Goal: Task Accomplishment & Management: Manage account settings

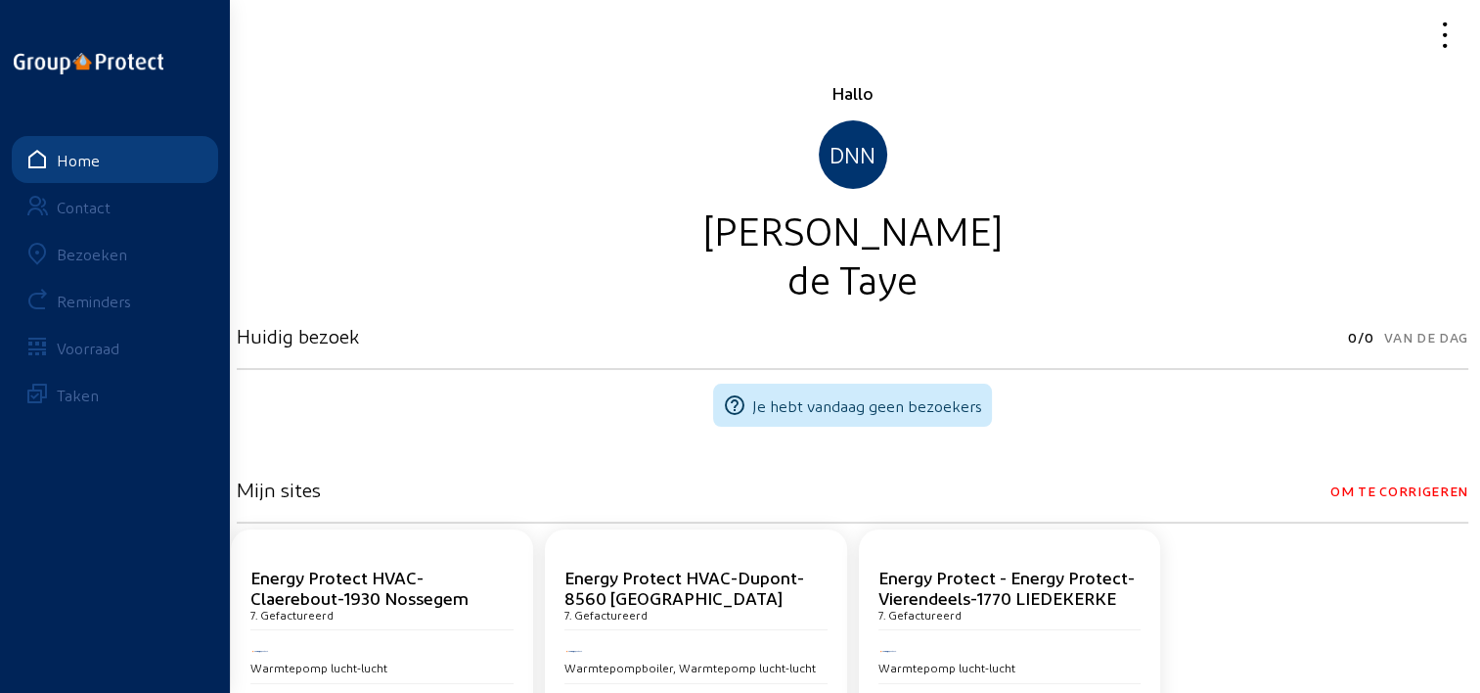
click at [100, 248] on div "Bezoeken" at bounding box center [92, 254] width 70 height 19
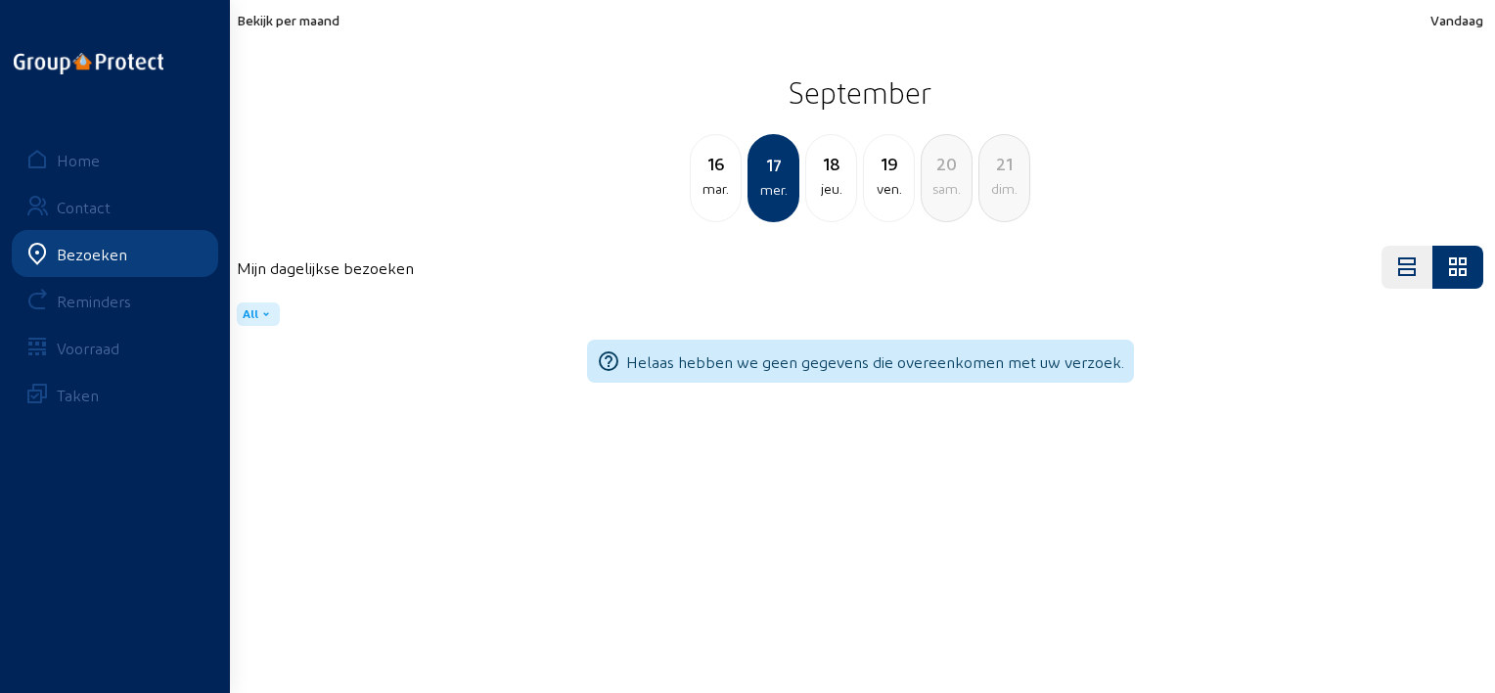
click at [336, 22] on span "Bekijk per maand" at bounding box center [288, 20] width 103 height 17
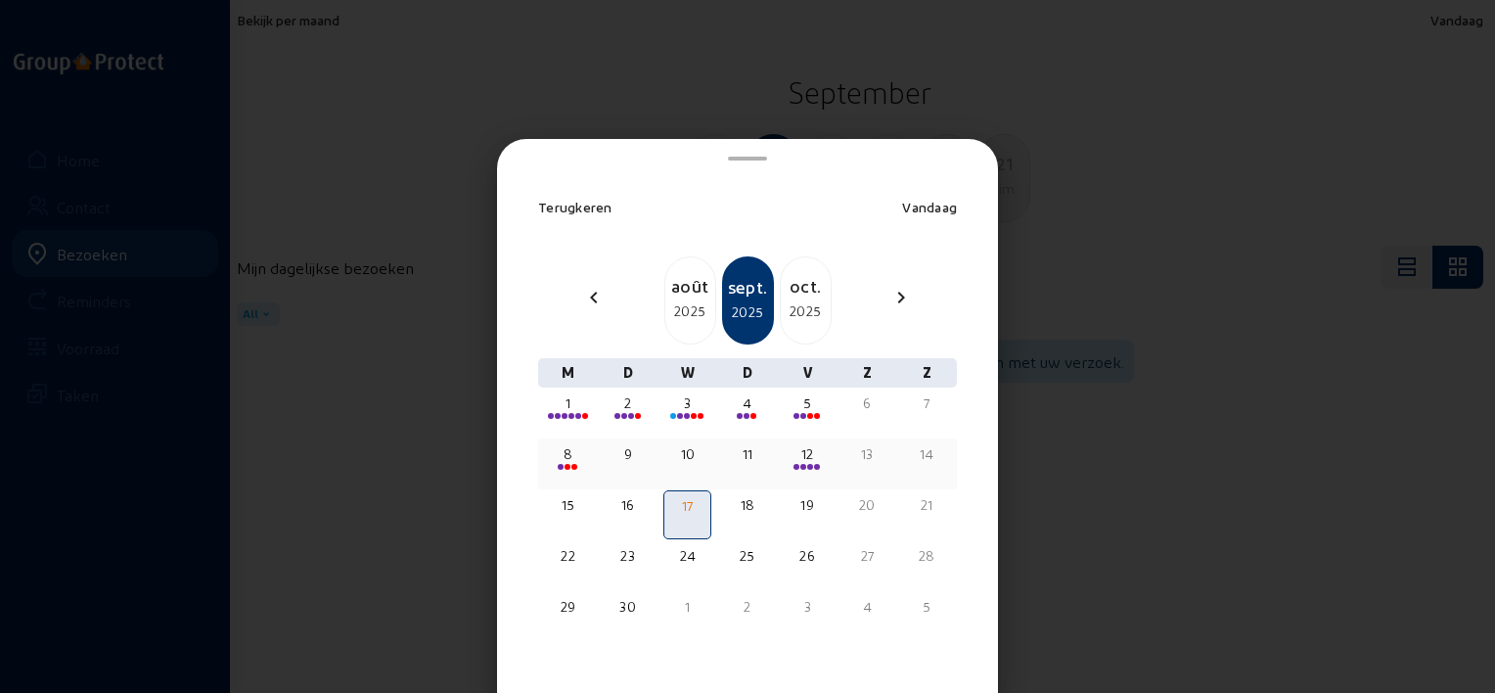
click at [565, 467] on span at bounding box center [567, 467] width 6 height 6
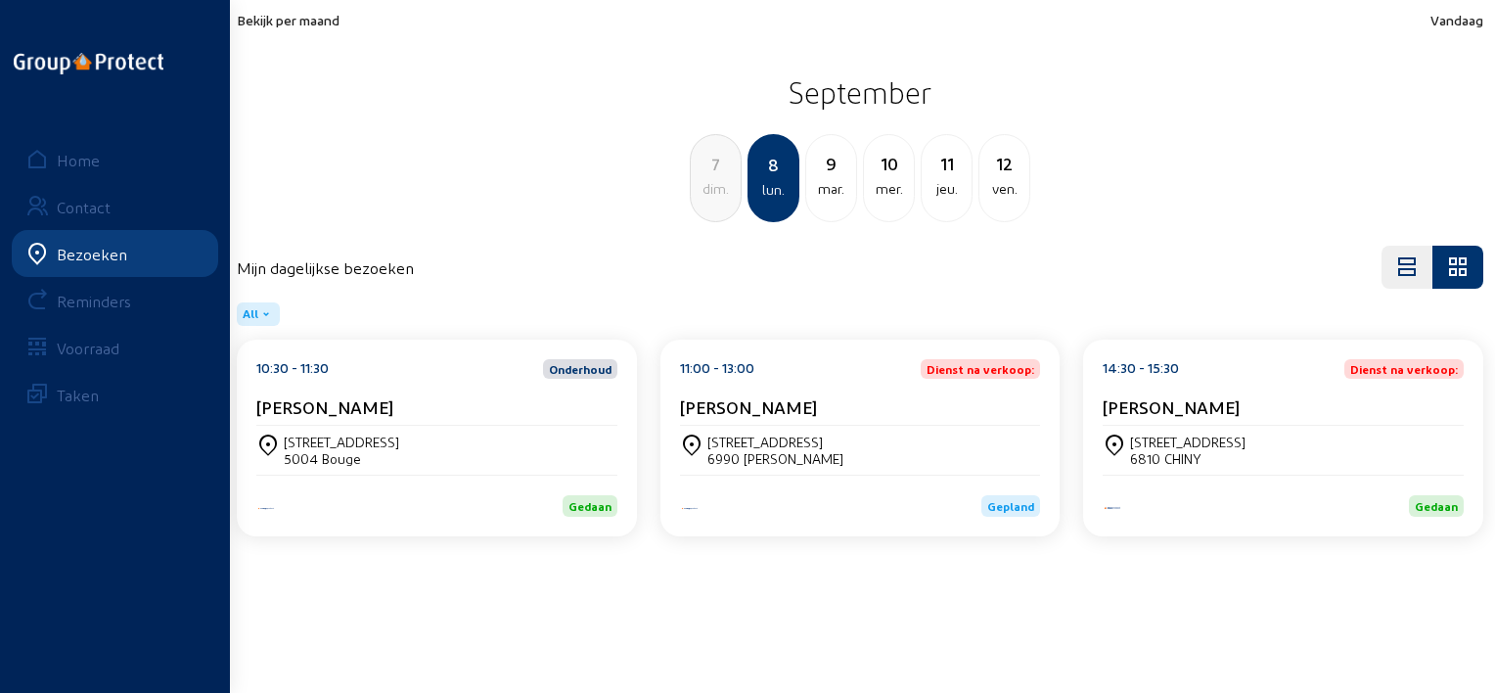
click at [506, 414] on div "[PERSON_NAME]" at bounding box center [436, 406] width 361 height 21
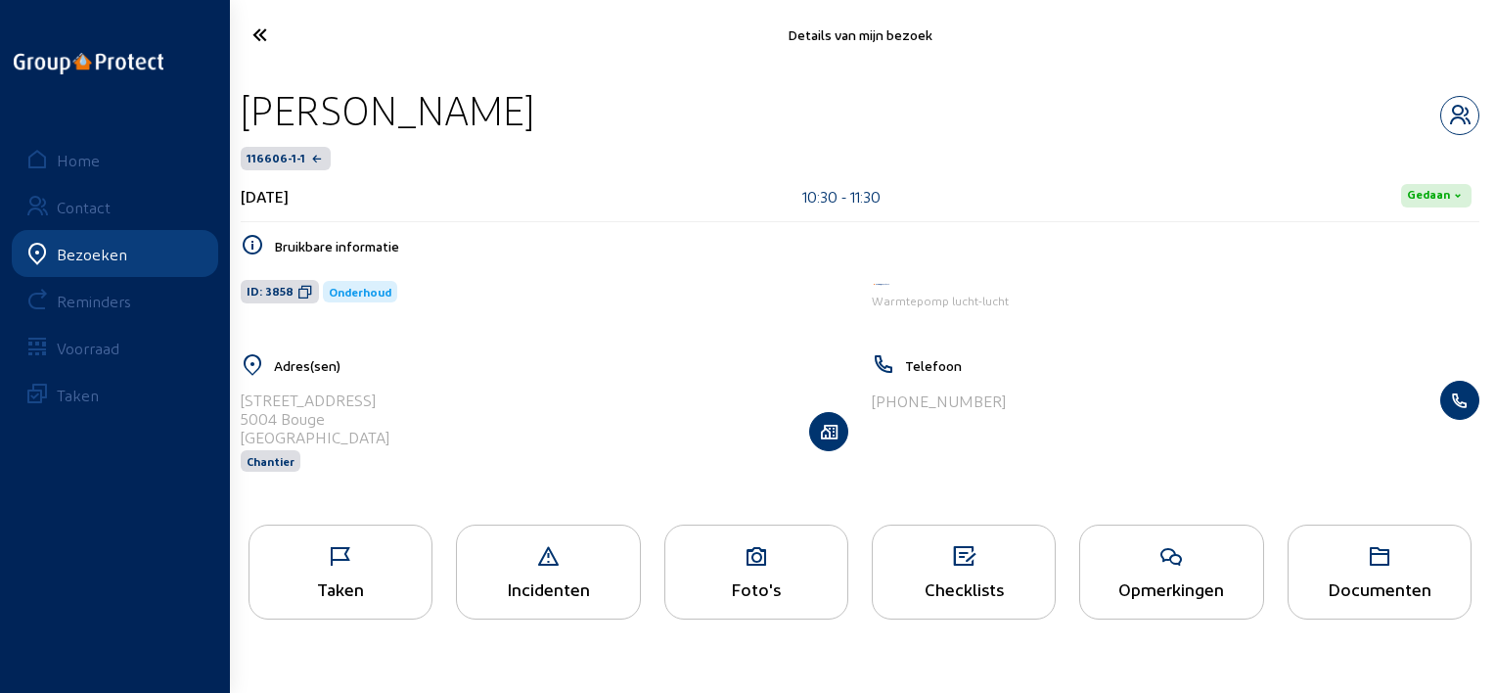
drag, startPoint x: 524, startPoint y: 114, endPoint x: 239, endPoint y: 118, distance: 285.7
click at [239, 118] on div "[PERSON_NAME] 116606-1-1 [DATE] 10:30 - 11:30 Gedaan Bruikbare informatie ID: 3…" at bounding box center [860, 290] width 1270 height 443
copy div "[PERSON_NAME]"
click at [1113, 545] on icon at bounding box center [1171, 556] width 182 height 23
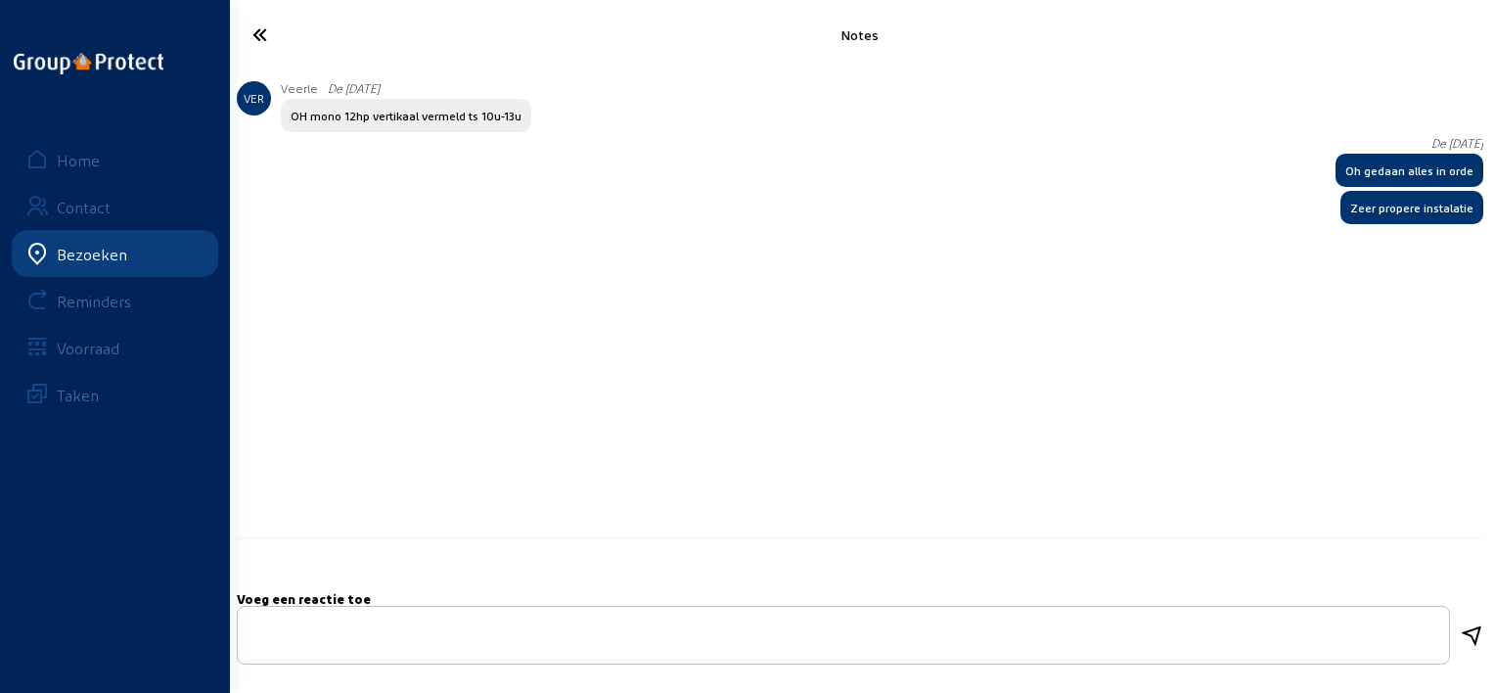
click at [256, 39] on icon at bounding box center [331, 35] width 176 height 34
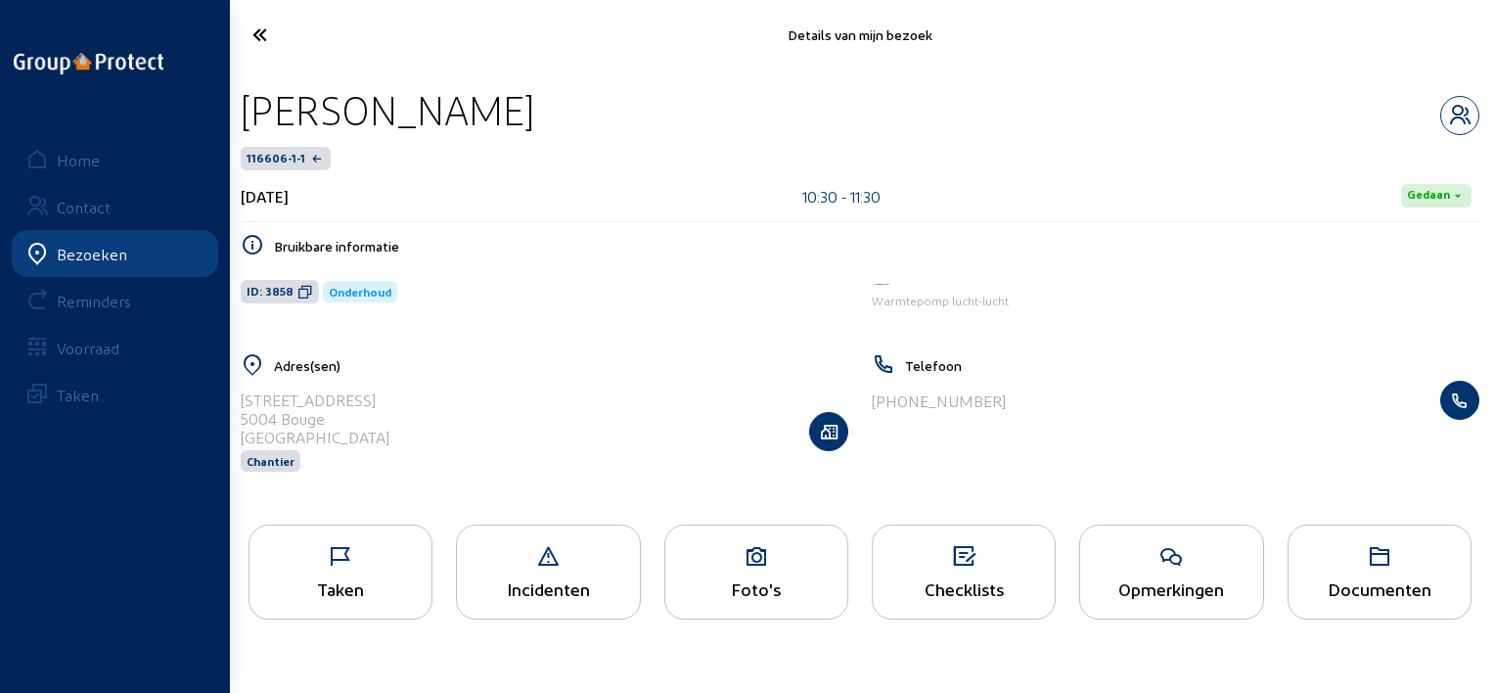
click at [300, 298] on icon at bounding box center [305, 292] width 16 height 16
click at [250, 14] on cam-font-icon at bounding box center [331, 35] width 188 height 46
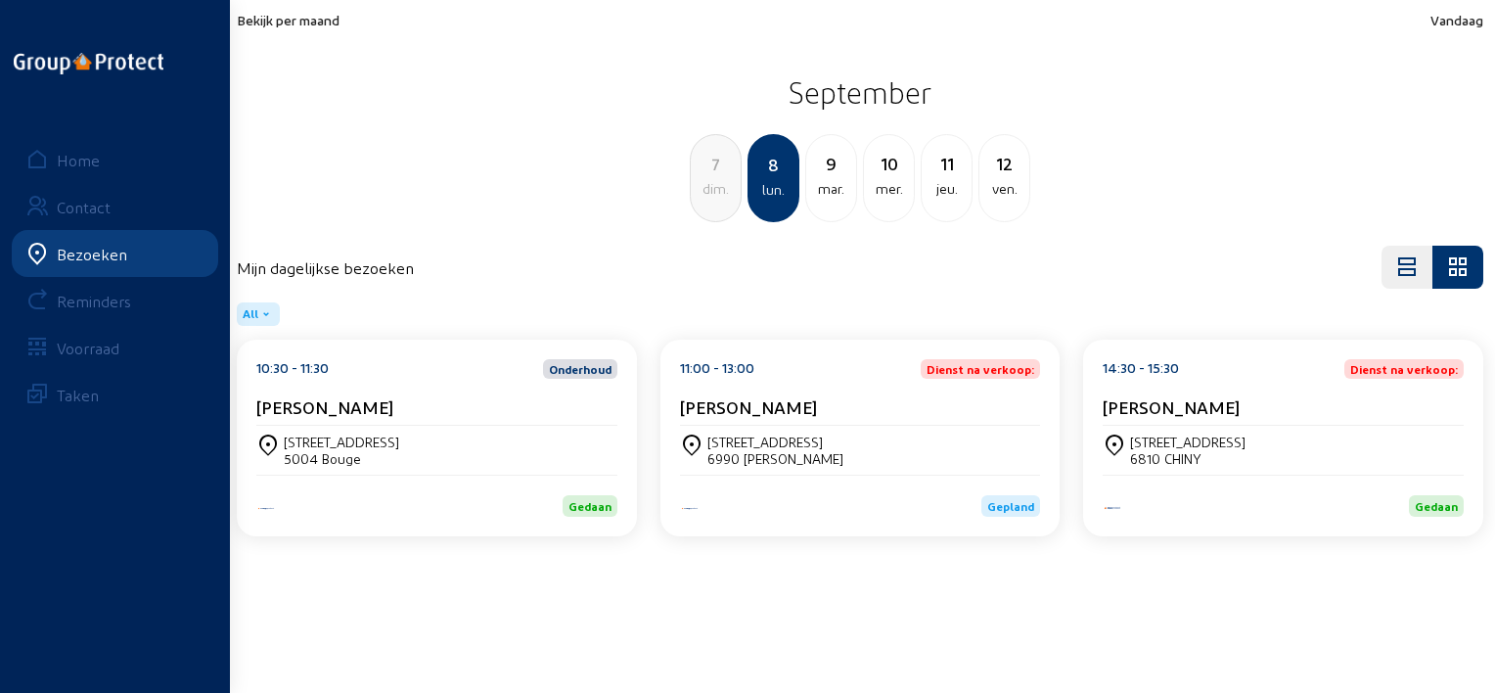
click at [717, 376] on div "11:00 - 13:00" at bounding box center [717, 369] width 74 height 20
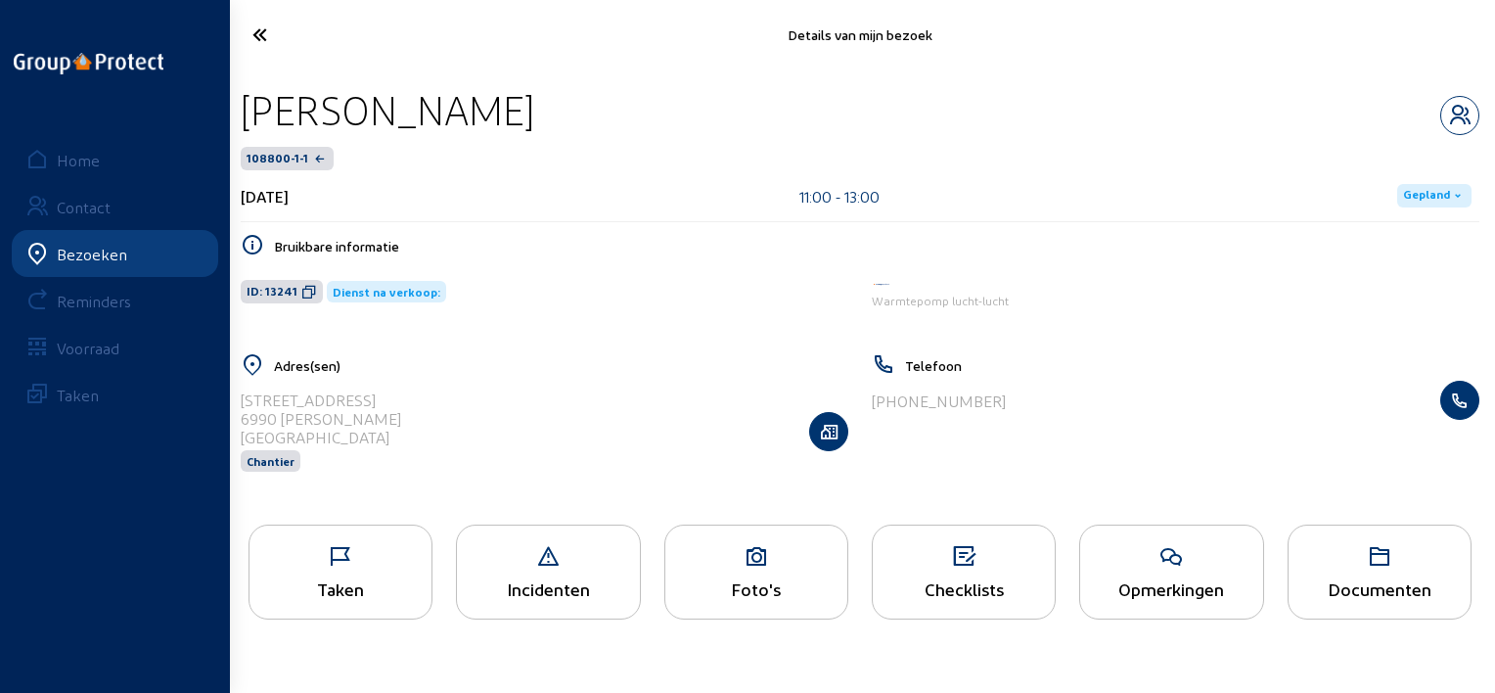
drag, startPoint x: 540, startPoint y: 103, endPoint x: 241, endPoint y: 105, distance: 299.4
click at [241, 105] on div "[PERSON_NAME]" at bounding box center [860, 110] width 1238 height 50
copy div "[PERSON_NAME]"
click at [305, 290] on icon at bounding box center [309, 292] width 16 height 16
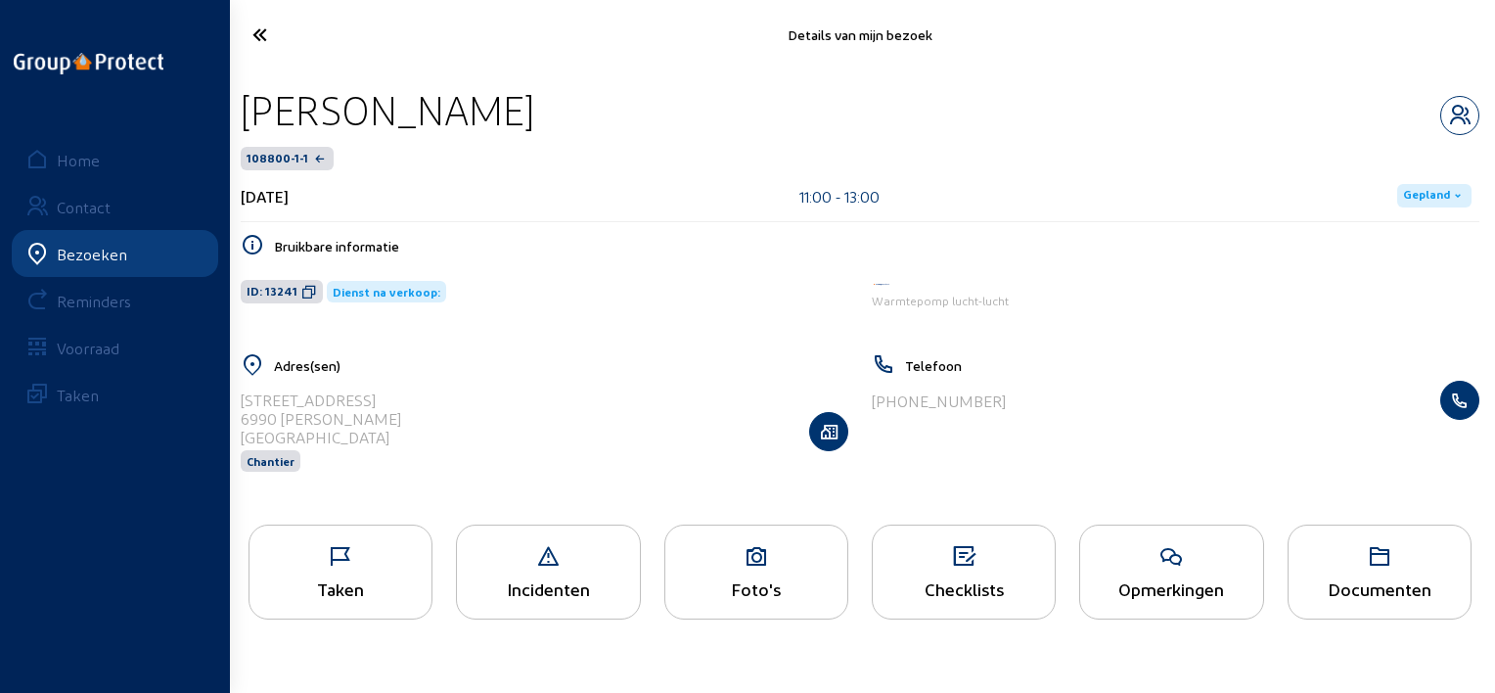
click at [1131, 561] on icon at bounding box center [1171, 556] width 182 height 23
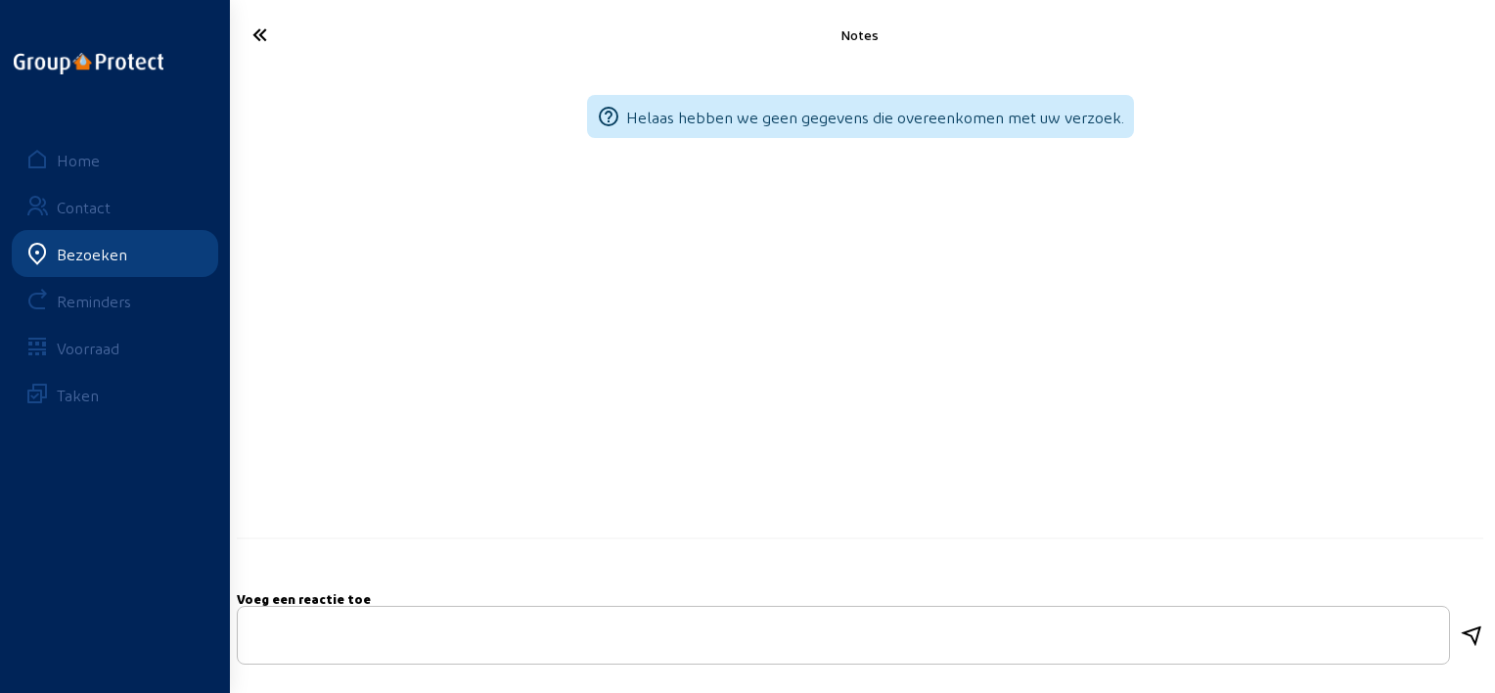
click at [259, 33] on icon at bounding box center [331, 35] width 176 height 34
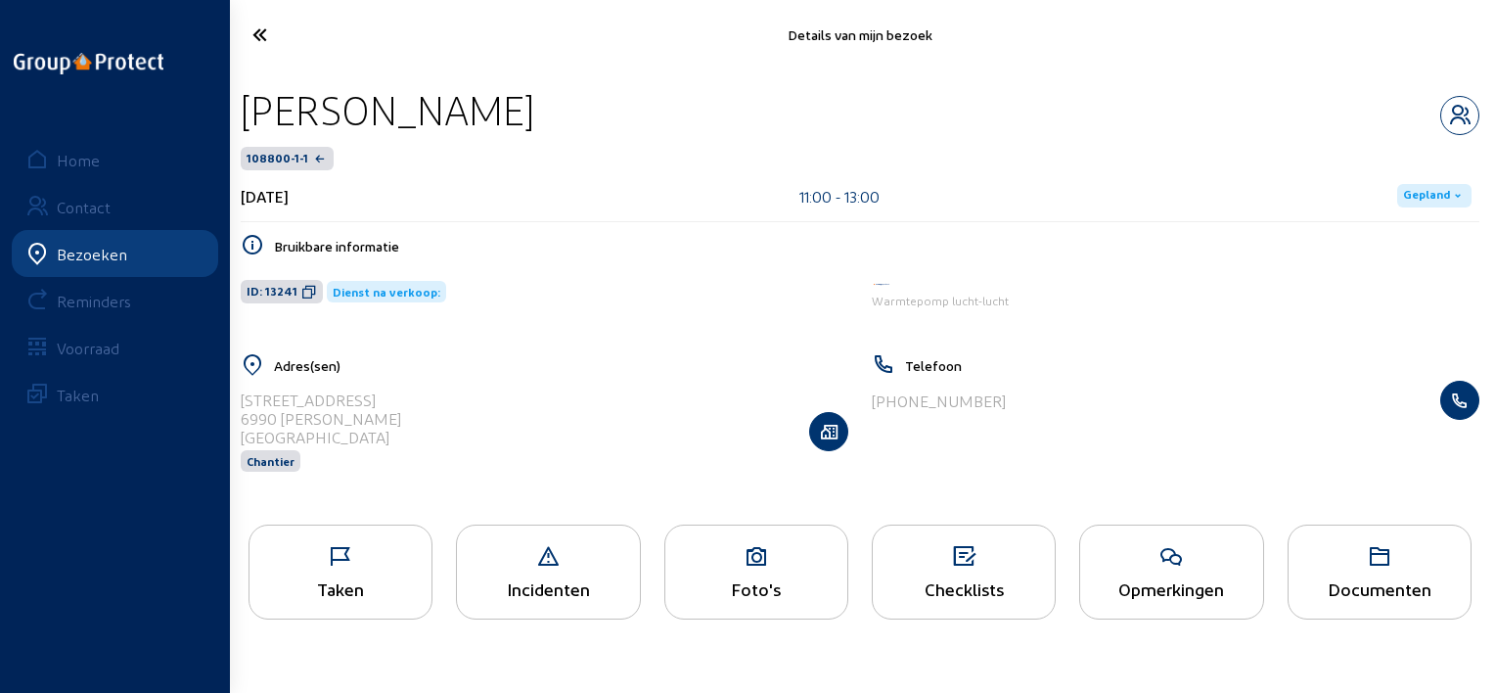
click at [272, 33] on icon at bounding box center [331, 35] width 176 height 34
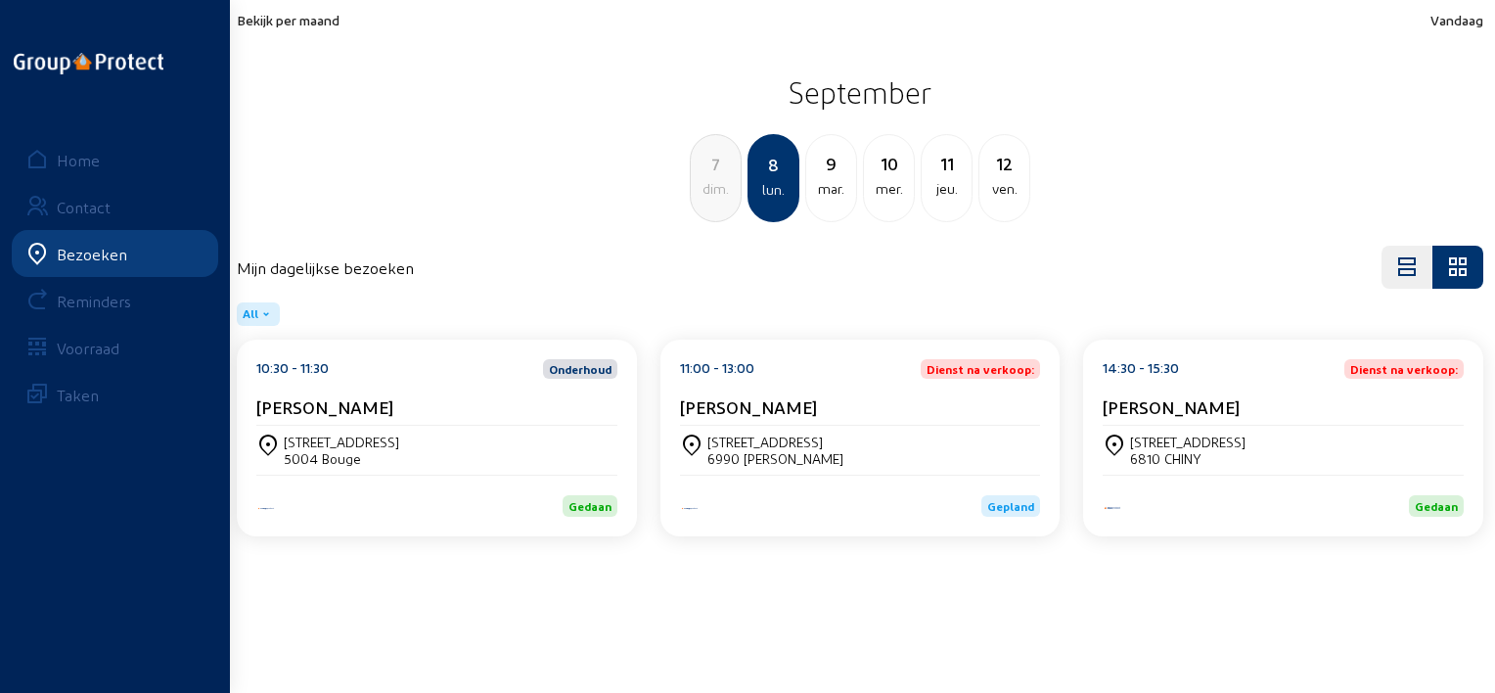
click at [804, 399] on cam-card-title "[PERSON_NAME]" at bounding box center [748, 406] width 137 height 21
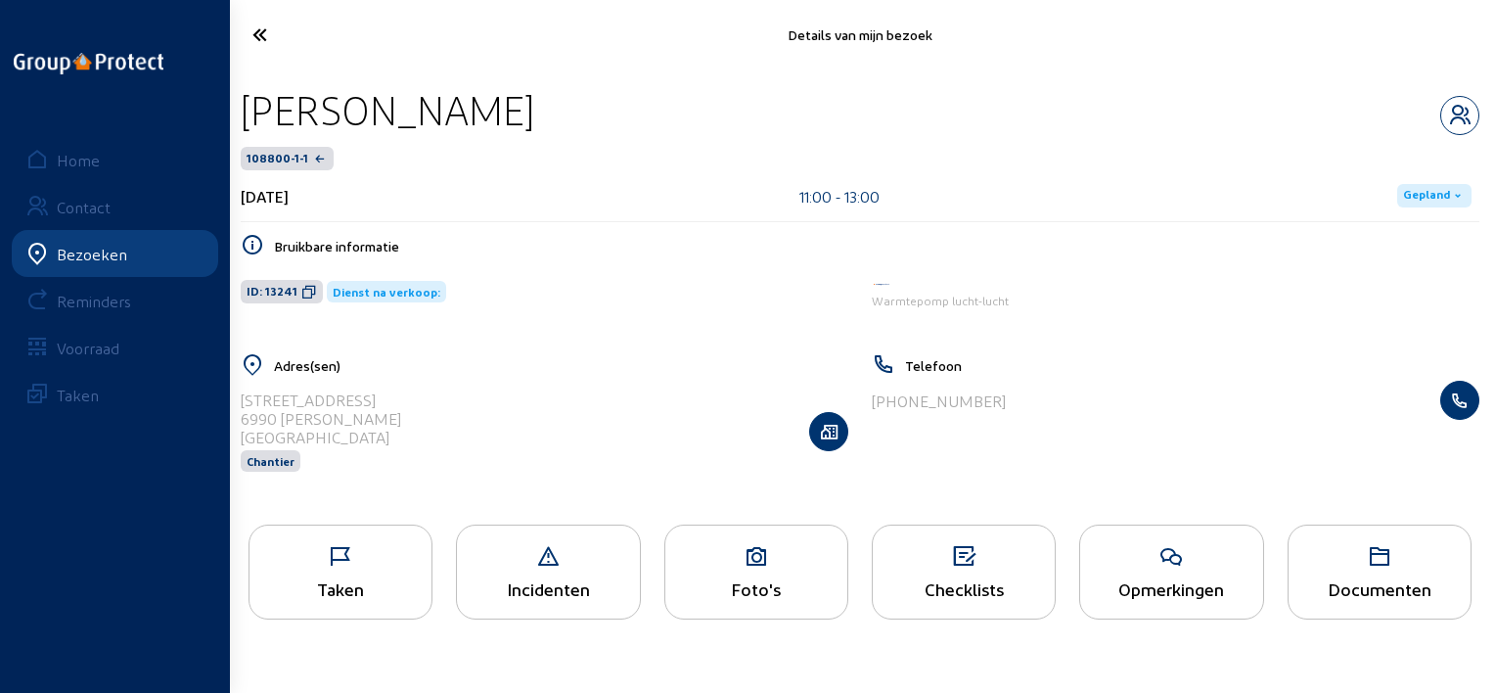
click at [264, 567] on icon at bounding box center [340, 556] width 182 height 23
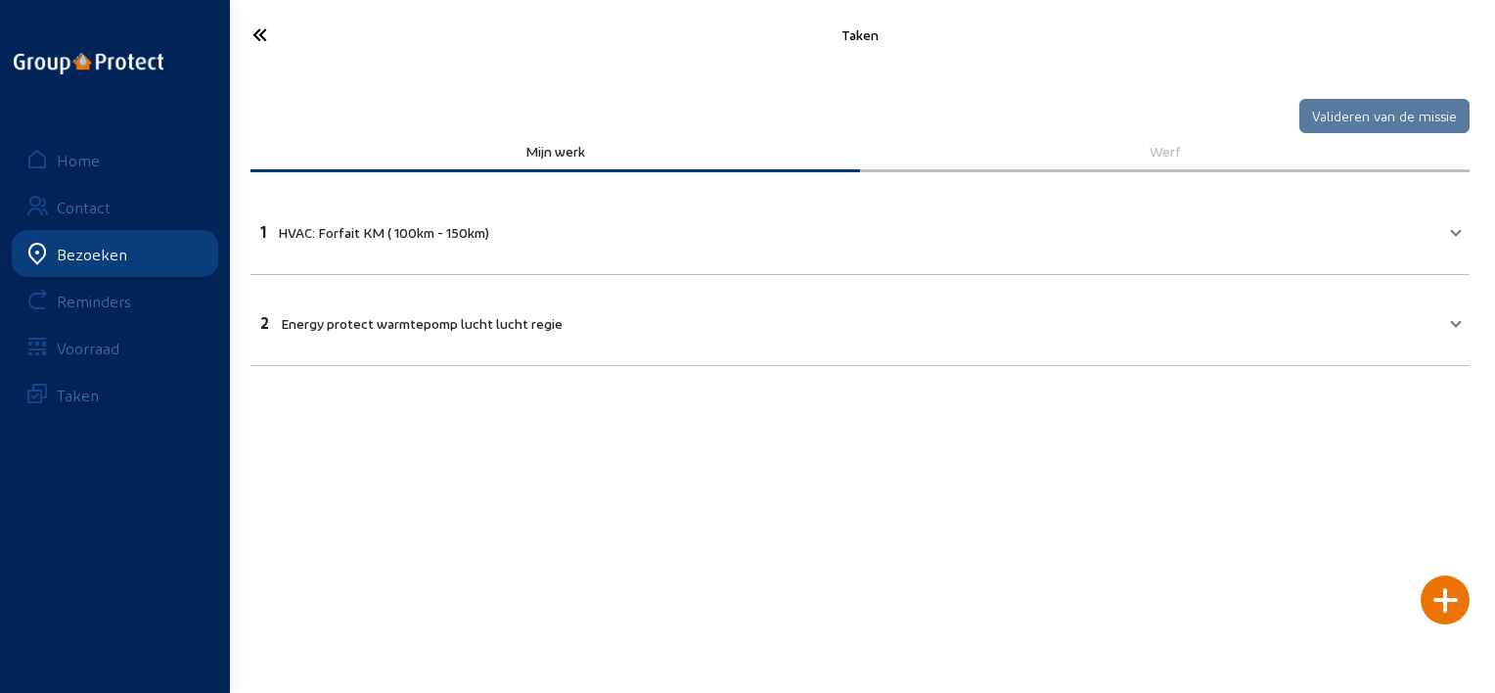
click at [485, 262] on mat-expansion-panel "1 HVAC: Forfait KM ( 100km - 150km) HVAC: Forfait KM ( 100km - 150km) [GEOGRAPH…" at bounding box center [859, 229] width 1219 height 91
click at [499, 247] on mat-expansion-panel-header "1 HVAC: Forfait KM ( 100km - 150km)" at bounding box center [859, 229] width 1219 height 67
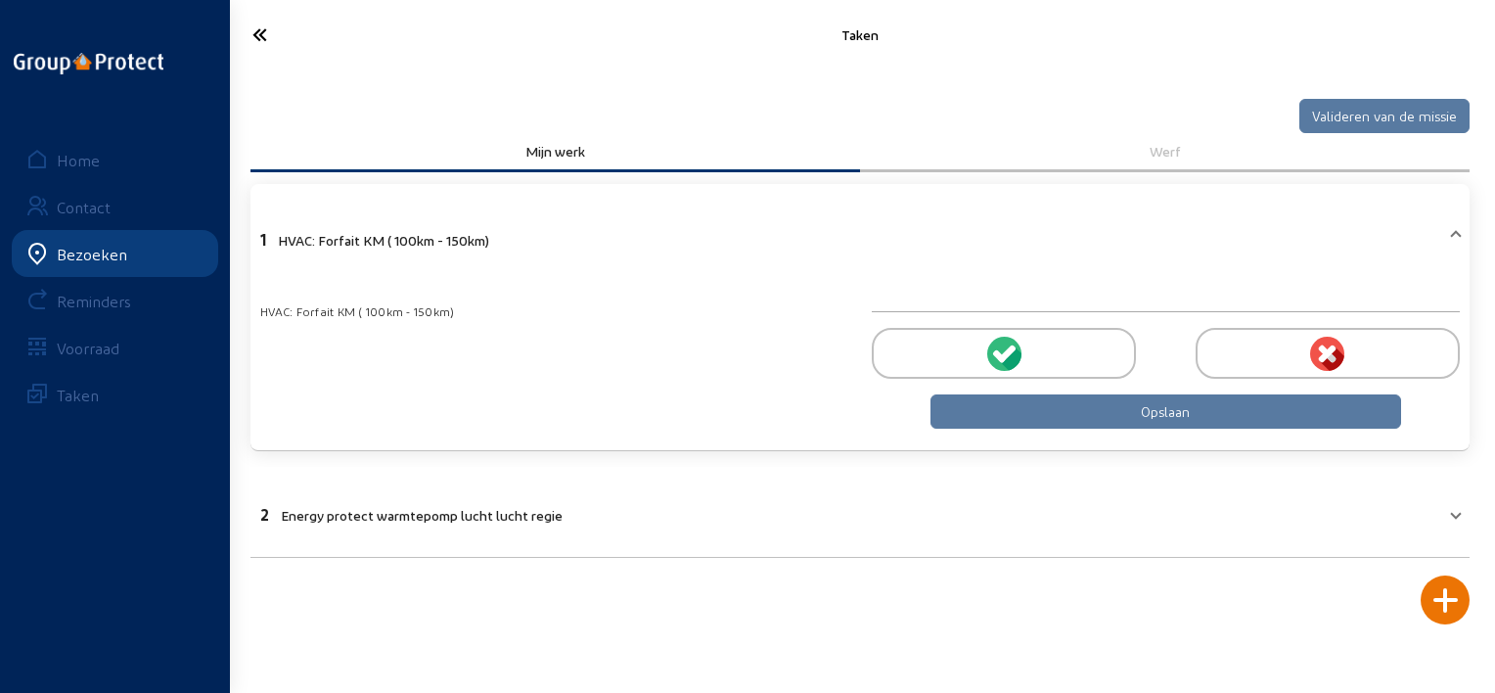
click at [1021, 363] on div at bounding box center [1004, 353] width 264 height 51
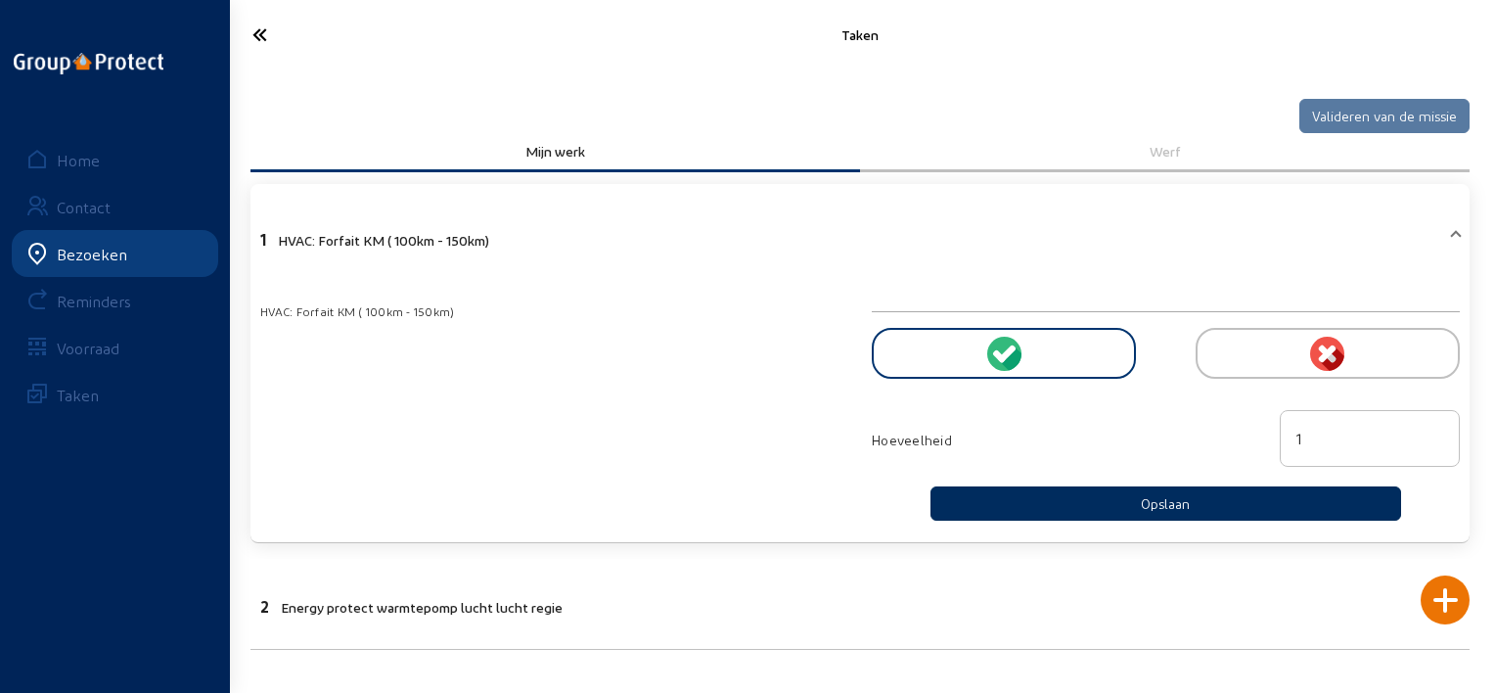
click at [1026, 491] on button "Opslaan" at bounding box center [1165, 503] width 471 height 34
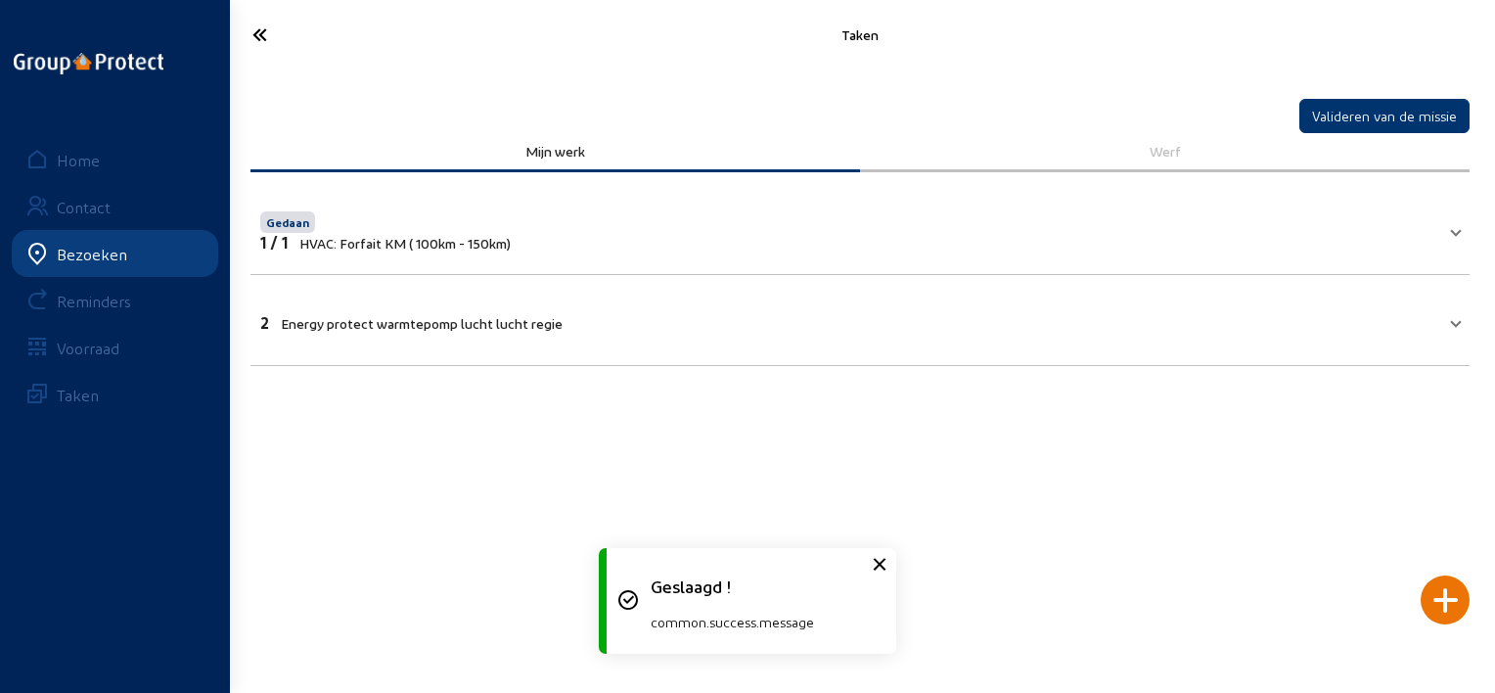
click at [745, 320] on mat-panel-title "2 Energy protect warmtepomp [PERSON_NAME] [PERSON_NAME]" at bounding box center [848, 320] width 1176 height 23
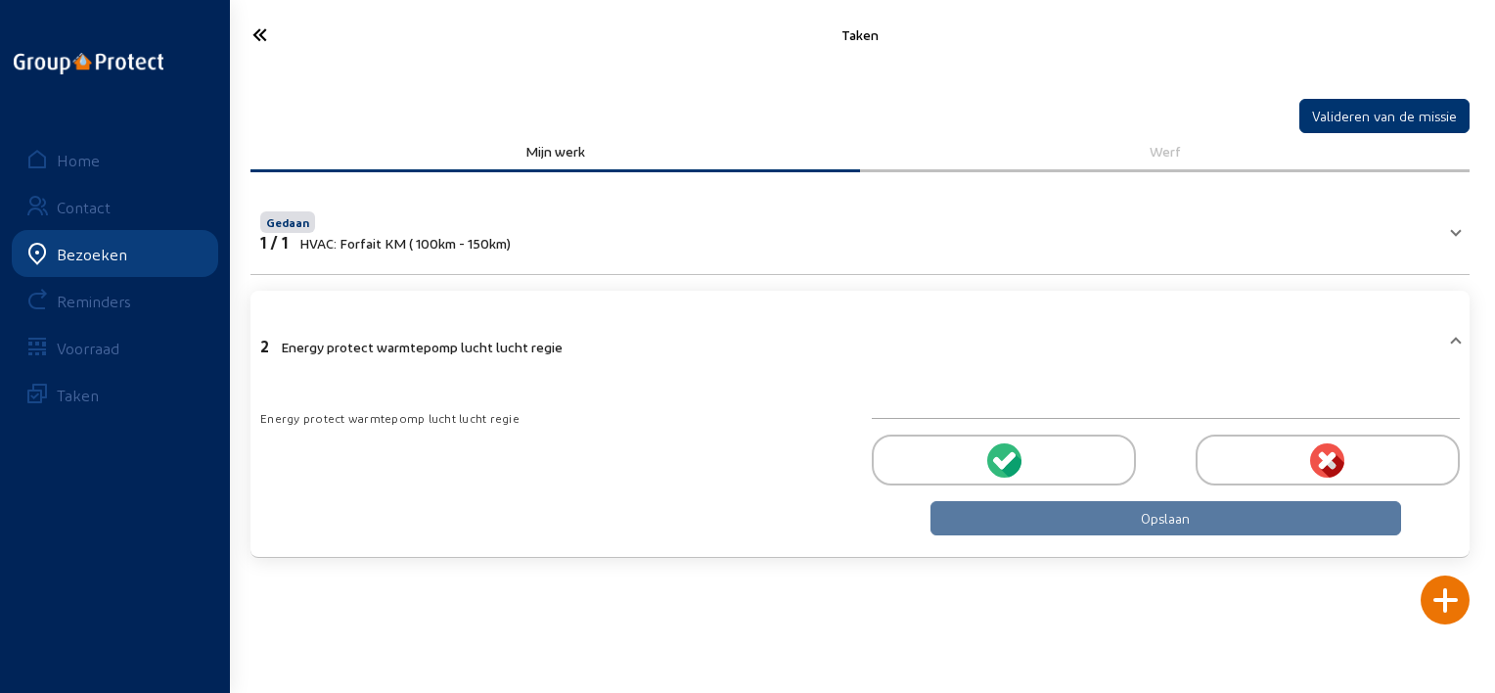
drag, startPoint x: 1007, startPoint y: 469, endPoint x: 1014, endPoint y: 485, distance: 18.4
click at [1007, 470] on icon at bounding box center [1011, 464] width 22 height 23
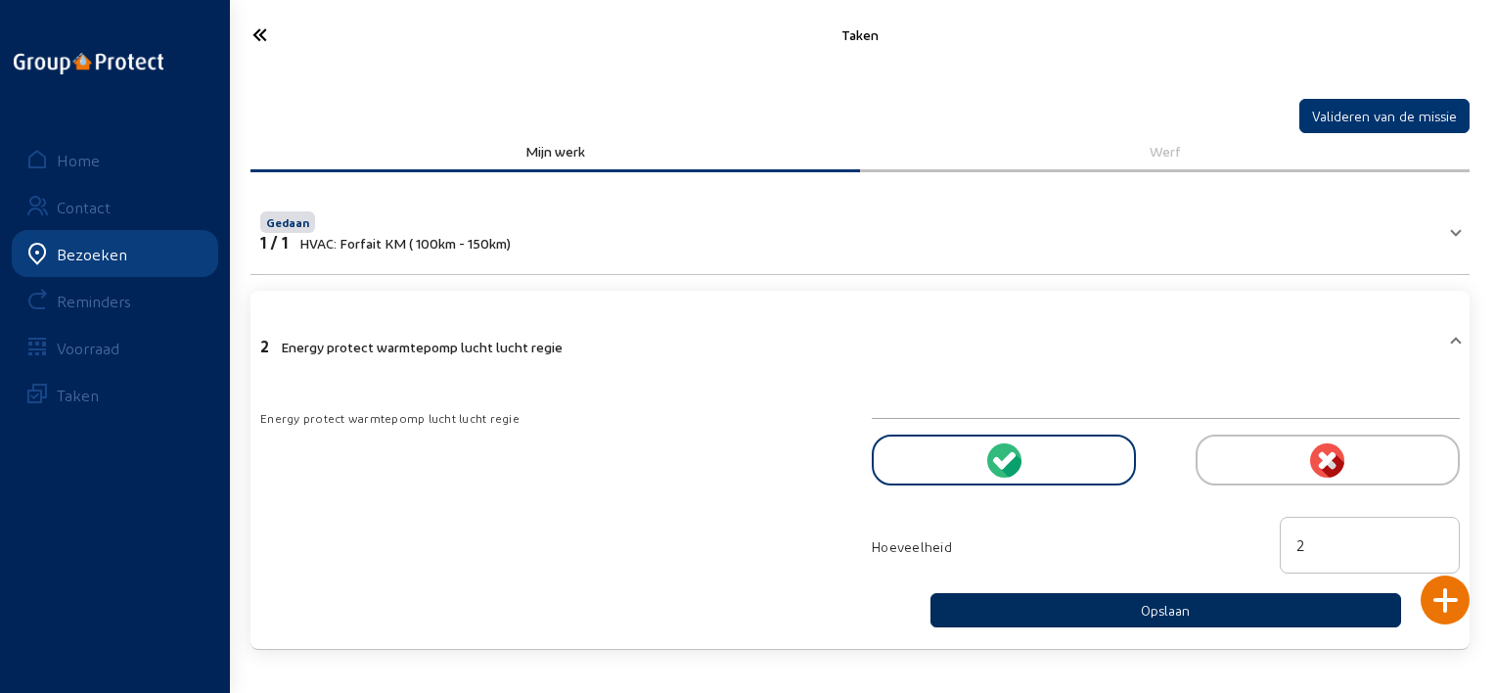
click at [1004, 601] on button "Opslaan" at bounding box center [1165, 610] width 471 height 34
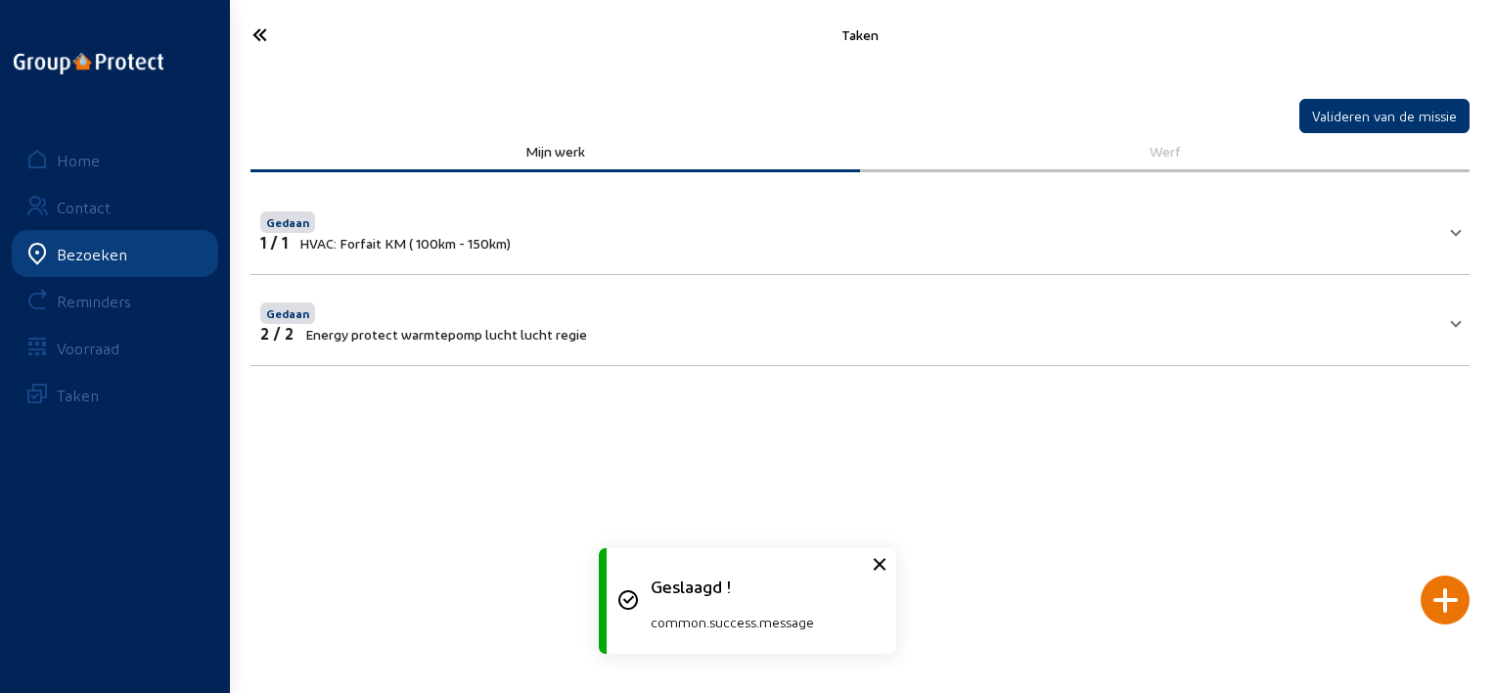
click at [270, 41] on icon at bounding box center [331, 35] width 176 height 34
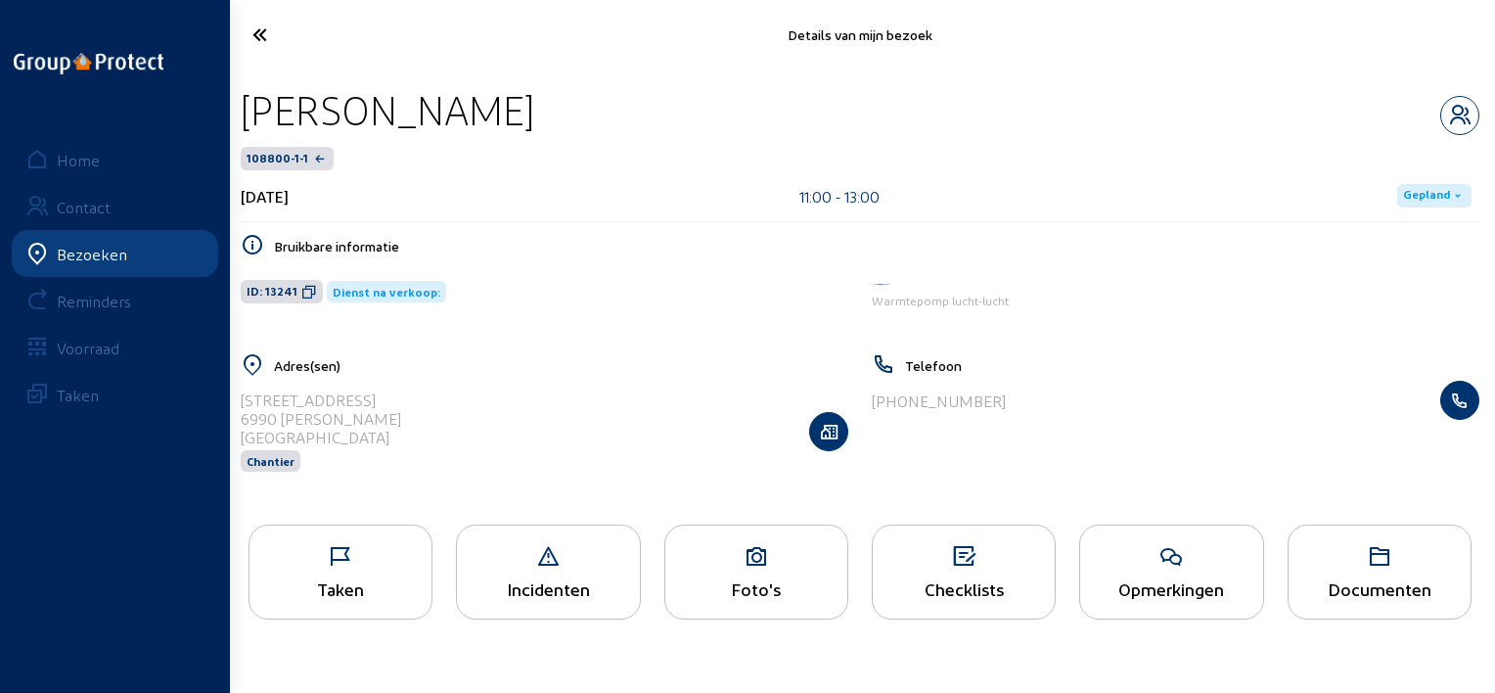
click at [1428, 192] on span "Gepland" at bounding box center [1426, 196] width 47 height 16
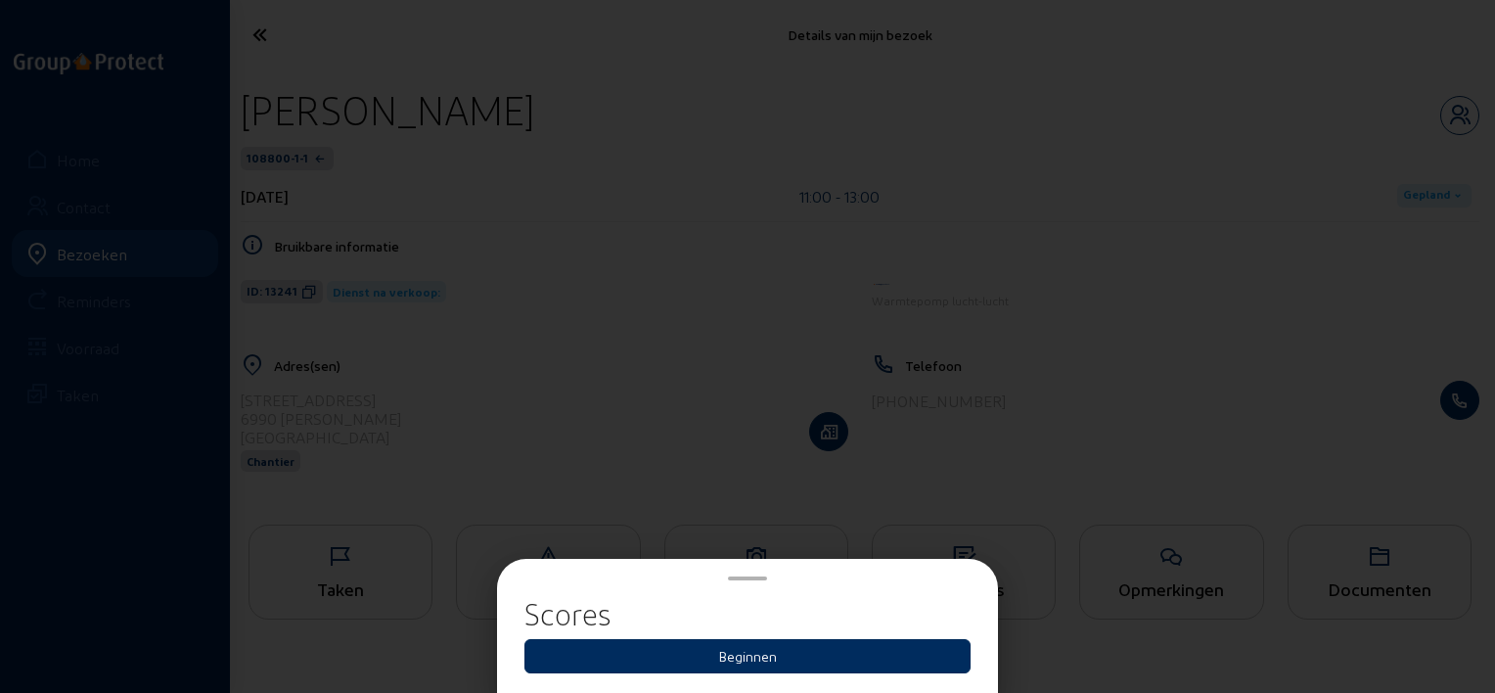
click at [860, 641] on button "Beginnen" at bounding box center [747, 656] width 446 height 34
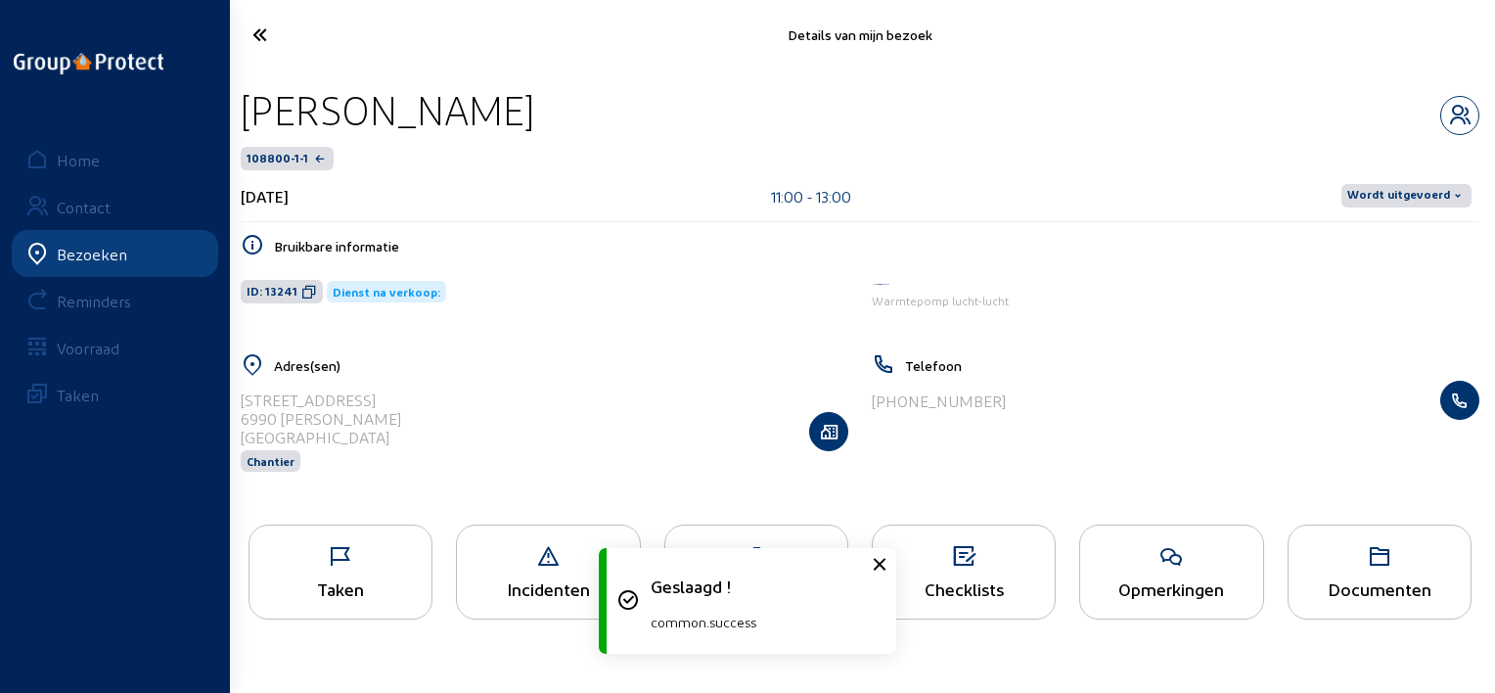
click at [1427, 207] on div "Wordt uitgevoerd" at bounding box center [1406, 195] width 146 height 31
click at [1404, 210] on div "Wordt uitgevoerd" at bounding box center [1406, 195] width 146 height 31
click at [1403, 200] on span "Wordt uitgevoerd" at bounding box center [1398, 196] width 103 height 16
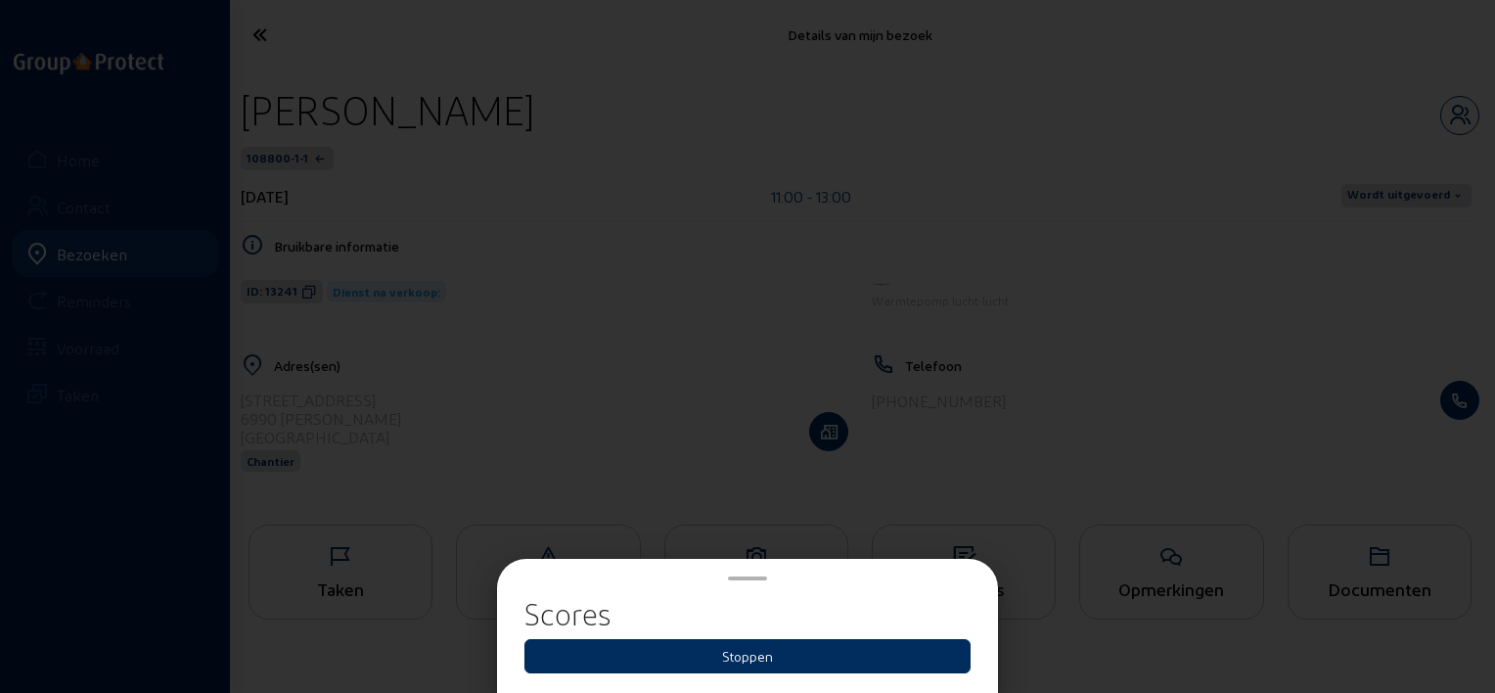
click at [883, 643] on button "Stoppen" at bounding box center [747, 656] width 446 height 34
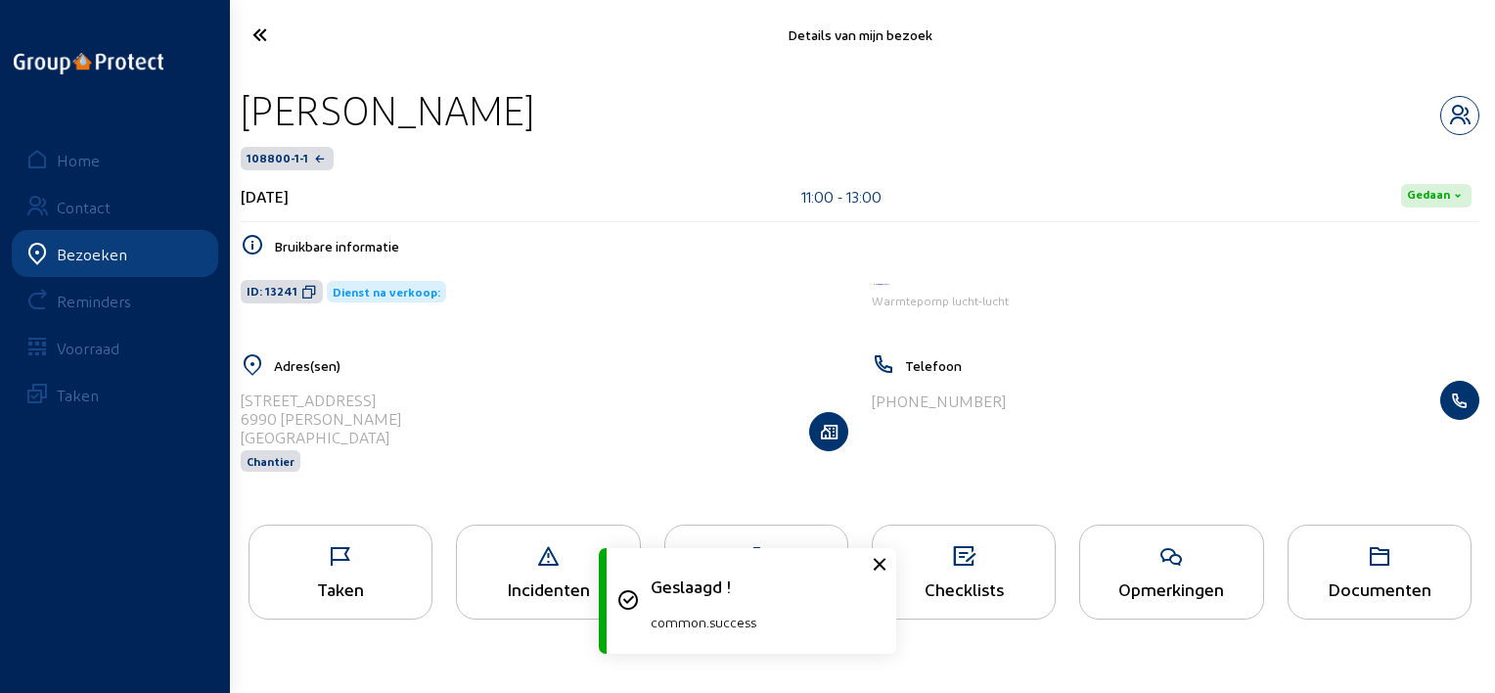
click at [289, 61] on div "Details van mijn bezoek" at bounding box center [860, 34] width 1270 height 69
click at [267, 39] on icon at bounding box center [331, 35] width 176 height 34
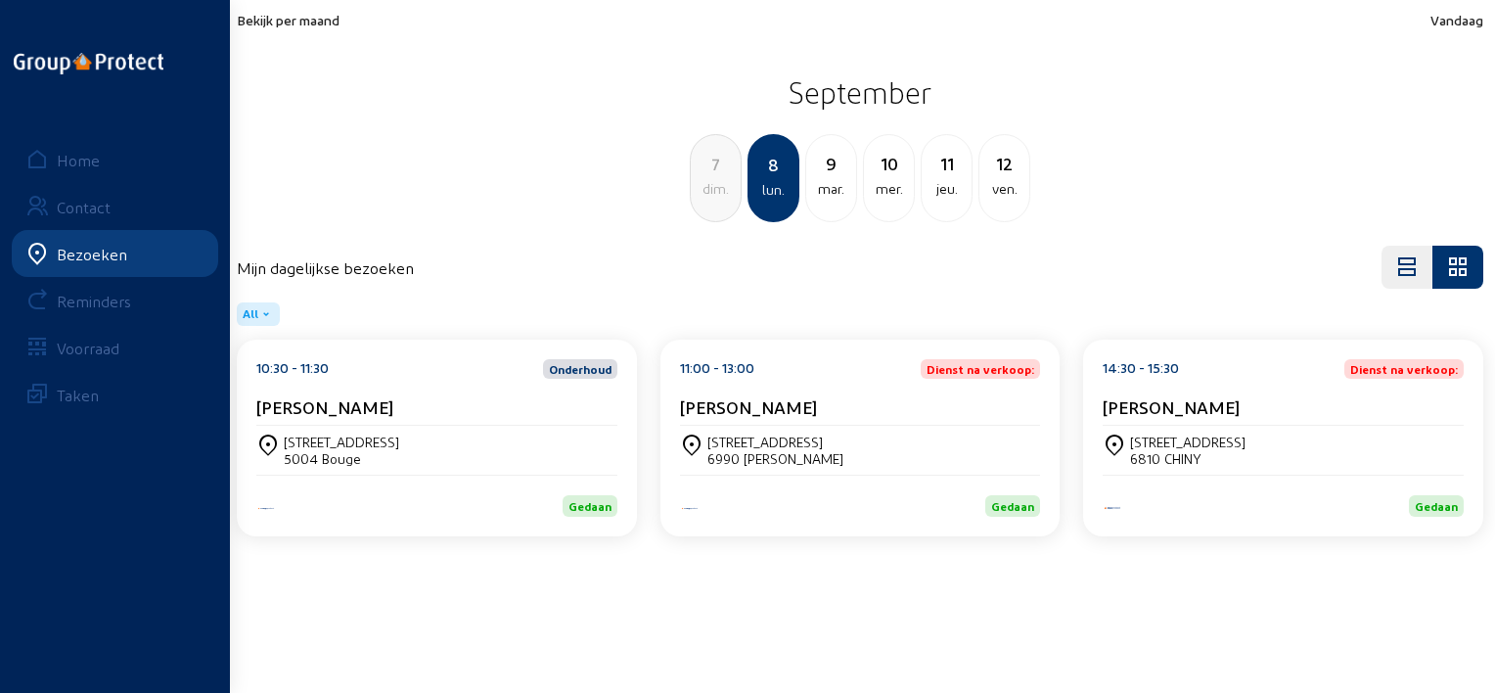
click at [876, 438] on div "[STREET_ADDRESS][PERSON_NAME]" at bounding box center [860, 449] width 361 height 33
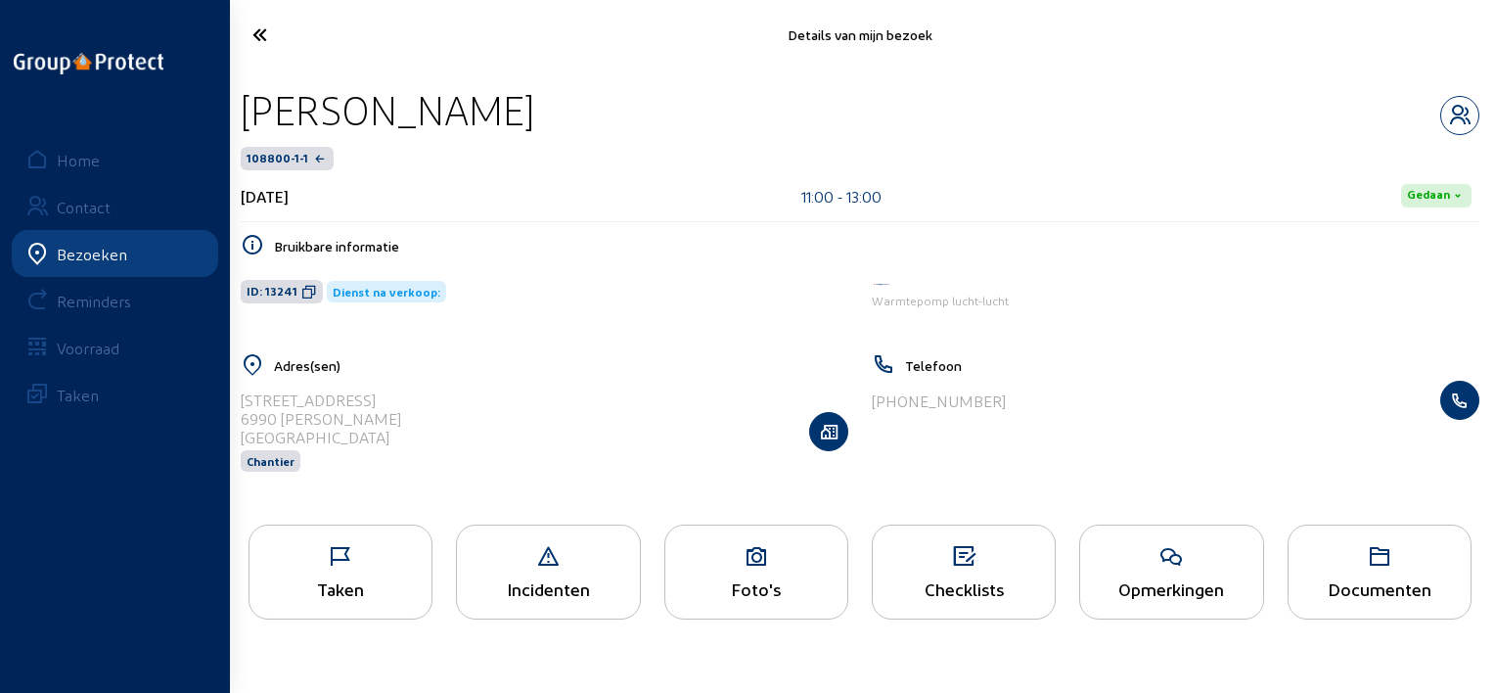
click at [1185, 598] on div "Opmerkingen" at bounding box center [1171, 588] width 182 height 21
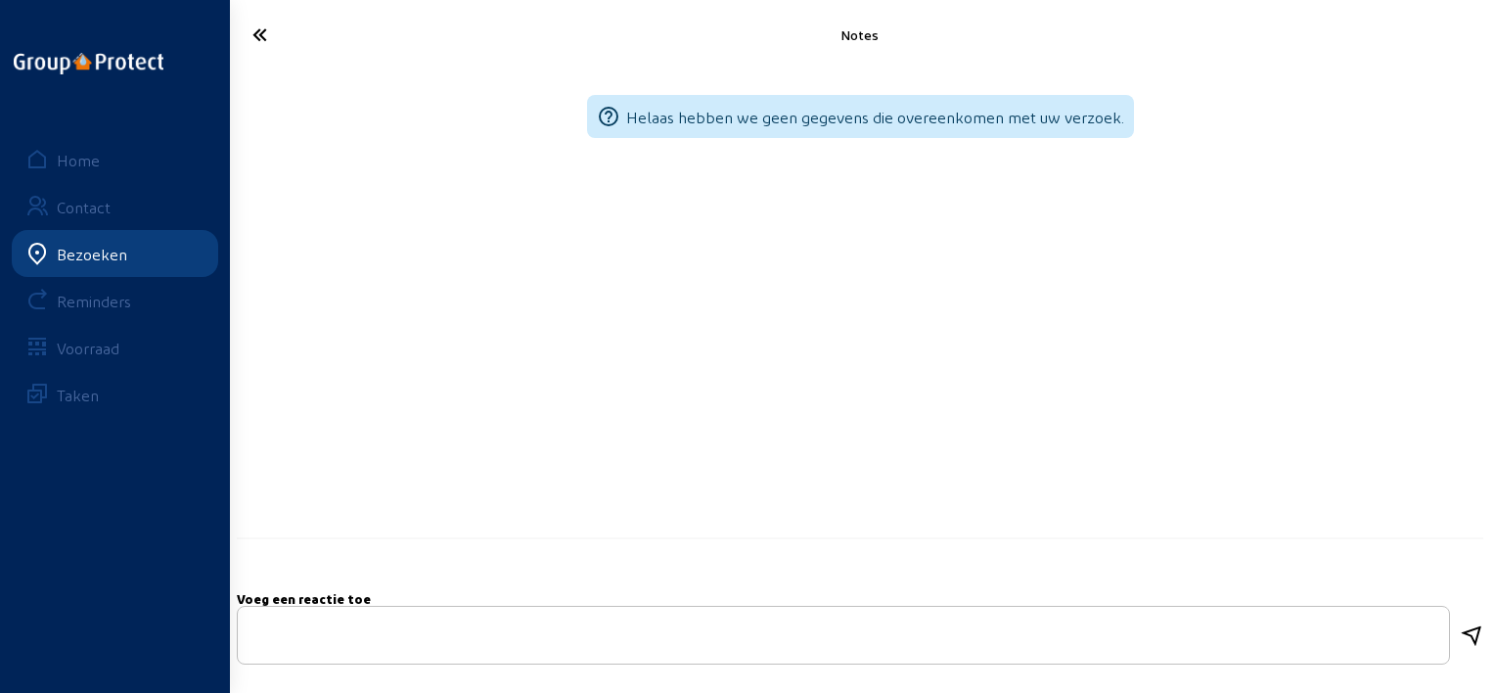
click at [263, 45] on icon at bounding box center [331, 35] width 176 height 34
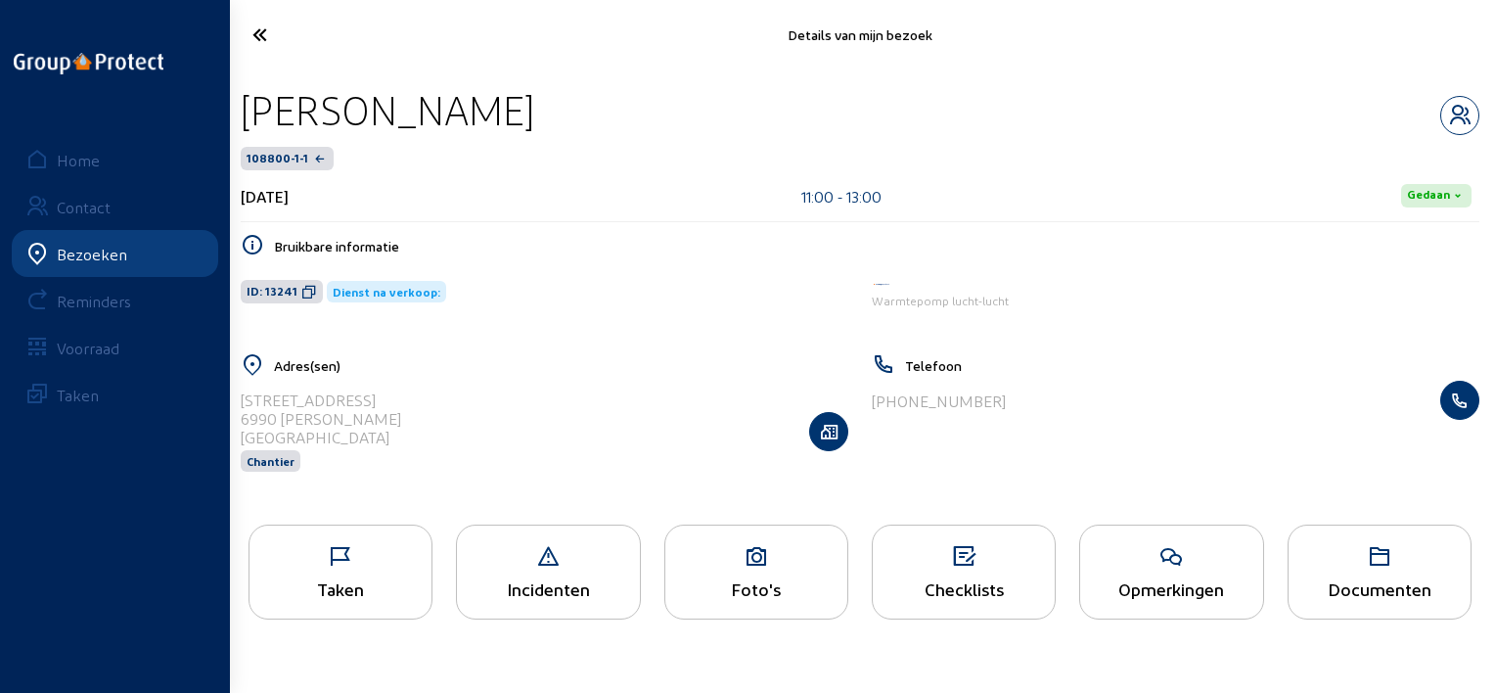
click at [1427, 196] on span "Gedaan" at bounding box center [1428, 196] width 43 height 16
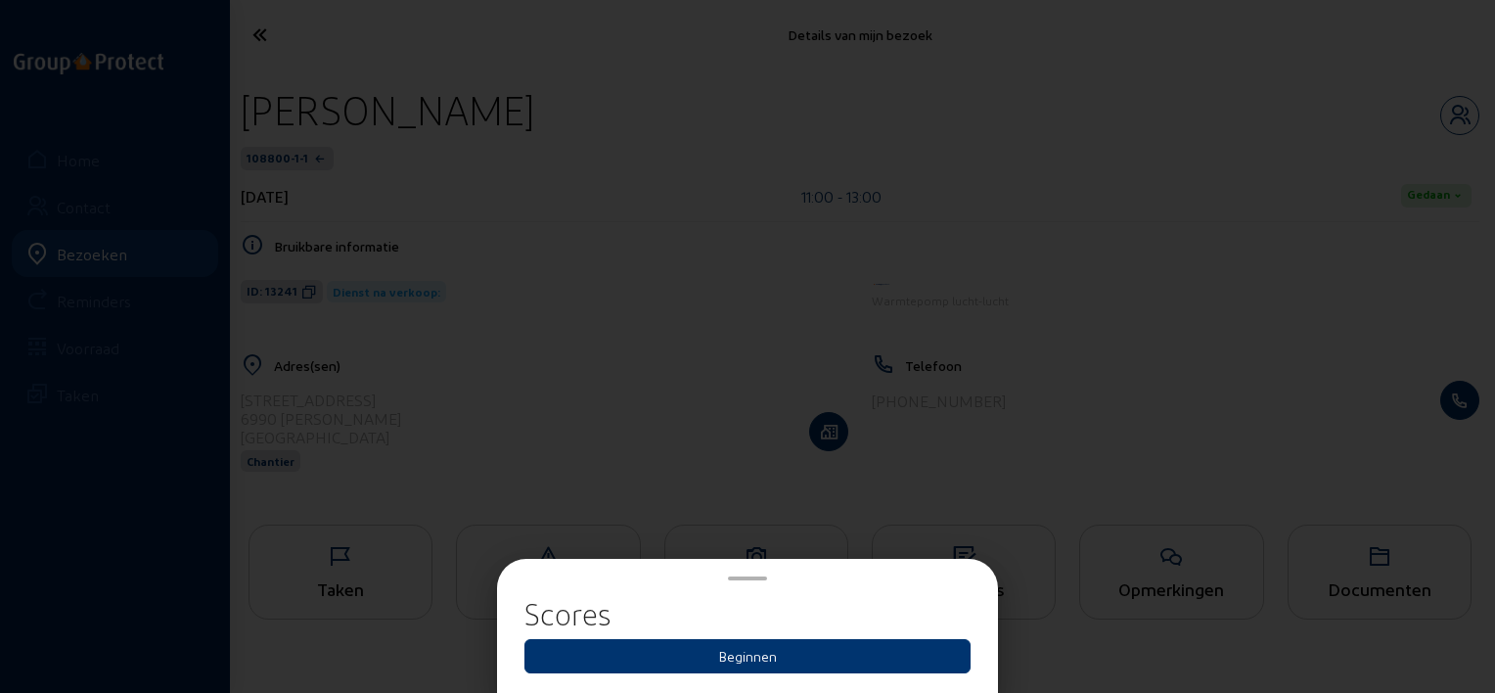
click at [1001, 463] on div at bounding box center [747, 346] width 1495 height 693
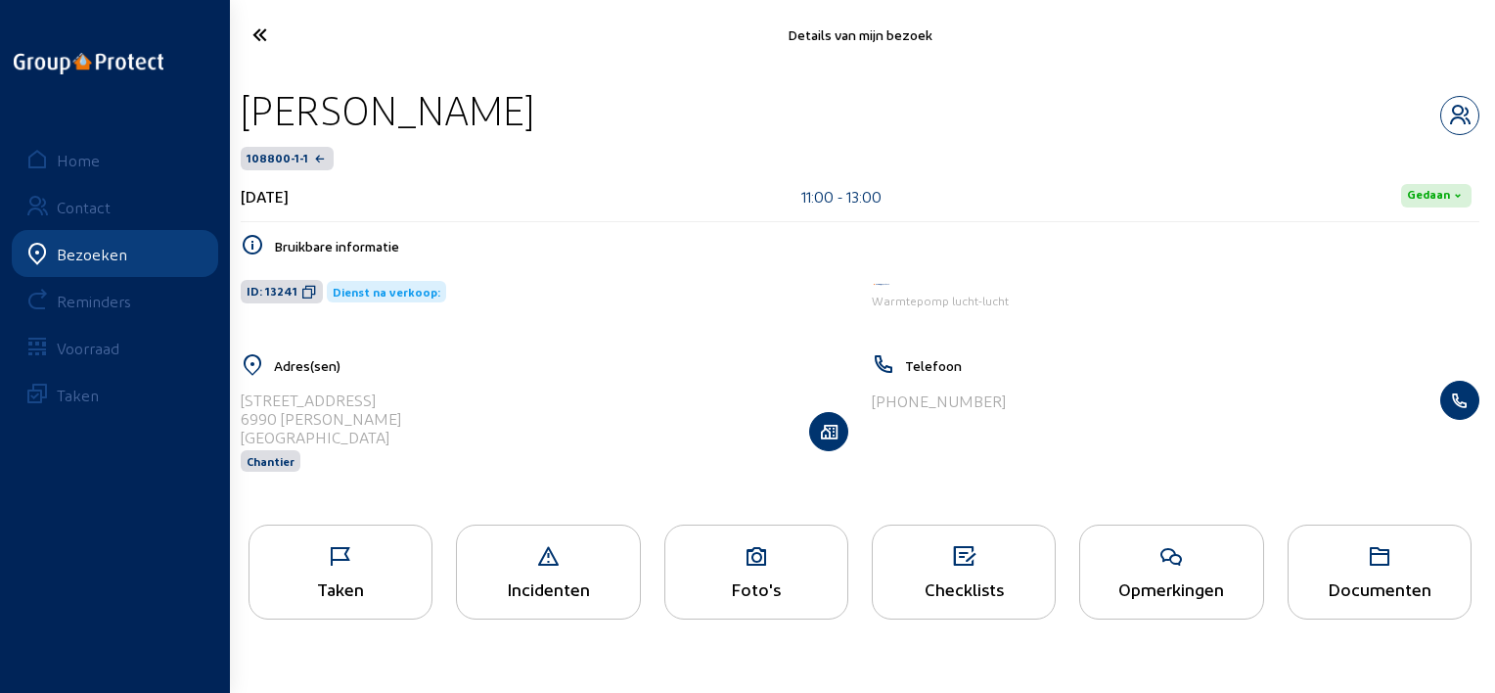
click at [257, 31] on icon at bounding box center [331, 35] width 176 height 34
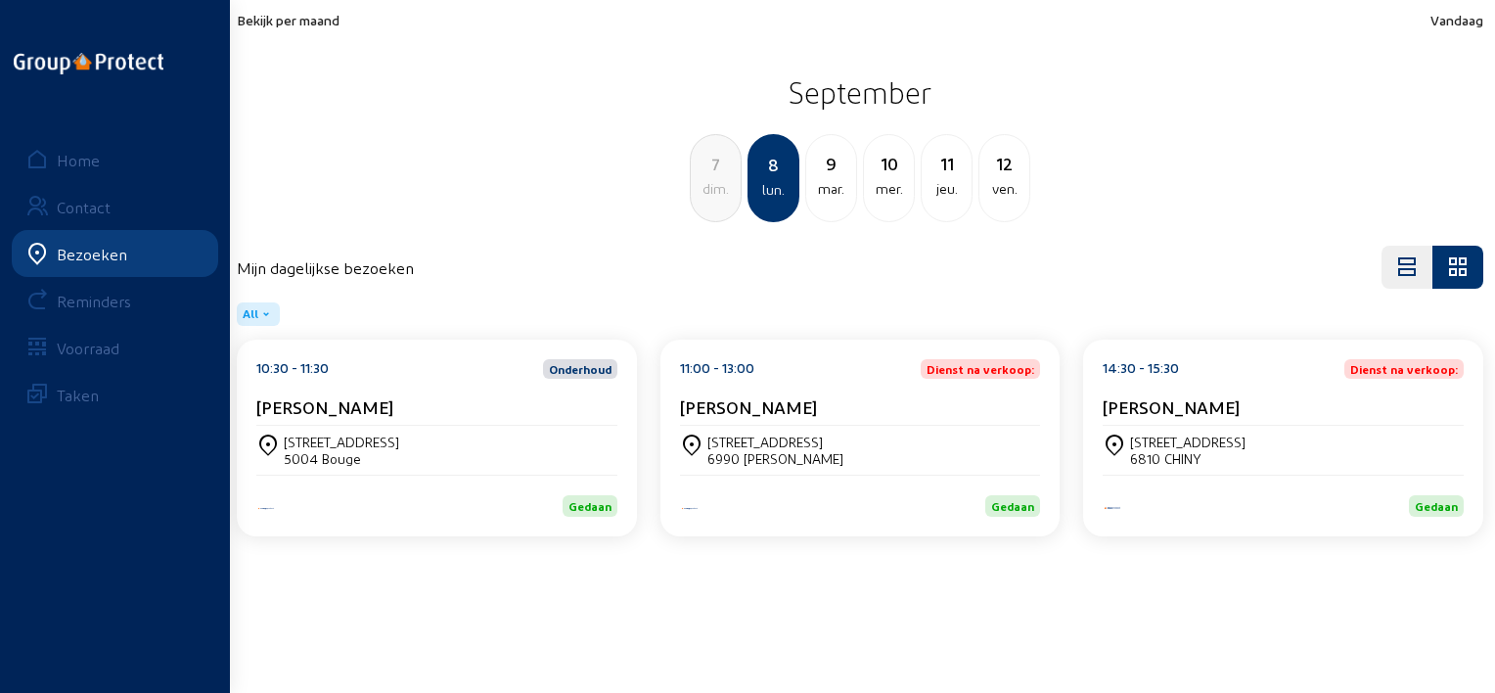
click at [1166, 472] on div "[STREET_ADDRESS]" at bounding box center [1283, 450] width 361 height 49
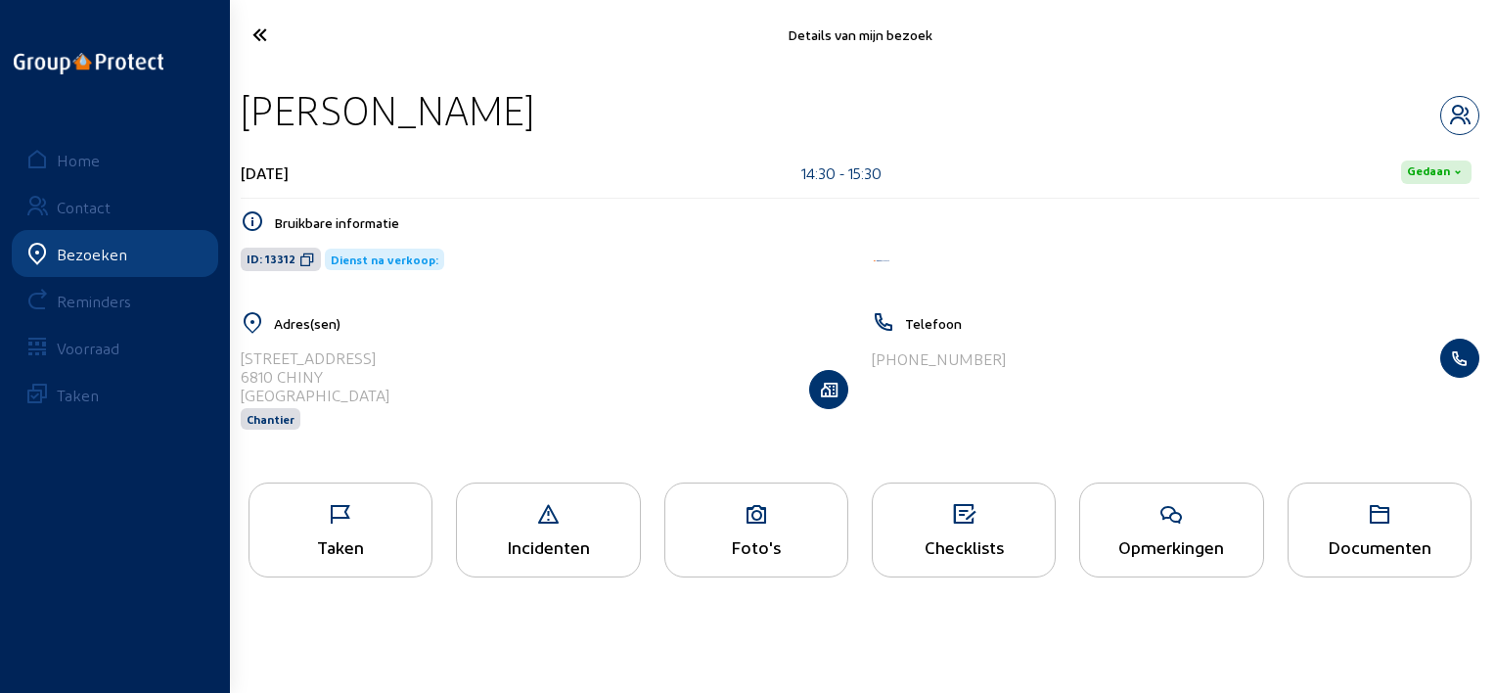
drag, startPoint x: 528, startPoint y: 118, endPoint x: 249, endPoint y: 123, distance: 278.8
click at [249, 123] on div "[PERSON_NAME]" at bounding box center [860, 110] width 1238 height 50
copy div "[PERSON_NAME]"
click at [290, 259] on span "ID: 13312" at bounding box center [271, 259] width 49 height 16
click at [1119, 531] on div "Opmerkingen" at bounding box center [1171, 529] width 184 height 95
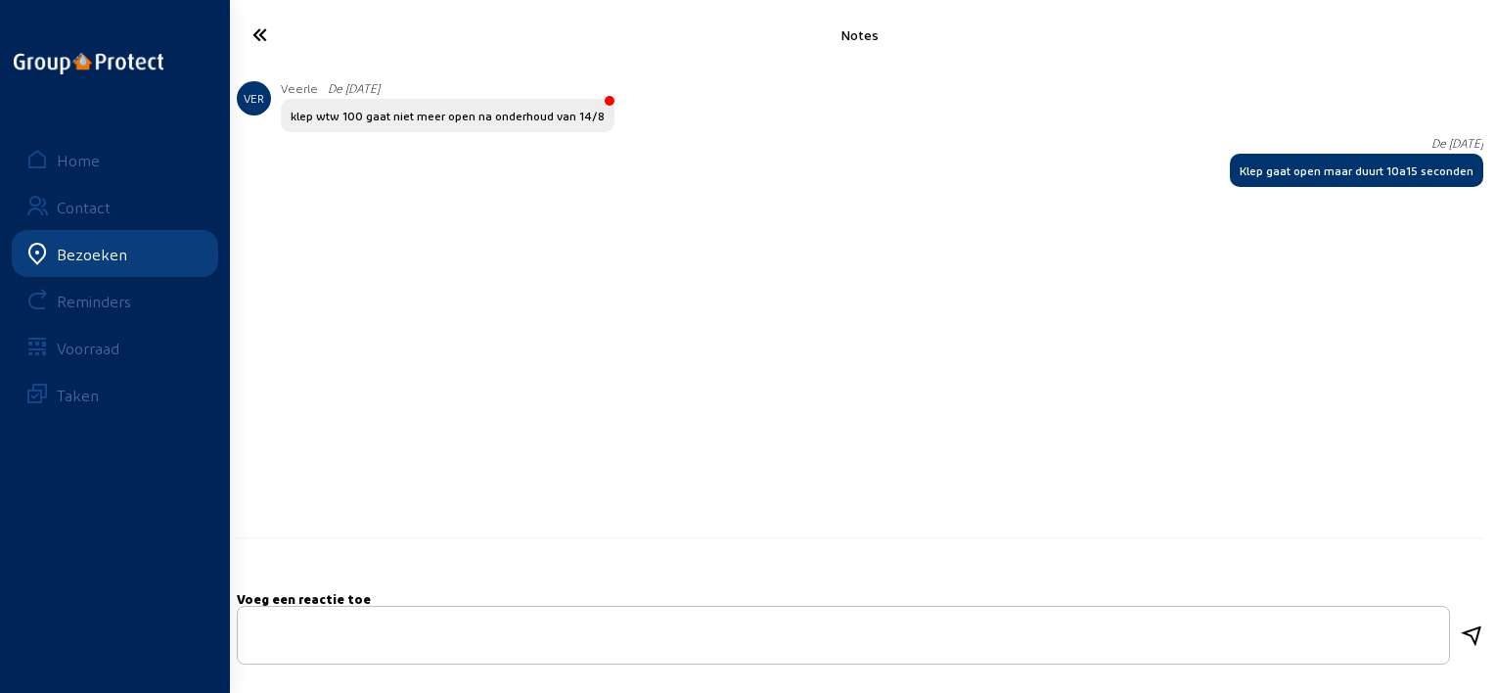
click at [269, 39] on icon at bounding box center [331, 35] width 176 height 34
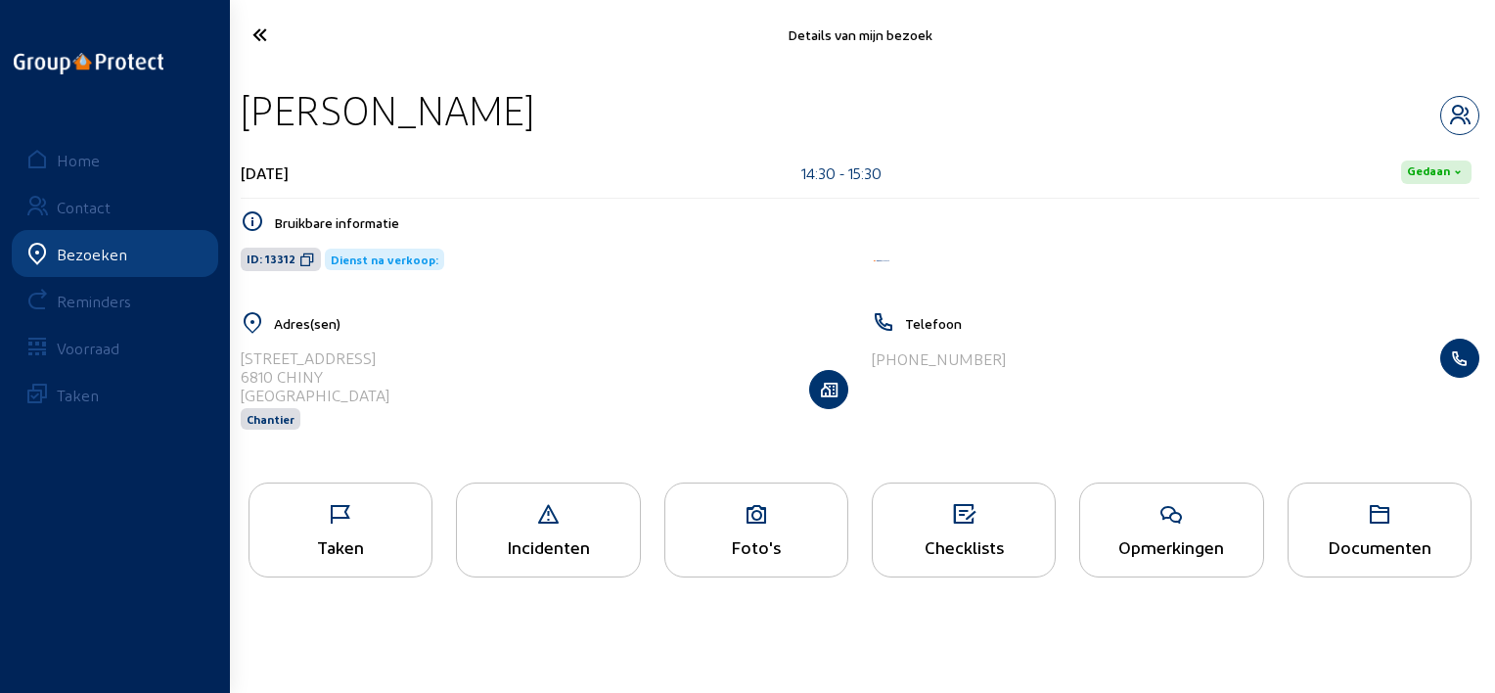
click at [298, 546] on div "Taken" at bounding box center [340, 546] width 182 height 21
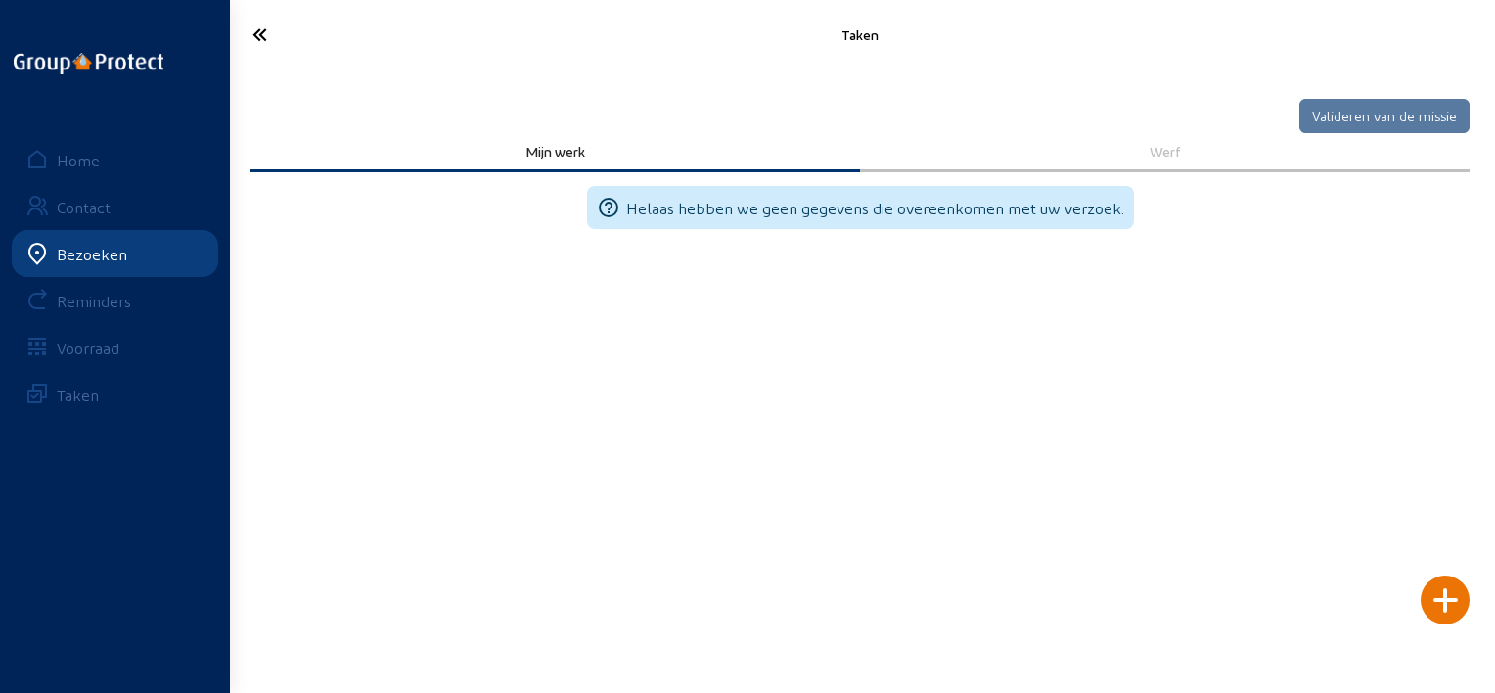
click at [1436, 595] on div at bounding box center [1444, 599] width 49 height 49
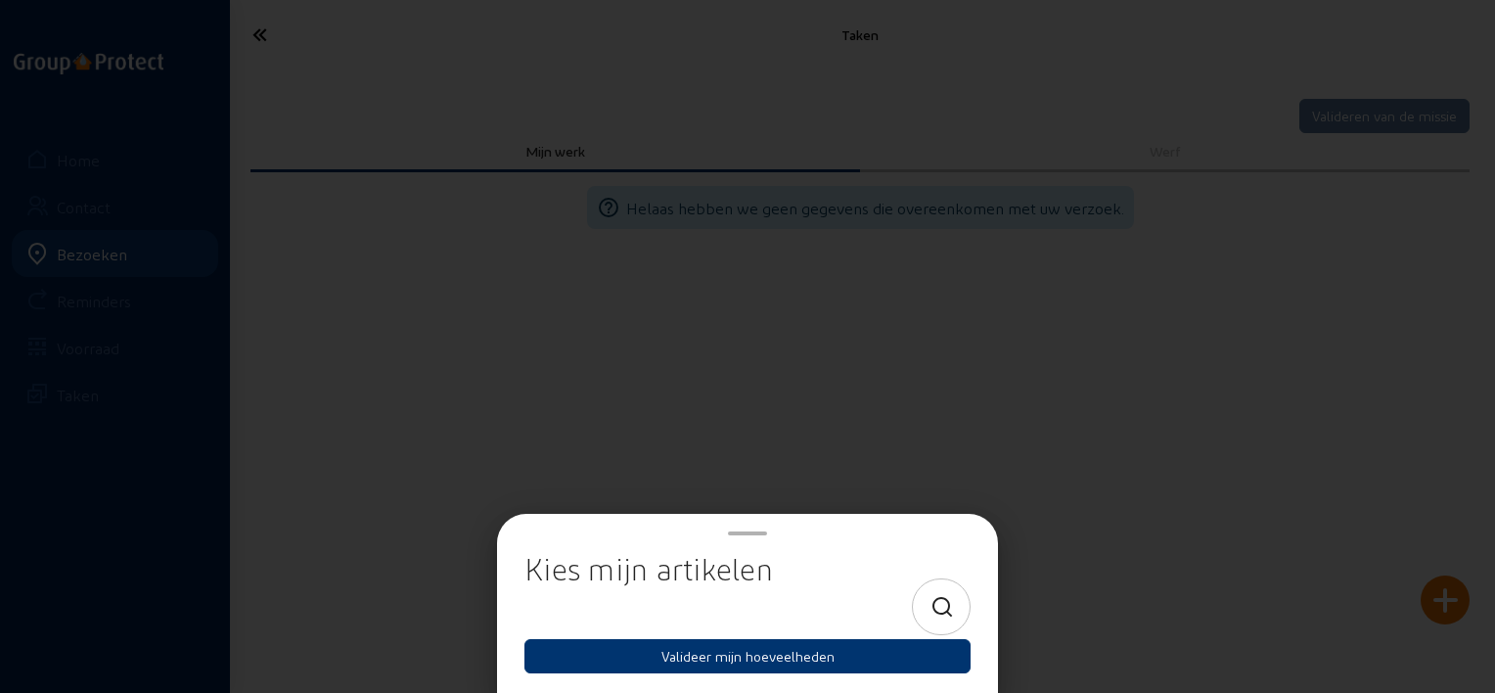
click at [952, 605] on icon at bounding box center [942, 607] width 24 height 23
click at [856, 606] on input at bounding box center [730, 606] width 379 height 23
type input "re"
click at [943, 612] on icon at bounding box center [942, 607] width 24 height 23
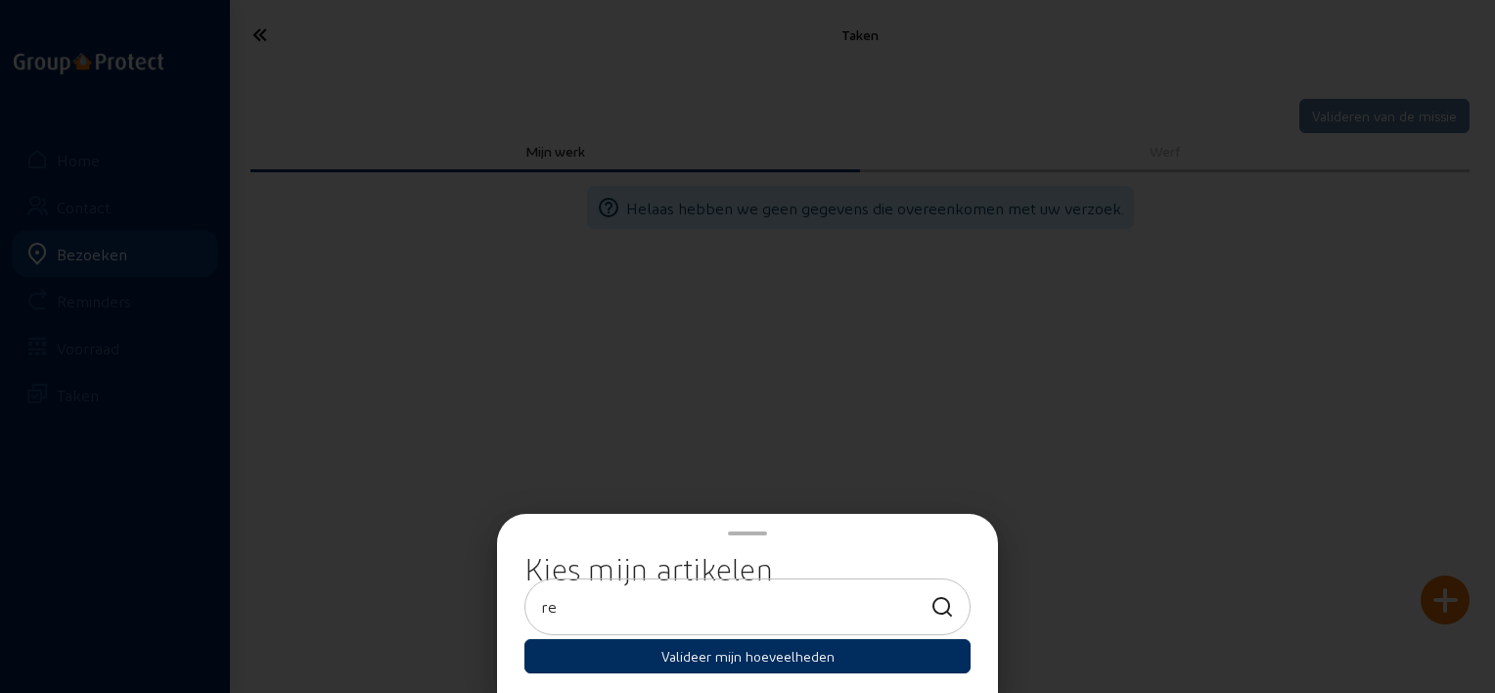
click at [854, 655] on button "Valideer mijn hoeveelheden" at bounding box center [747, 656] width 446 height 34
click at [896, 301] on div at bounding box center [747, 346] width 1495 height 693
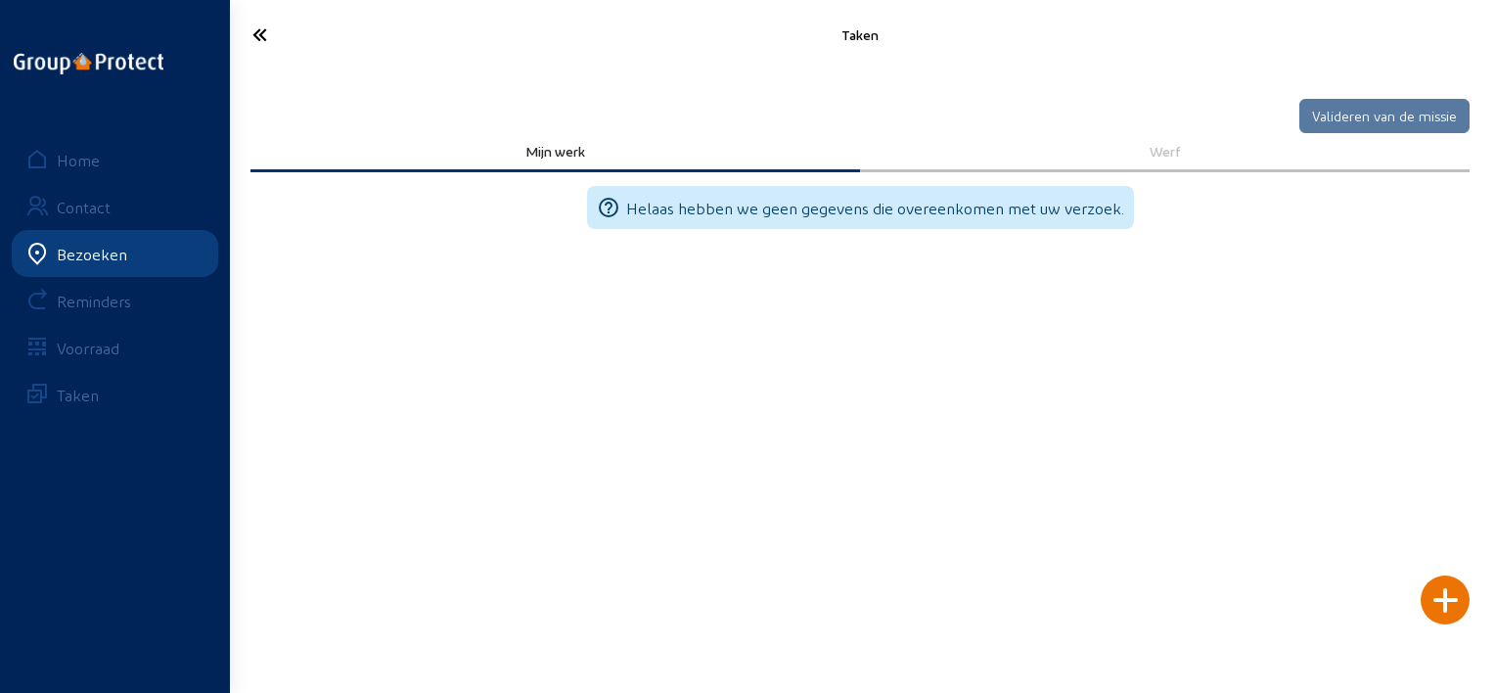
click at [266, 44] on icon at bounding box center [331, 35] width 176 height 34
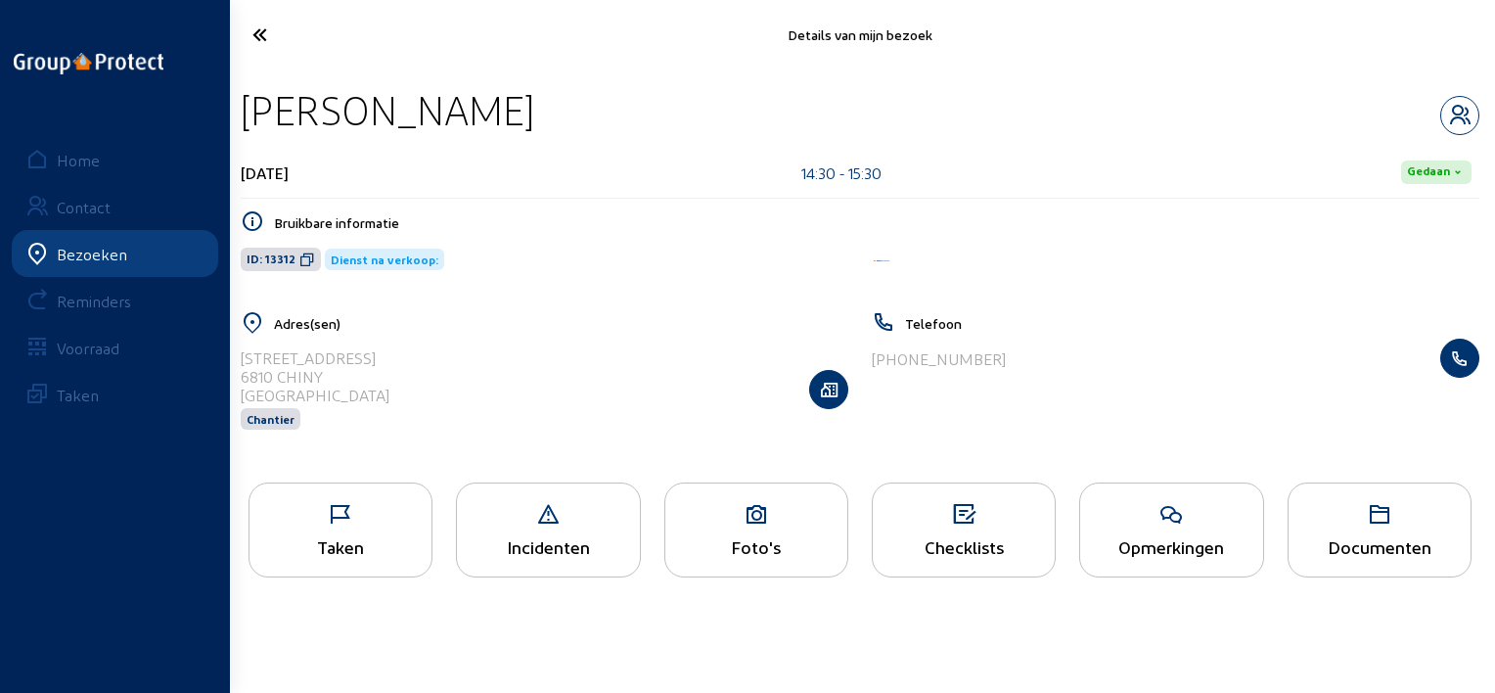
click at [280, 36] on icon at bounding box center [331, 35] width 176 height 34
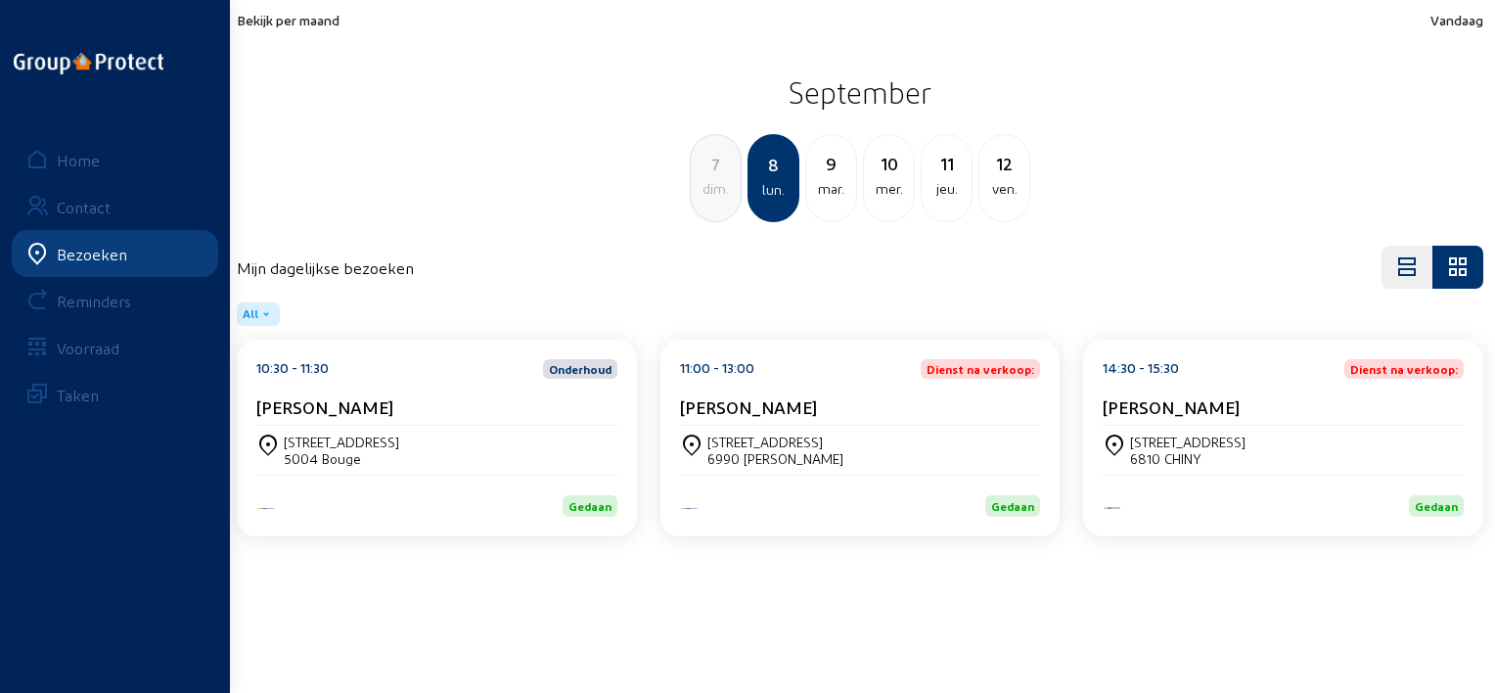
click at [307, 29] on div "Bekijk per maand Vandaag [DATE] dim. 8 lun. [DATE] mer. 11 jeu. 12 ven." at bounding box center [860, 117] width 1246 height 210
click at [313, 23] on span "Bekijk per maand" at bounding box center [288, 20] width 103 height 17
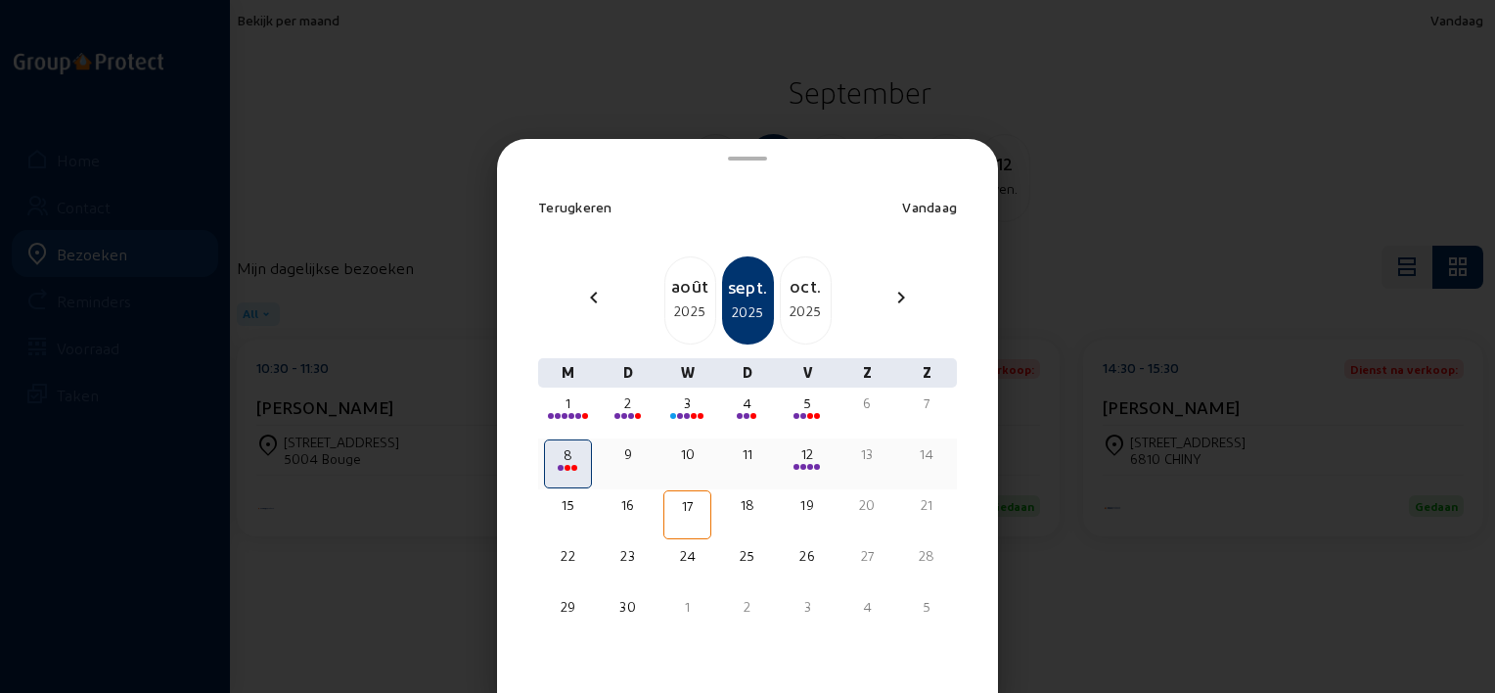
click at [791, 450] on div "12" at bounding box center [808, 454] width 44 height 20
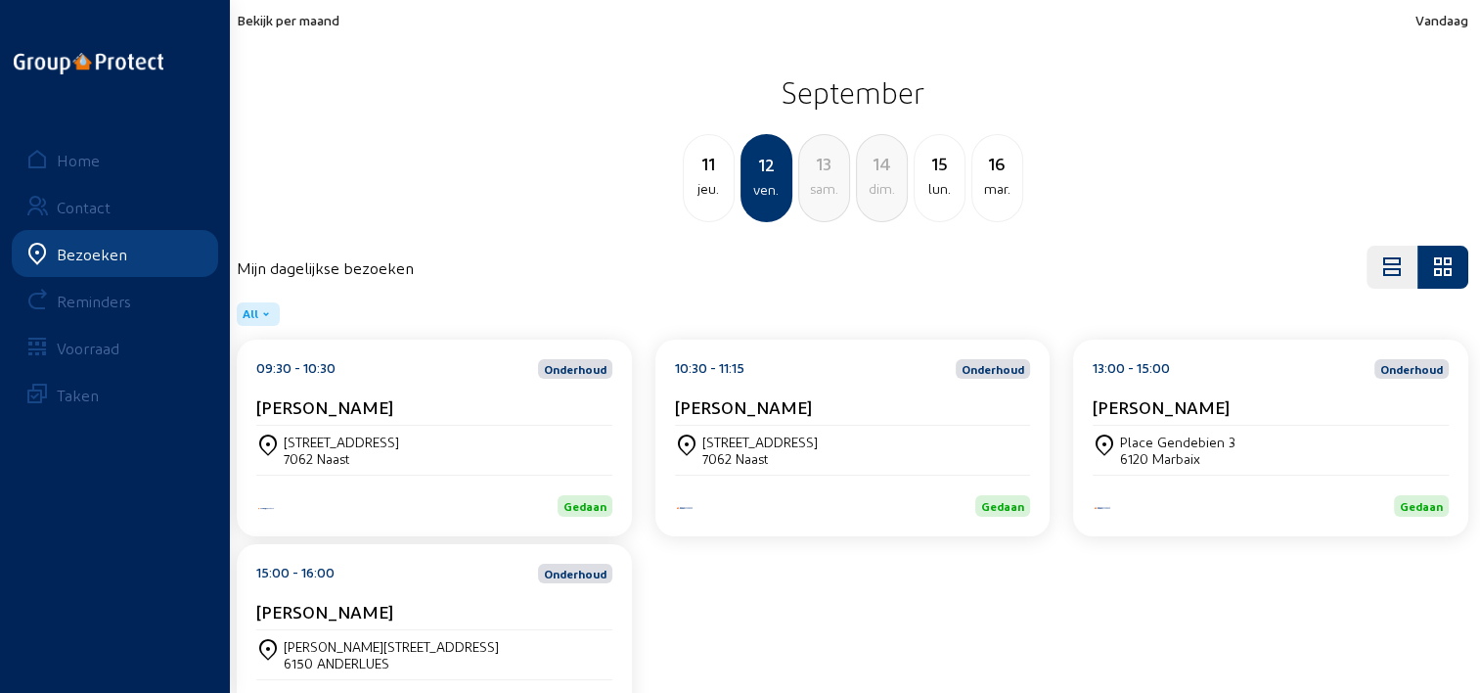
click at [481, 270] on div "Mijn dagelijkse bezoeken" at bounding box center [853, 267] width 1232 height 43
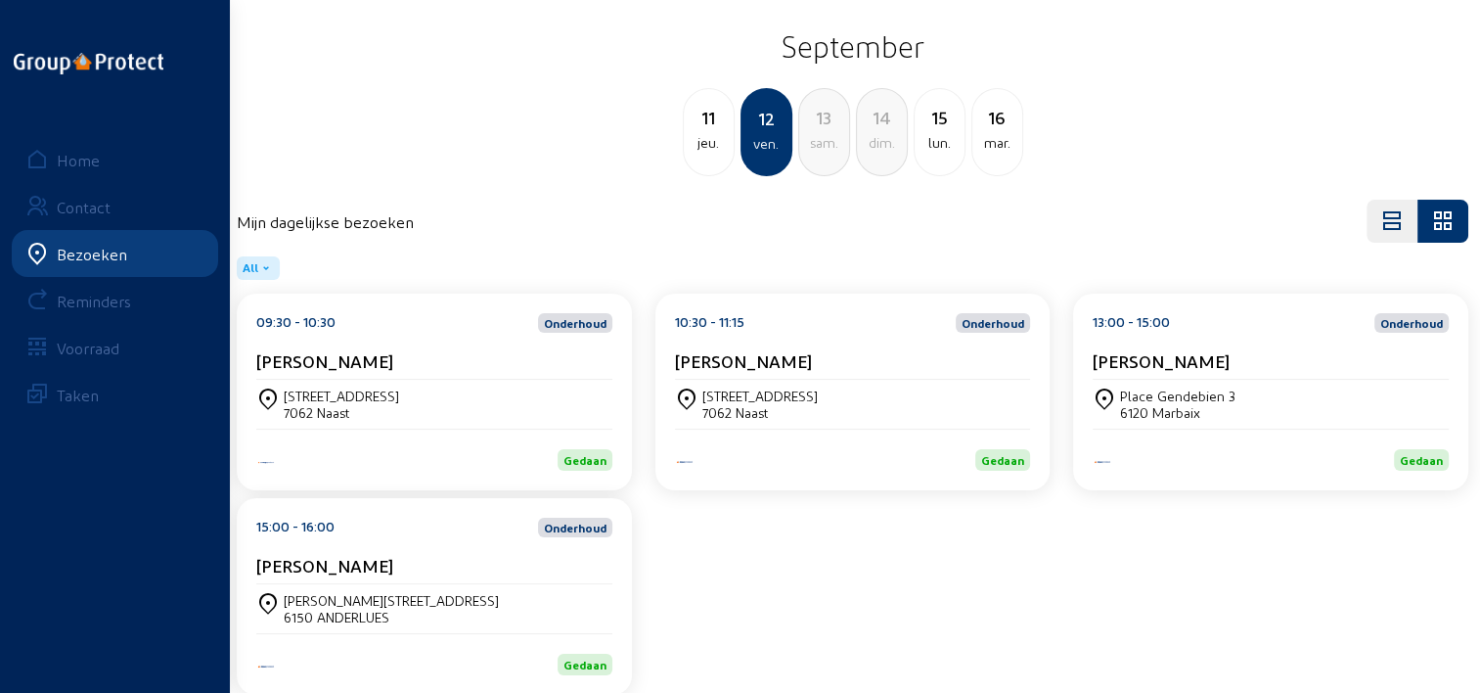
scroll to position [81, 0]
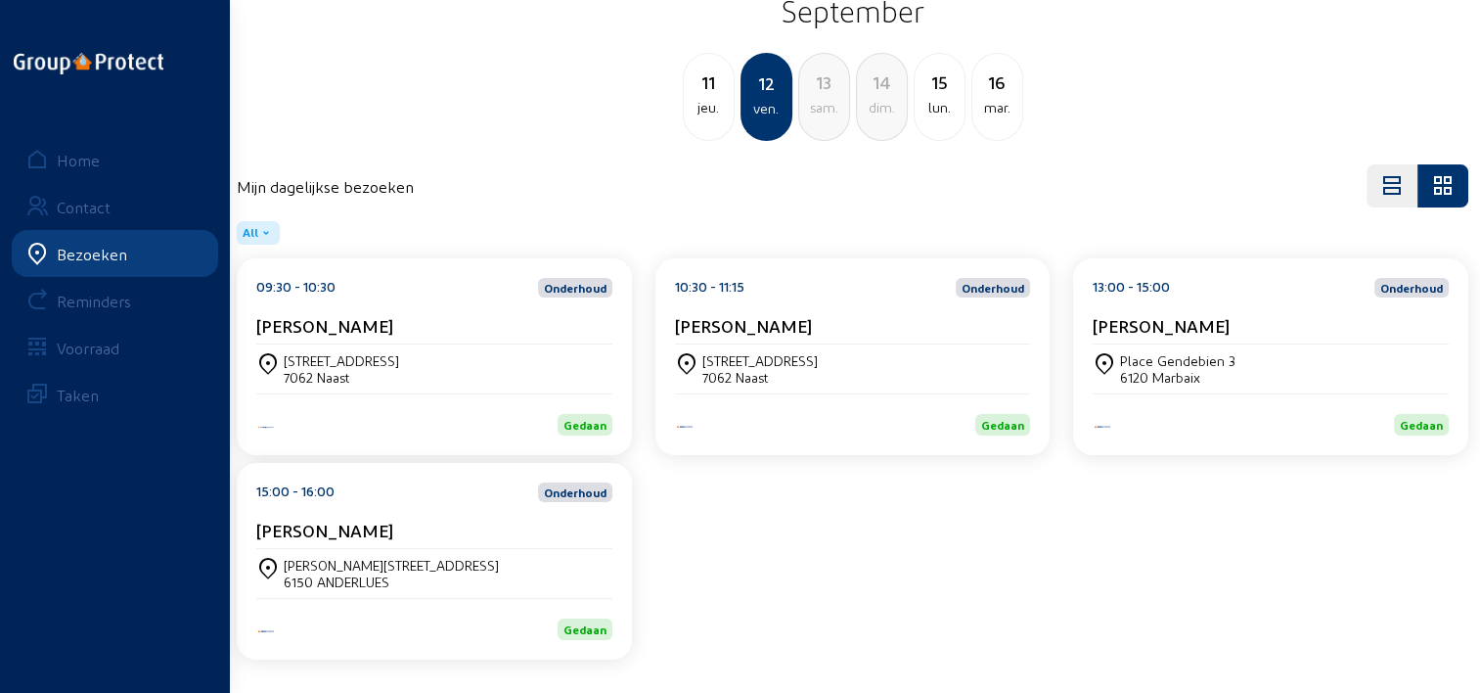
click at [409, 374] on div "[STREET_ADDRESS]" at bounding box center [434, 368] width 356 height 33
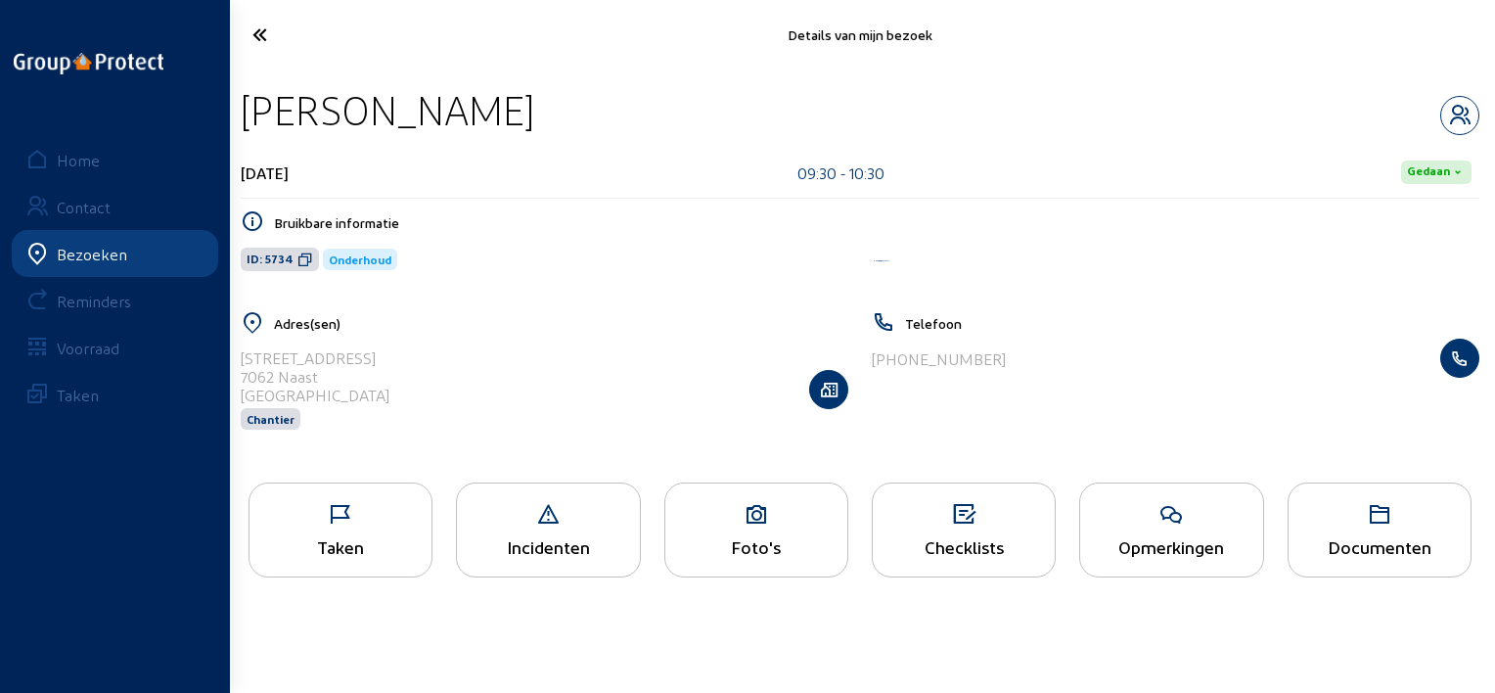
drag, startPoint x: 524, startPoint y: 107, endPoint x: 244, endPoint y: 93, distance: 281.1
click at [244, 93] on div "[PERSON_NAME]" at bounding box center [860, 110] width 1238 height 50
copy div "[PERSON_NAME]"
click at [1195, 518] on icon at bounding box center [1171, 514] width 182 height 23
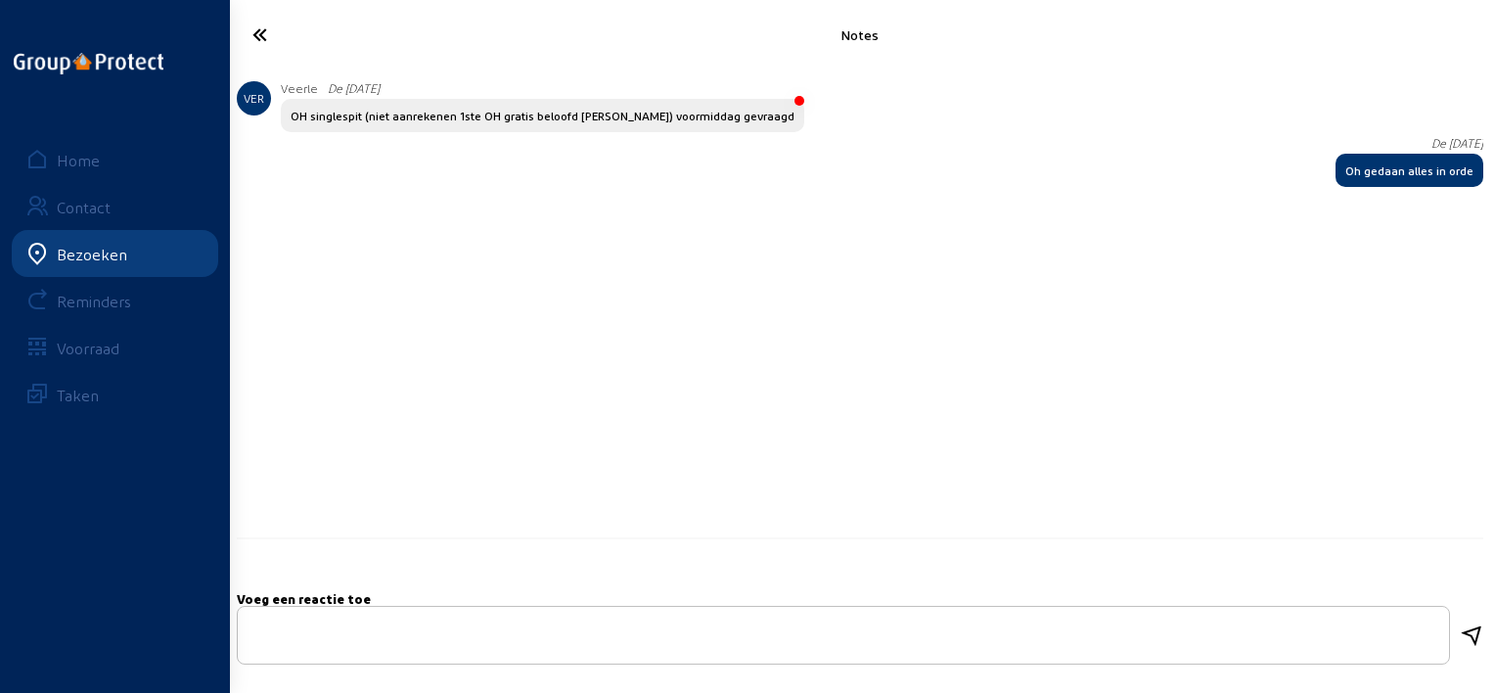
click at [266, 29] on icon at bounding box center [331, 35] width 176 height 34
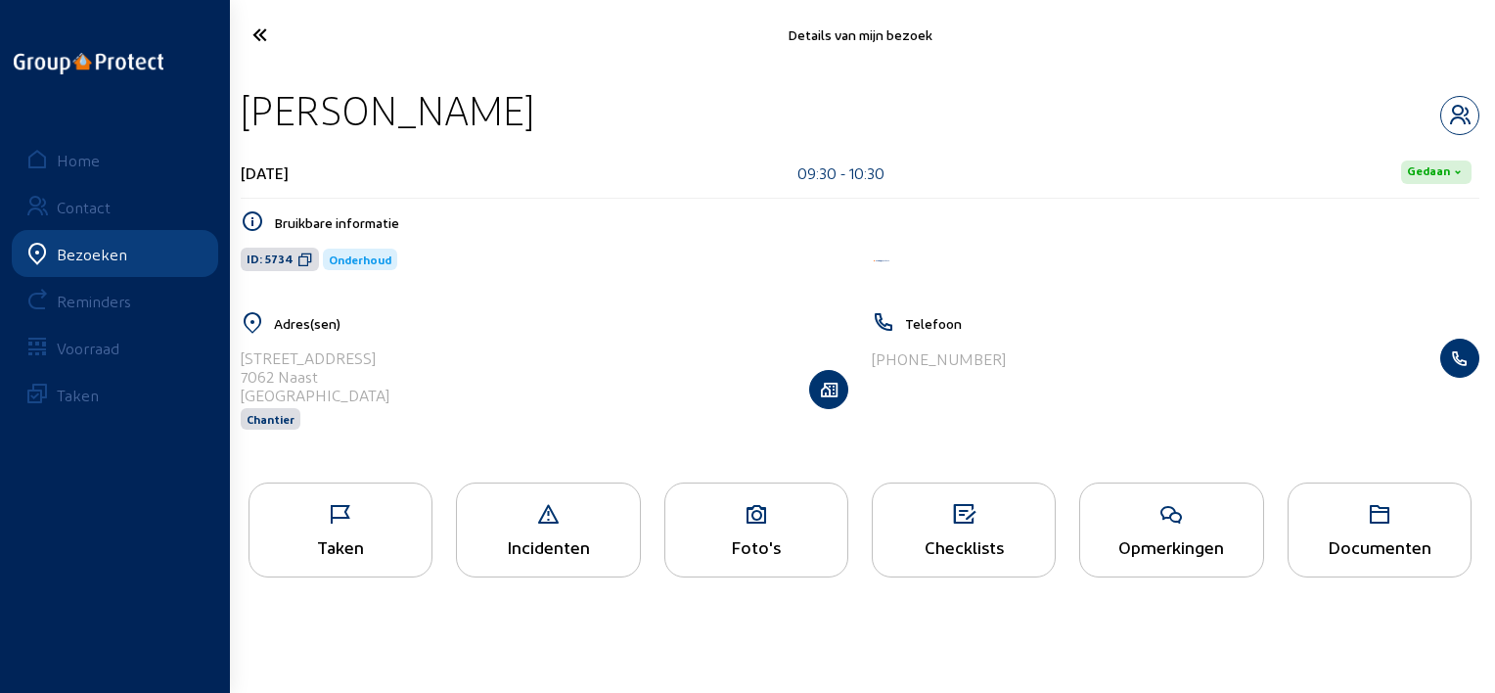
click at [309, 540] on div "Taken" at bounding box center [340, 546] width 182 height 21
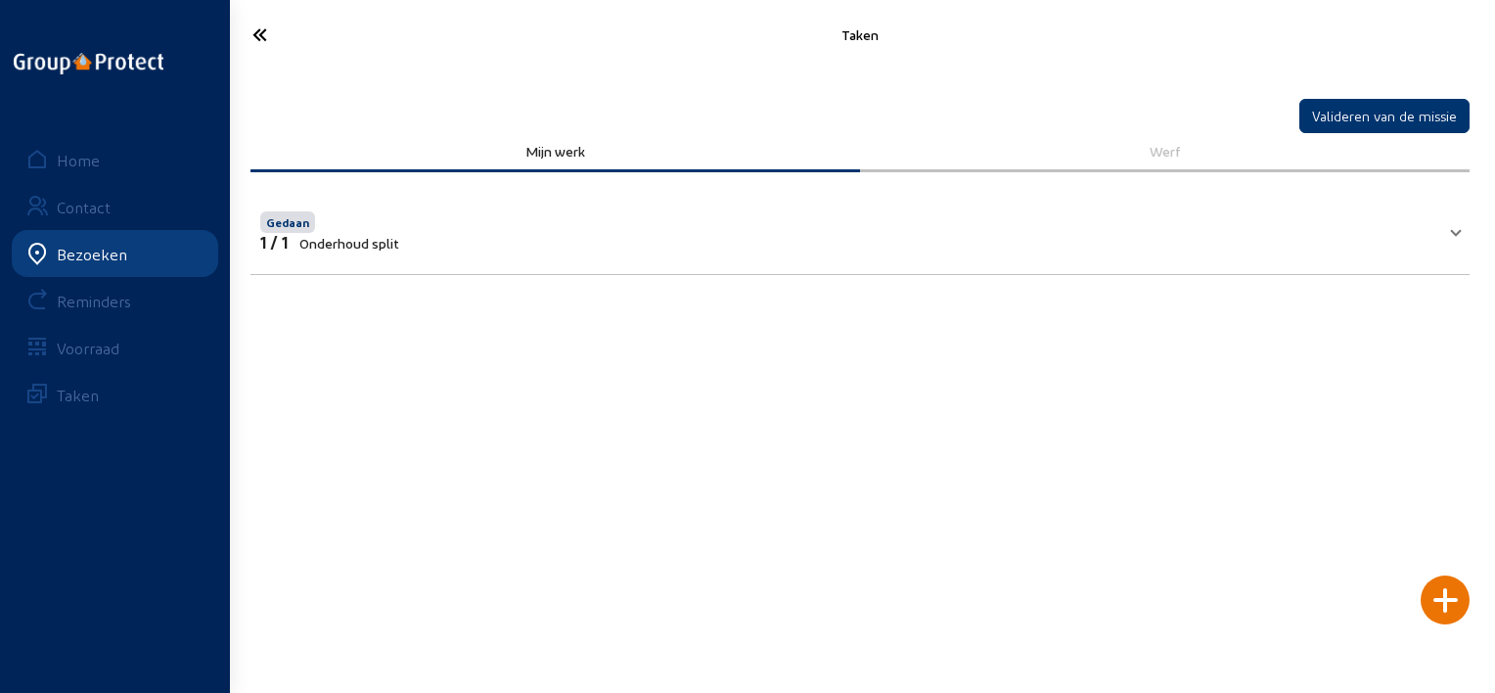
click at [276, 39] on icon at bounding box center [331, 35] width 176 height 34
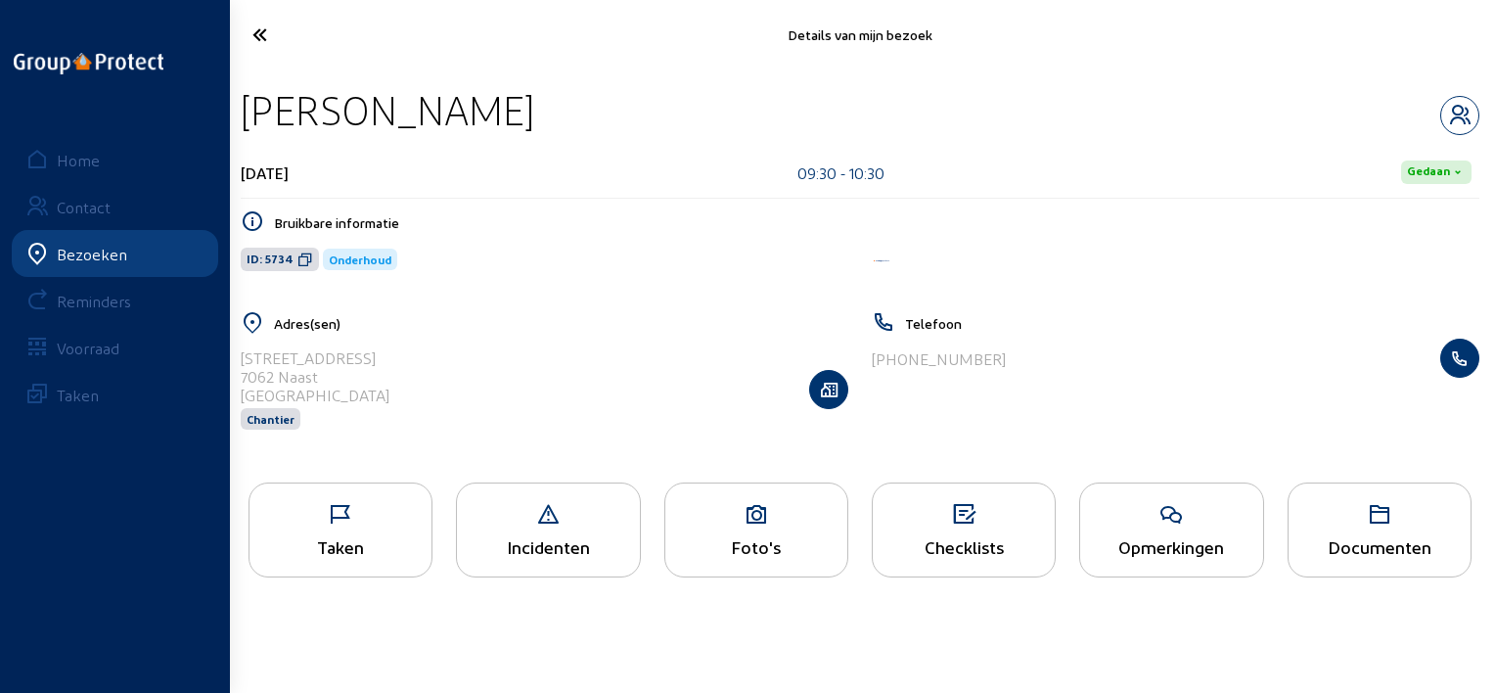
drag, startPoint x: 427, startPoint y: 313, endPoint x: 416, endPoint y: 307, distance: 12.3
click at [416, 307] on app-visit-informations "Bruikbare informatie ID: 5734 Onderhoud Adres(sen) [STREET_ADDRESS] Chantier Te…" at bounding box center [860, 332] width 1238 height 245
drag, startPoint x: 416, startPoint y: 307, endPoint x: 312, endPoint y: 258, distance: 114.7
click at [297, 256] on icon at bounding box center [305, 259] width 16 height 16
click at [268, 37] on icon at bounding box center [331, 35] width 176 height 34
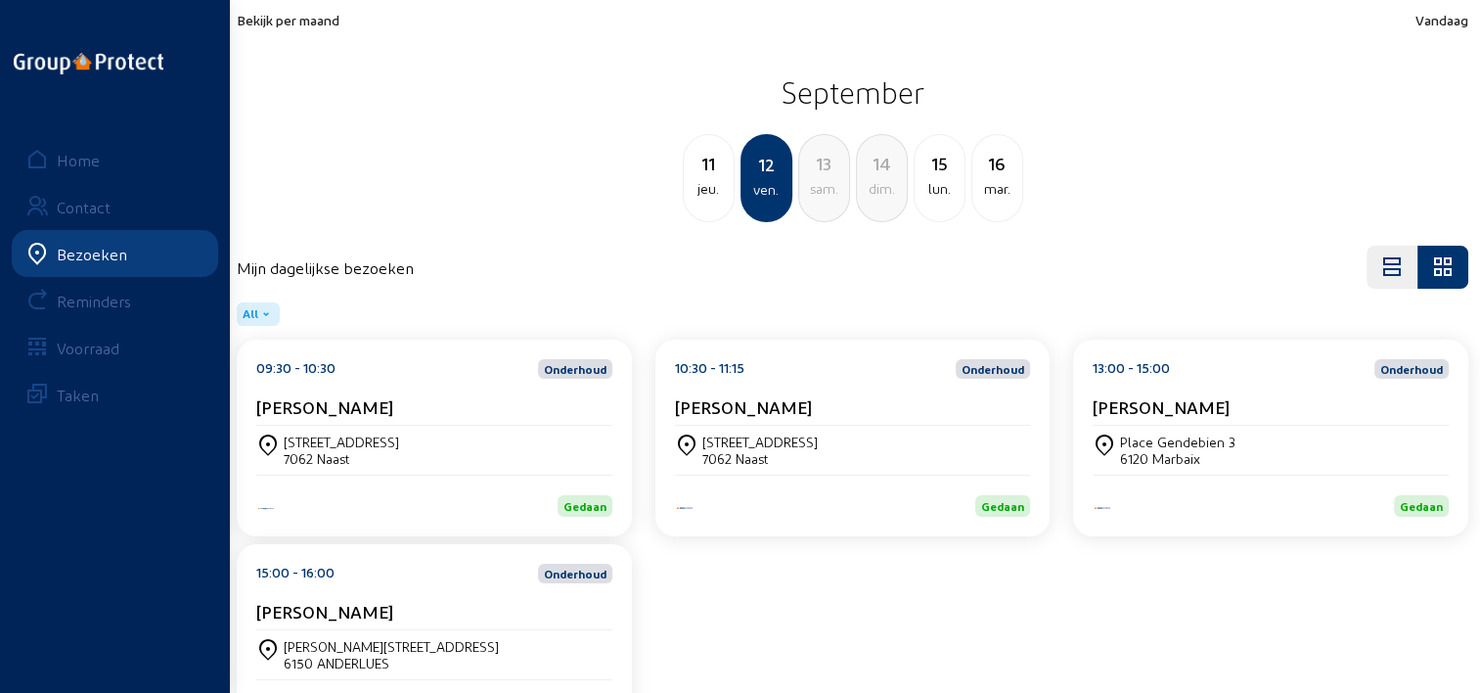
click at [937, 406] on div "[PERSON_NAME]" at bounding box center [853, 406] width 356 height 21
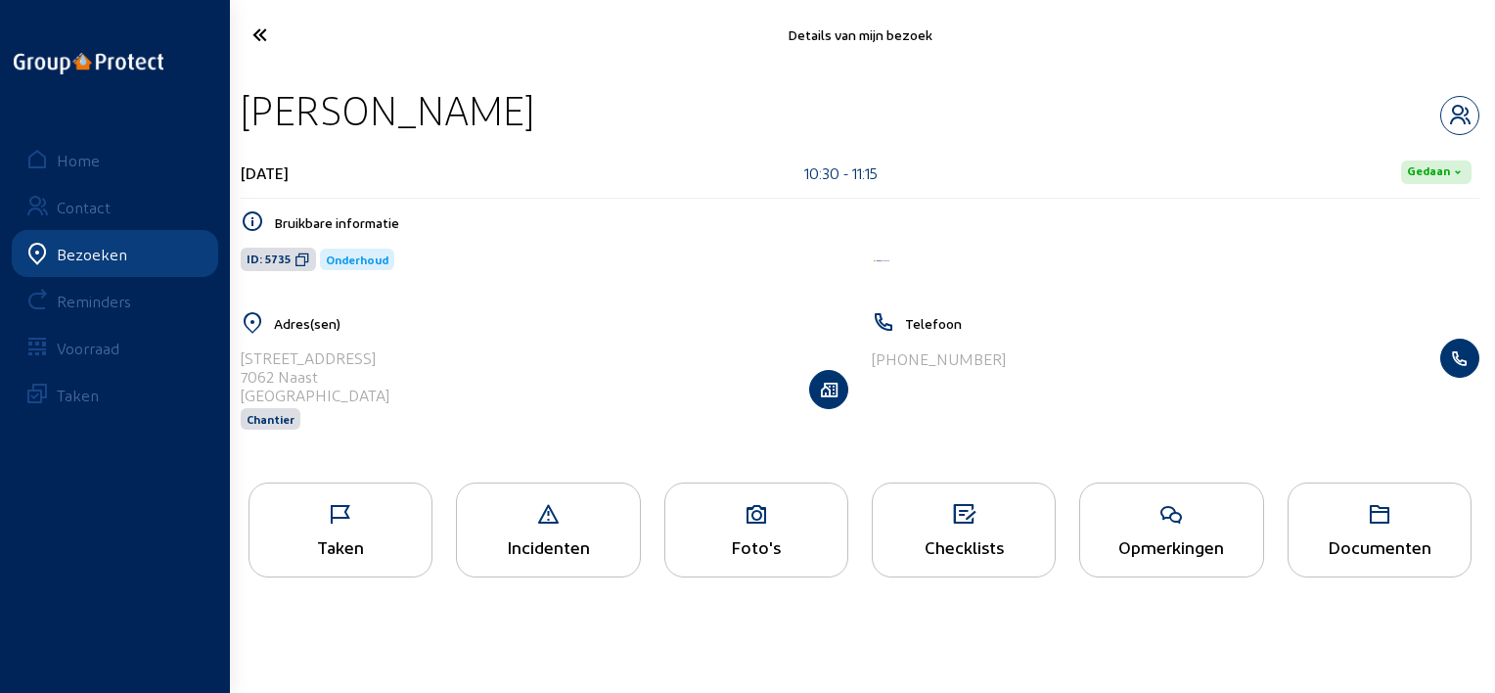
click at [408, 528] on div "Taken" at bounding box center [340, 529] width 184 height 95
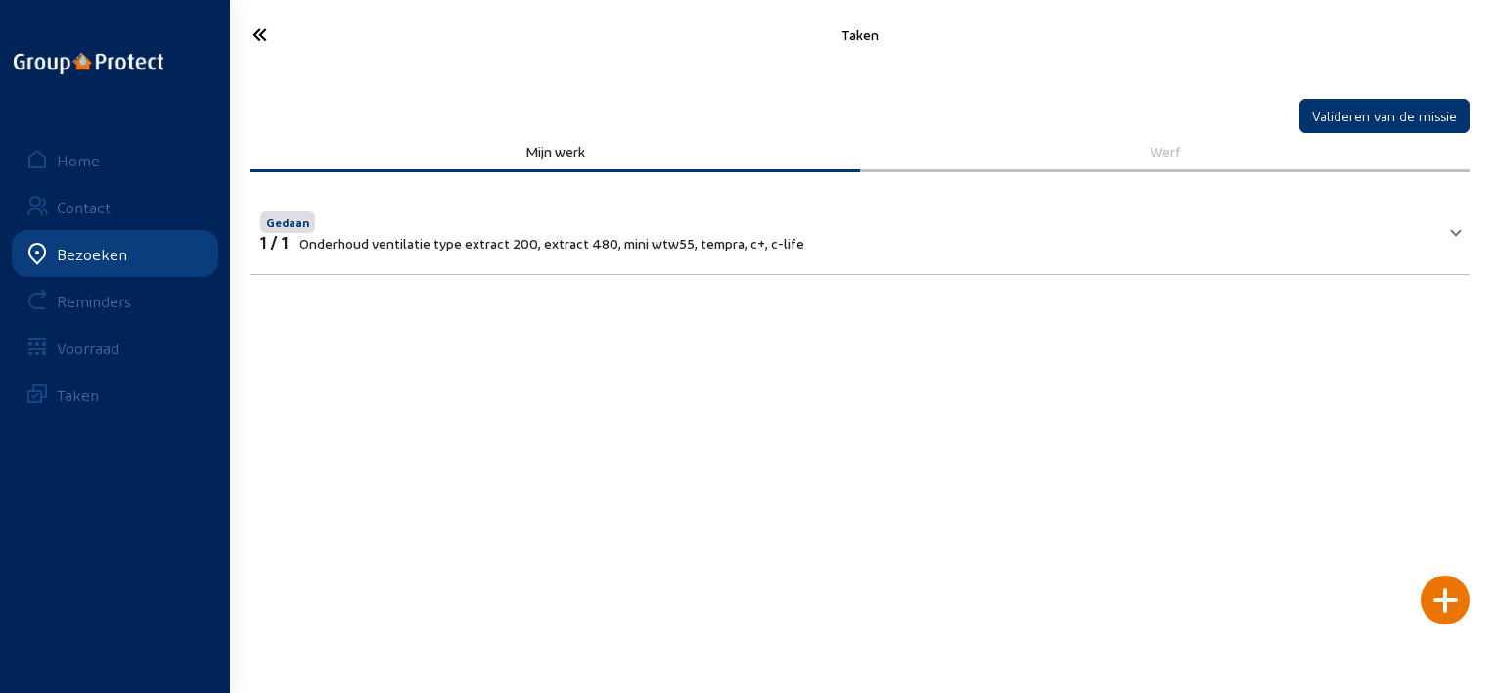
drag, startPoint x: 257, startPoint y: 35, endPoint x: 293, endPoint y: 45, distance: 37.5
click at [278, 43] on icon at bounding box center [331, 35] width 176 height 34
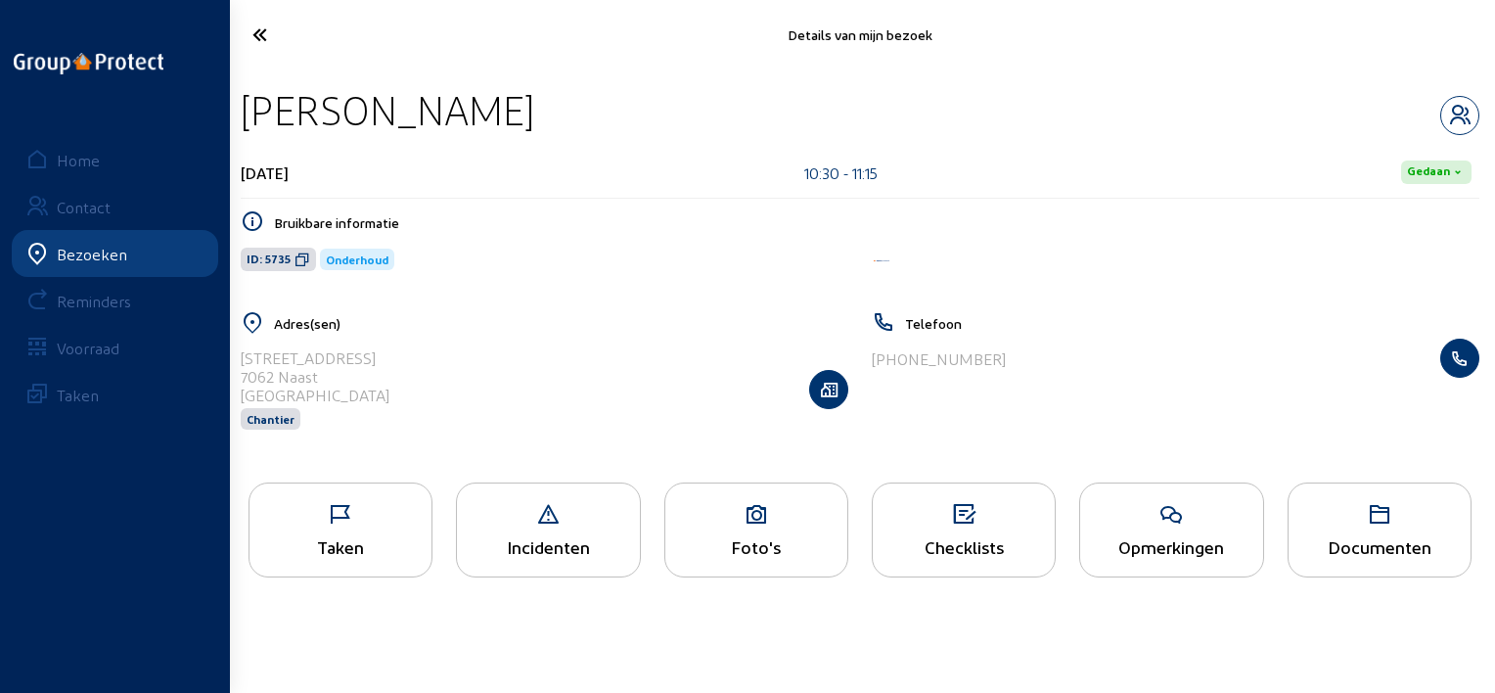
click at [1101, 520] on icon at bounding box center [1171, 514] width 182 height 23
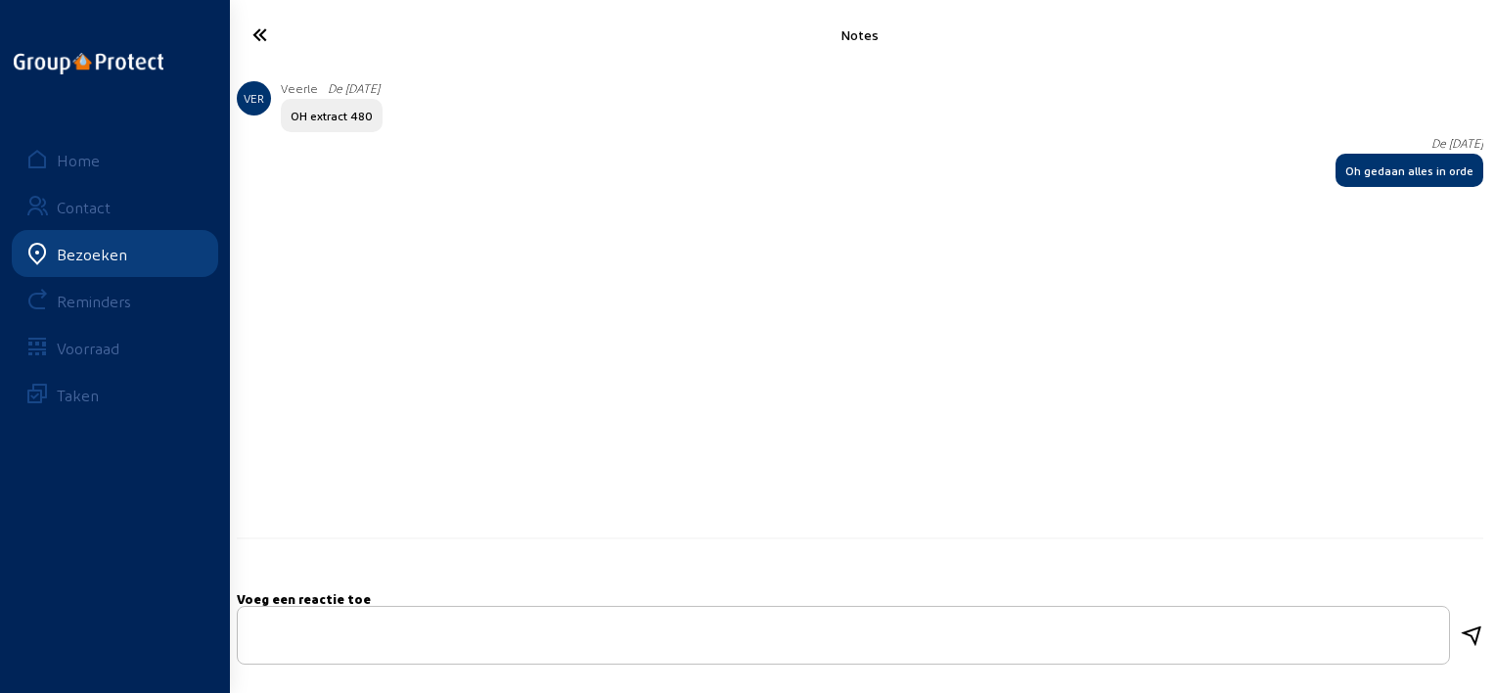
click at [278, 33] on icon at bounding box center [331, 35] width 176 height 34
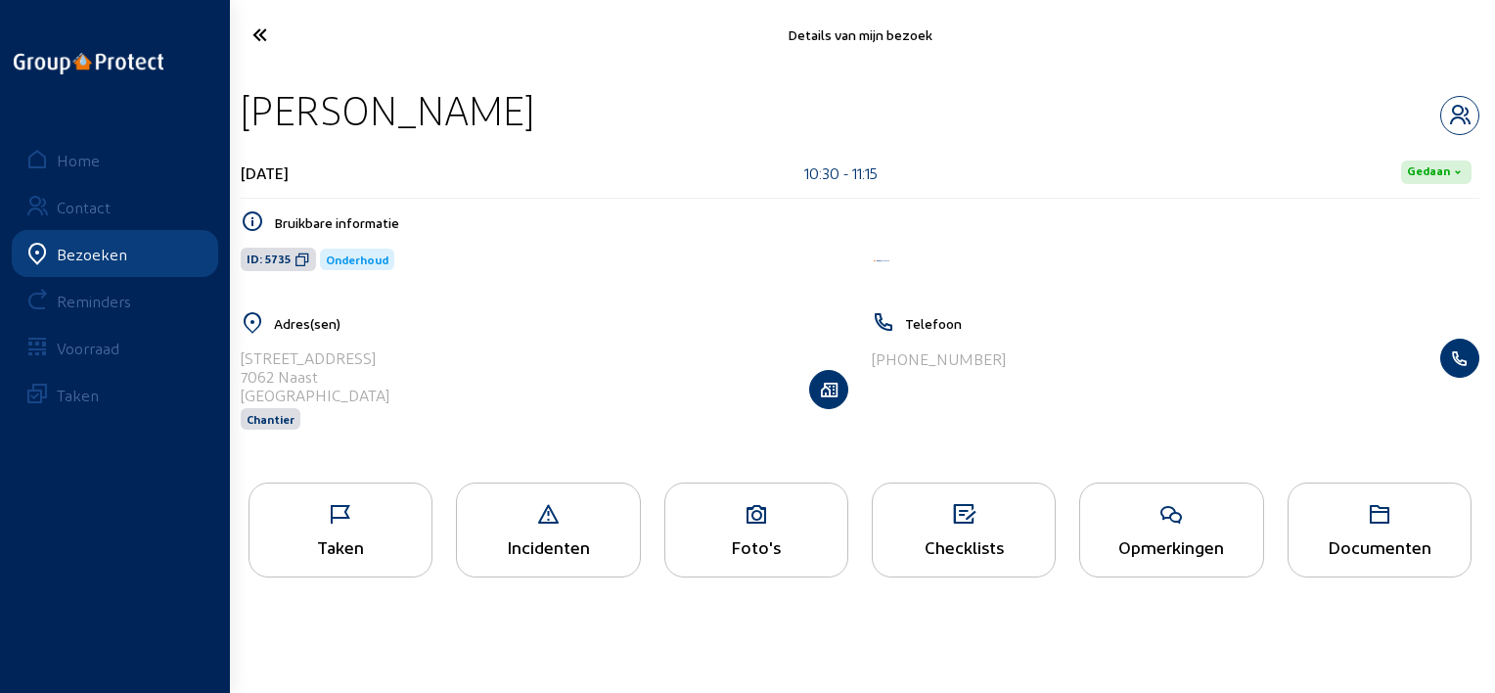
click at [266, 45] on icon at bounding box center [331, 35] width 176 height 34
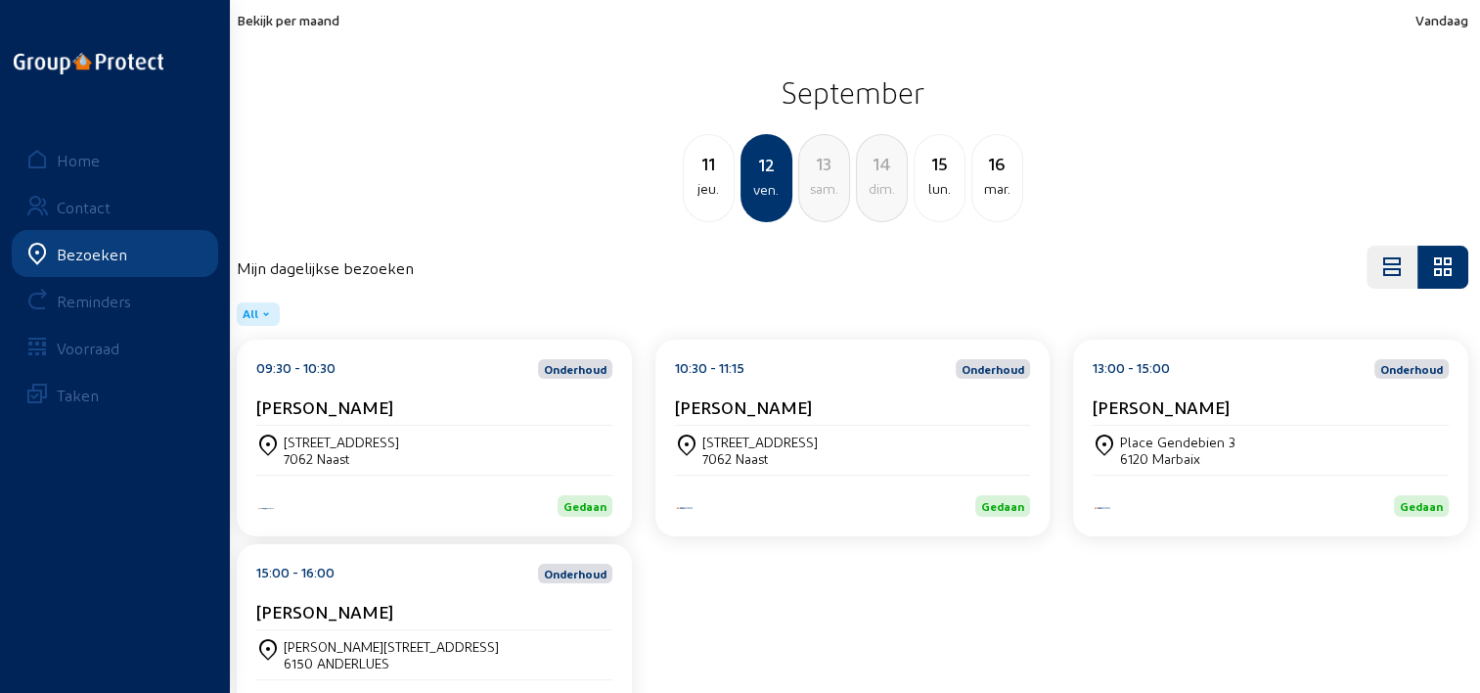
click at [1299, 432] on div "Place Gendebien 3 6120 Marbaix" at bounding box center [1271, 450] width 356 height 49
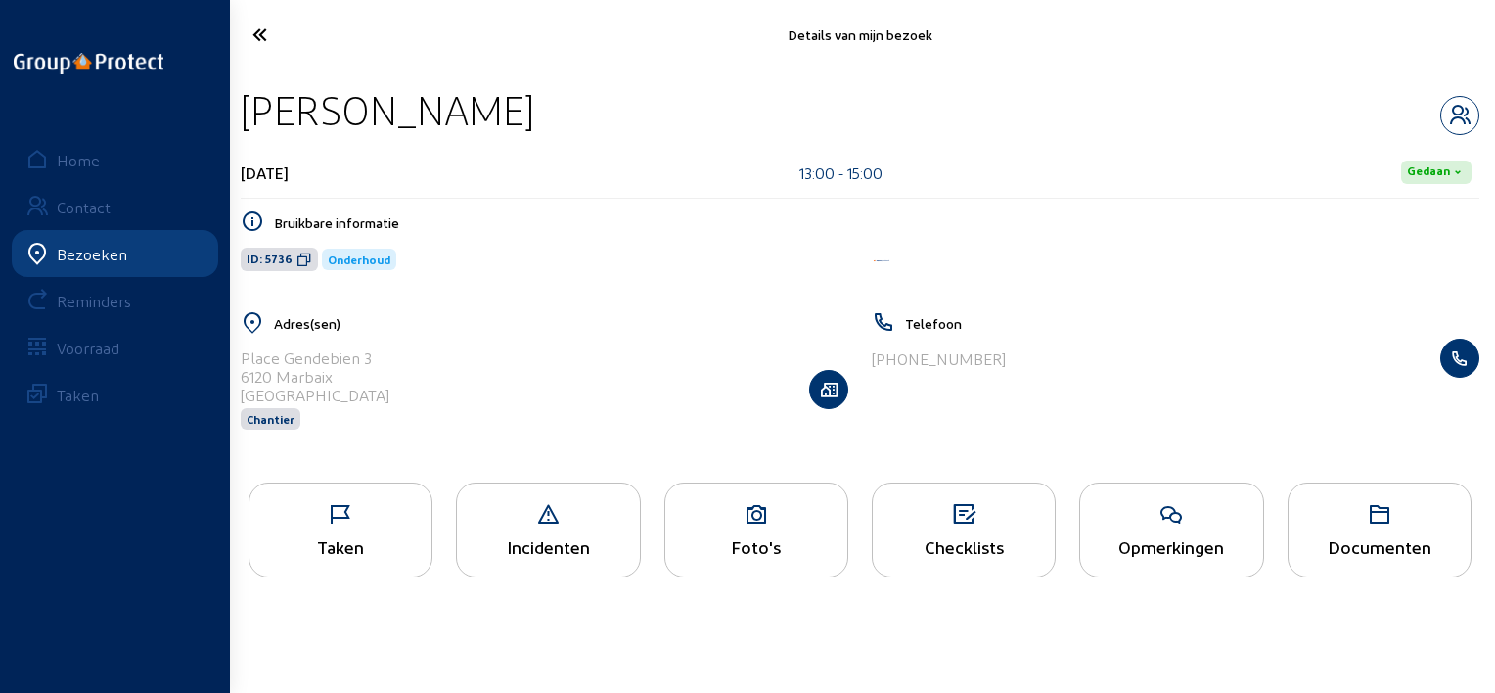
drag, startPoint x: 563, startPoint y: 116, endPoint x: 231, endPoint y: 108, distance: 332.7
click at [231, 108] on div "[PERSON_NAME] [DATE] 13:00 - 15:00 [PERSON_NAME] informatie ID: 5736 Onderhoud …" at bounding box center [860, 269] width 1270 height 401
copy div "[PERSON_NAME]"
click at [301, 266] on icon at bounding box center [304, 259] width 16 height 16
click at [1148, 546] on div "Opmerkingen" at bounding box center [1171, 546] width 182 height 21
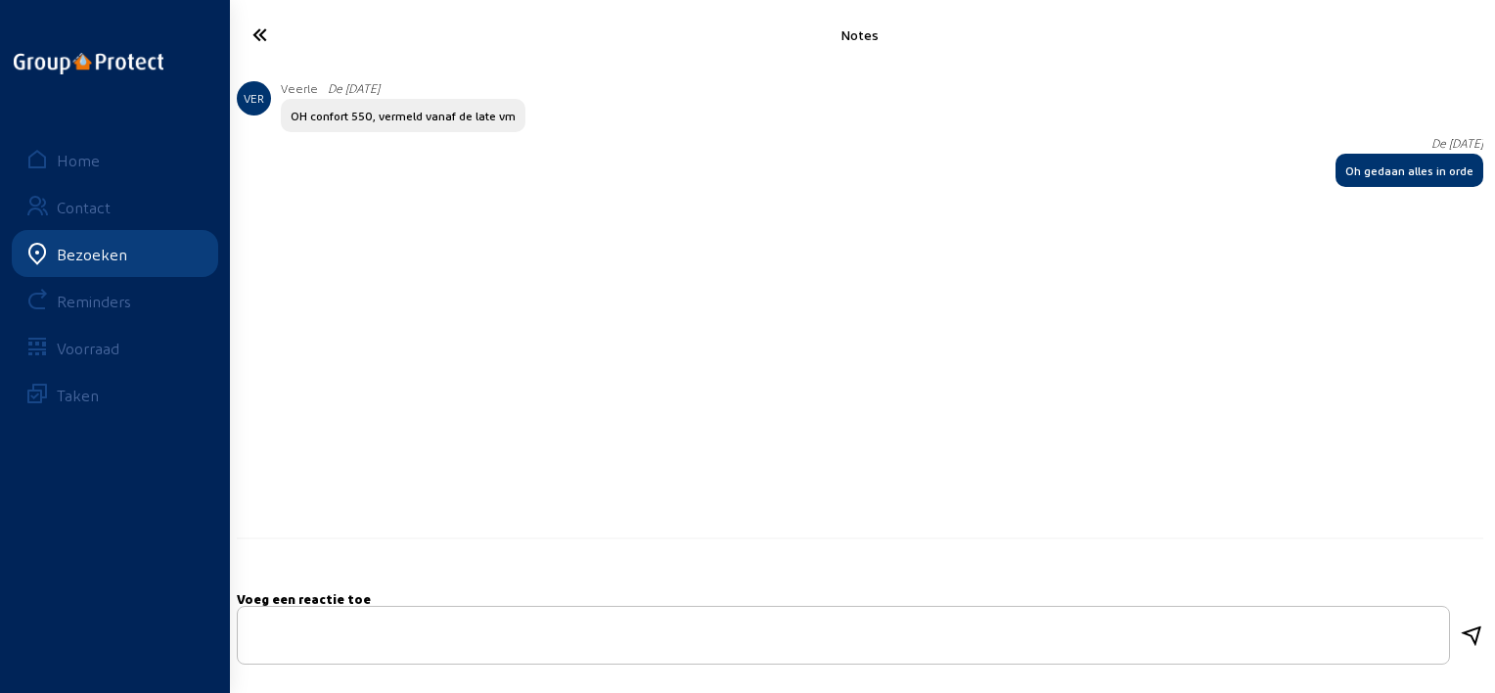
click at [247, 25] on icon at bounding box center [331, 35] width 176 height 34
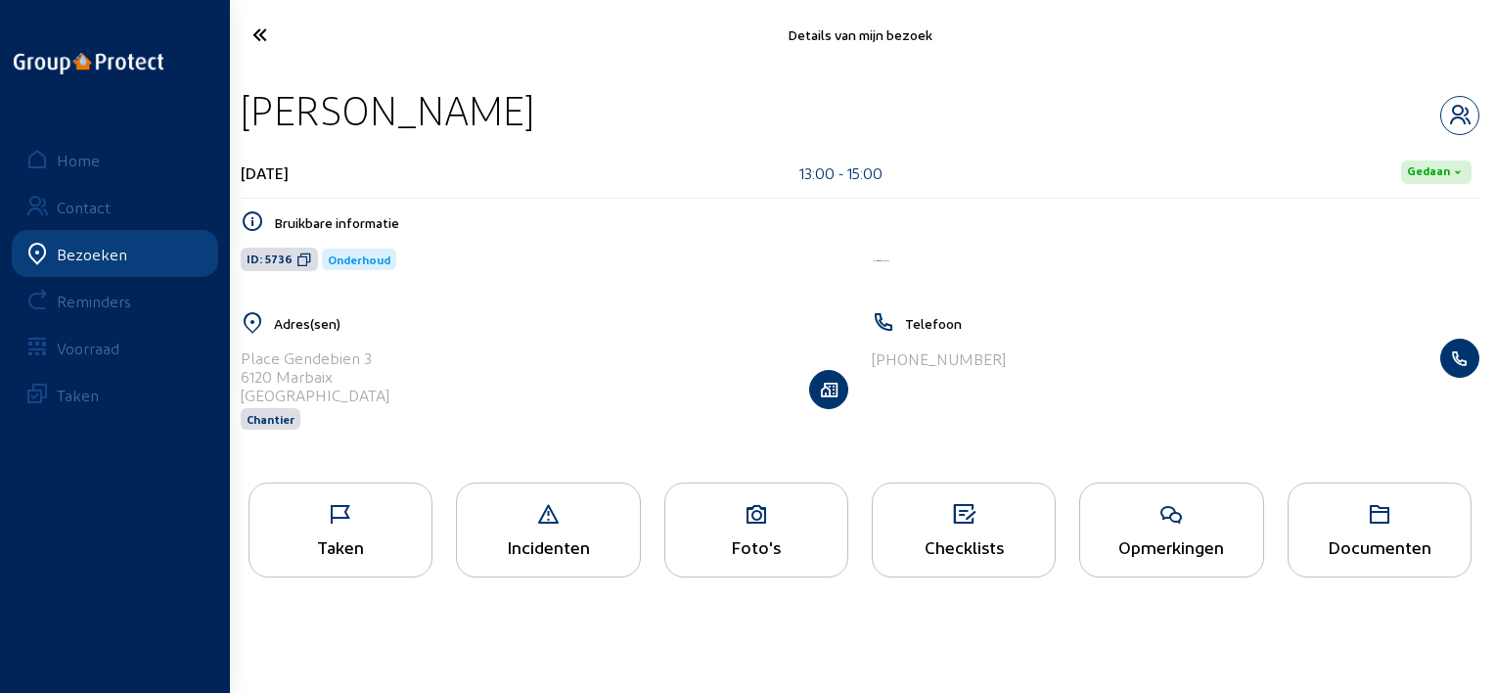
click at [262, 41] on icon at bounding box center [331, 35] width 176 height 34
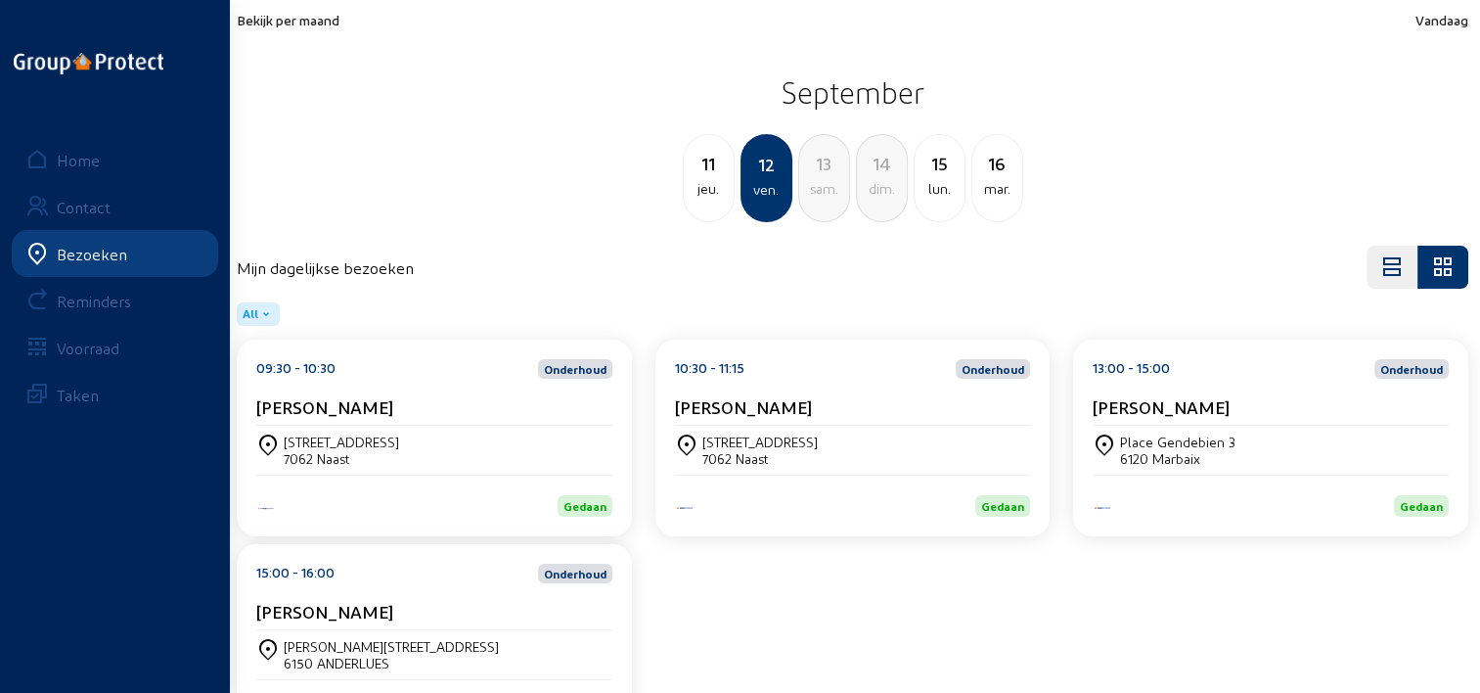
click at [388, 592] on div "15:00 - 16:00 Onderhoud [PERSON_NAME]" at bounding box center [434, 596] width 356 height 67
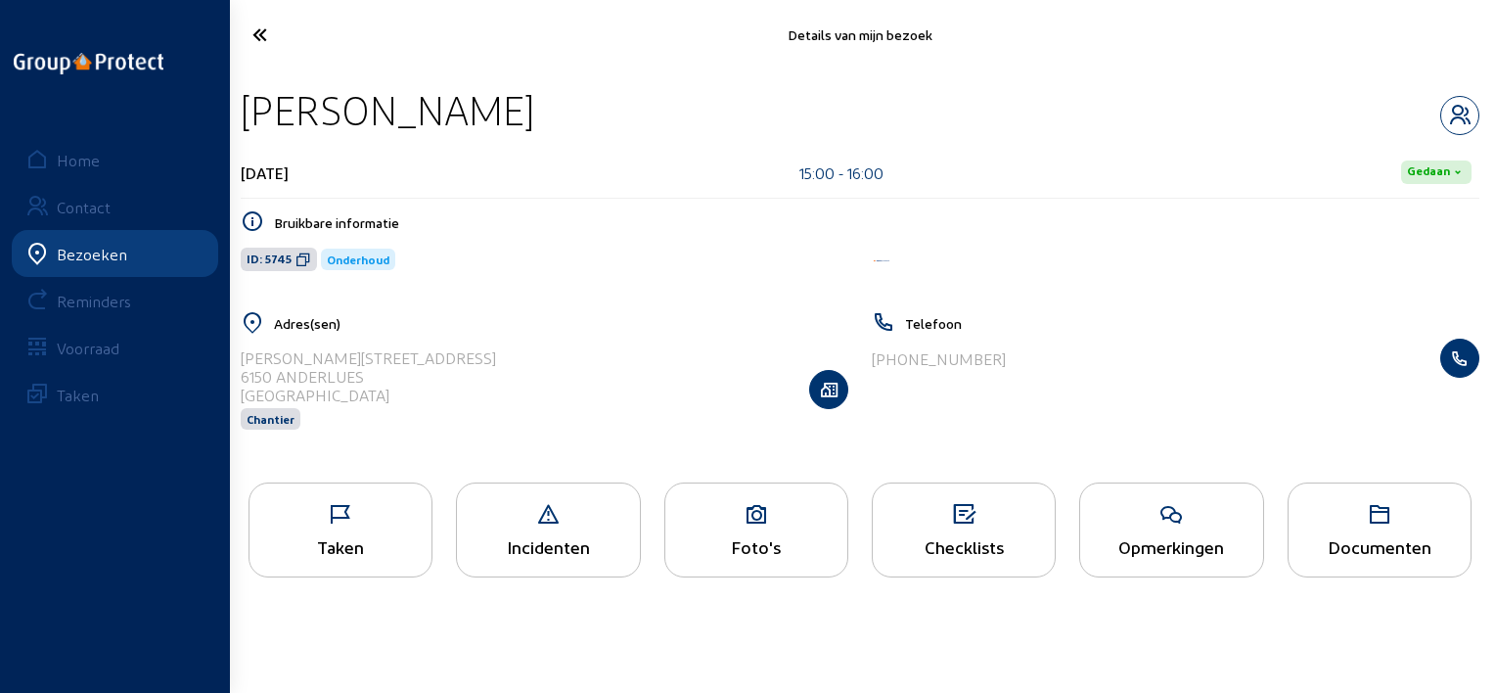
drag, startPoint x: 501, startPoint y: 106, endPoint x: 231, endPoint y: 104, distance: 270.0
click at [231, 104] on div "[PERSON_NAME] [DATE] 15:00 - 16:00 [PERSON_NAME] informatie ID: 5745 Onderhoud …" at bounding box center [860, 269] width 1270 height 401
copy div "[PERSON_NAME]"
drag, startPoint x: 290, startPoint y: 258, endPoint x: 310, endPoint y: 258, distance: 20.5
click at [290, 258] on span "ID: 5745" at bounding box center [279, 259] width 76 height 23
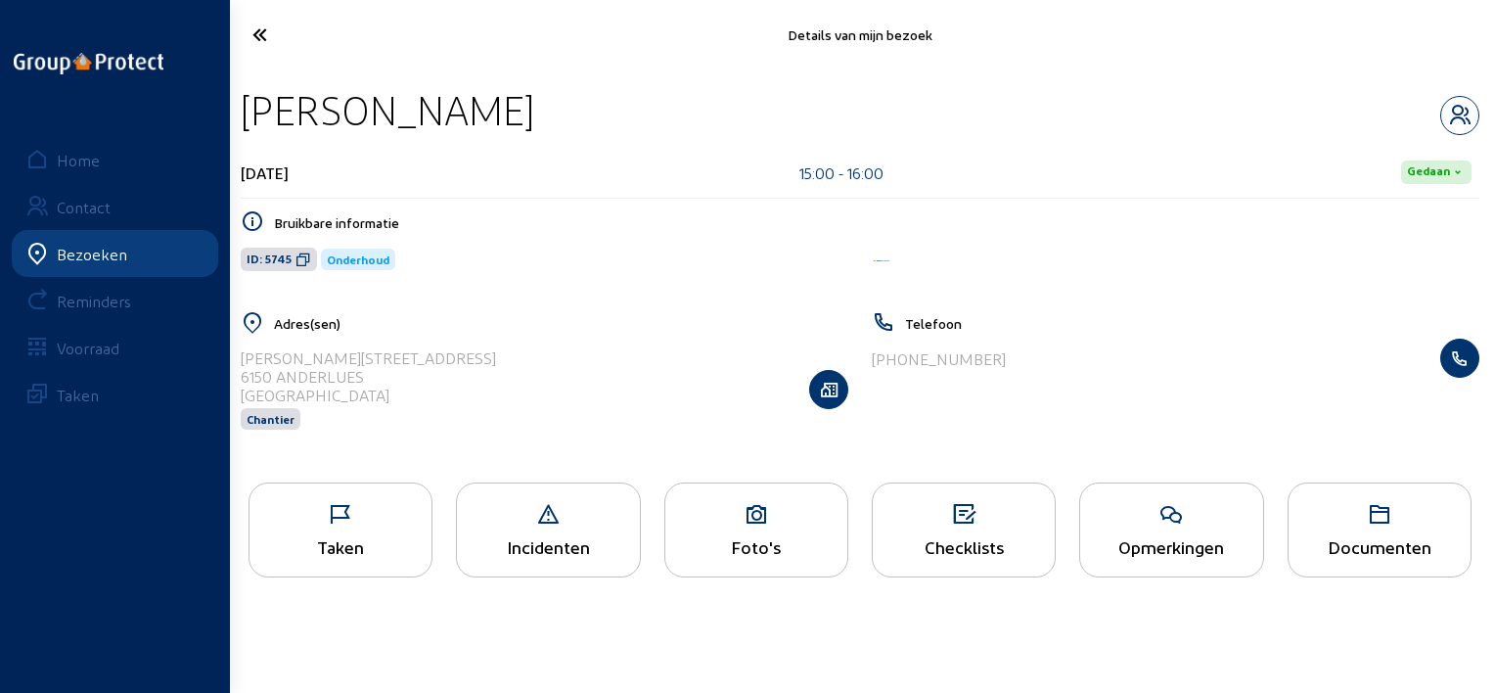
click at [404, 501] on div "Taken" at bounding box center [340, 529] width 184 height 95
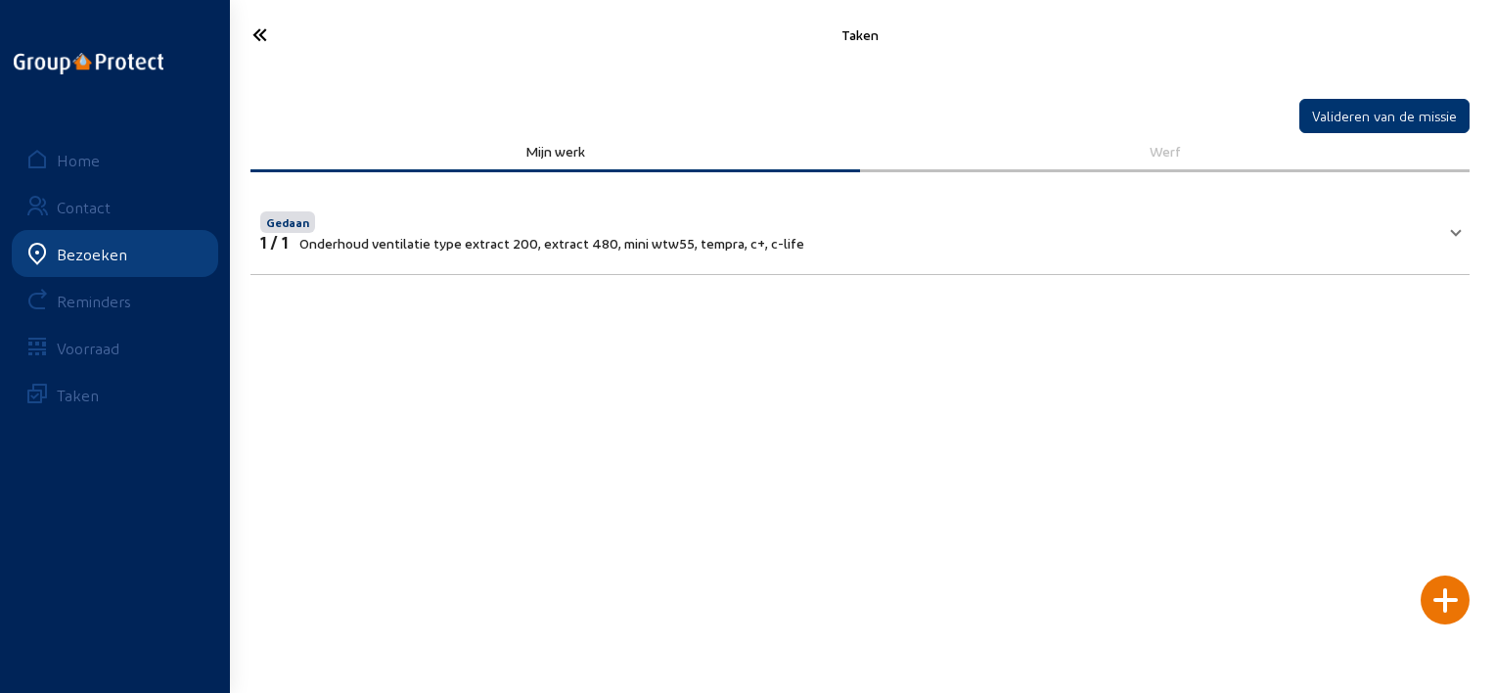
click at [247, 38] on icon at bounding box center [331, 35] width 176 height 34
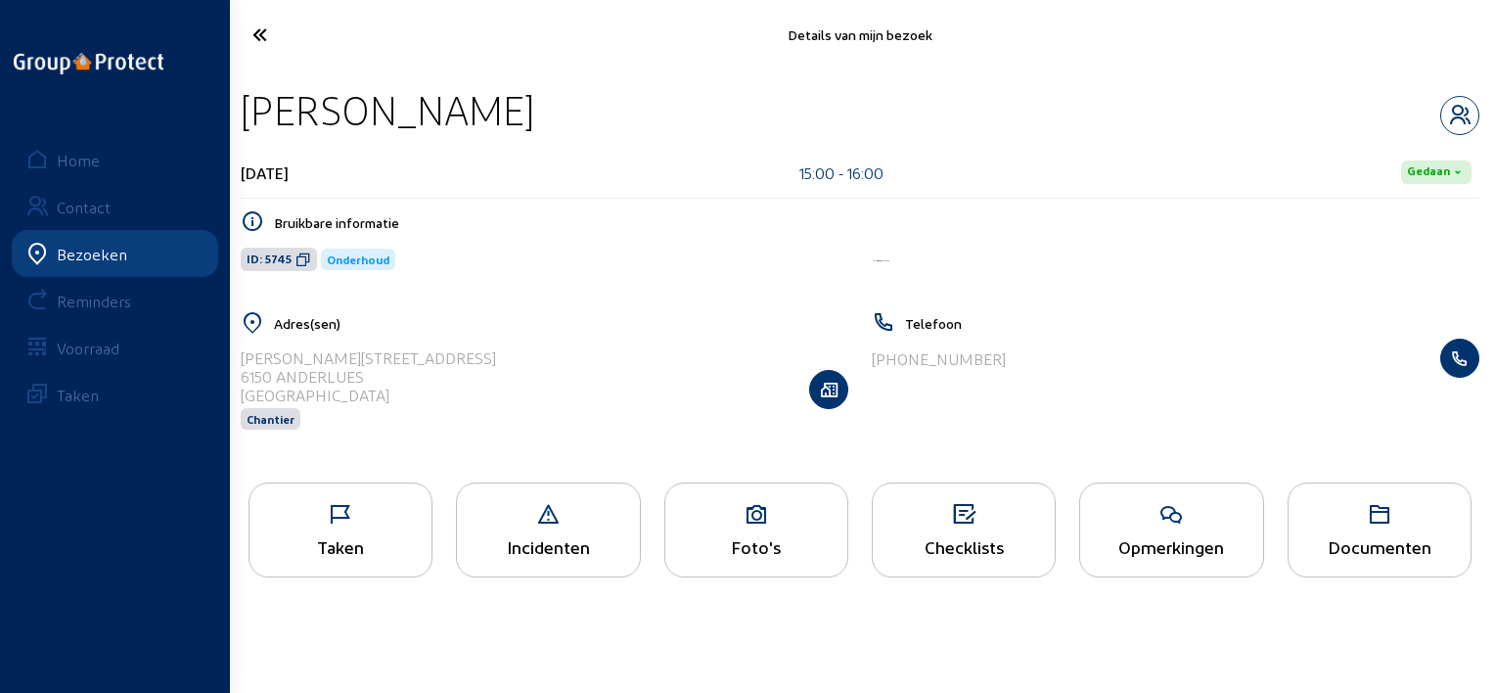
click at [1233, 541] on div "Opmerkingen" at bounding box center [1171, 546] width 182 height 21
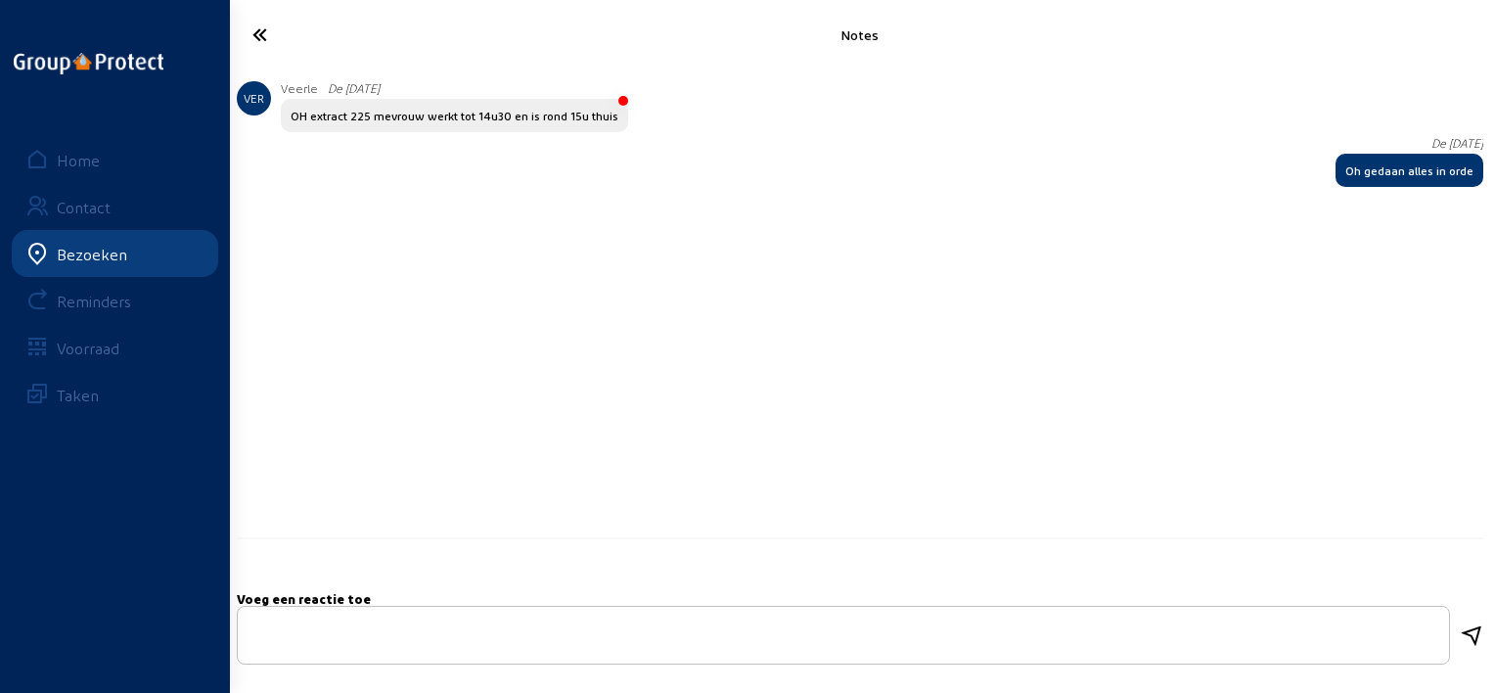
click at [264, 45] on icon at bounding box center [331, 35] width 176 height 34
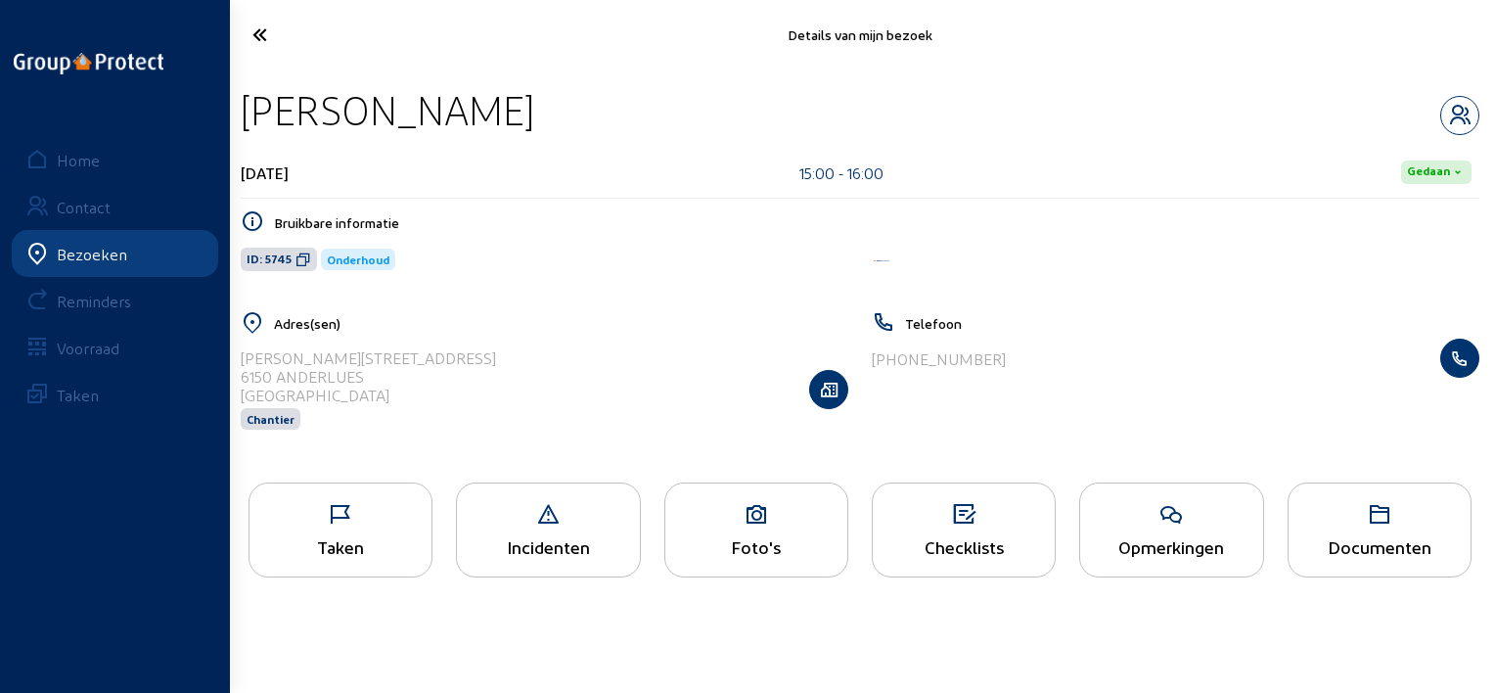
click at [258, 31] on icon at bounding box center [331, 35] width 176 height 34
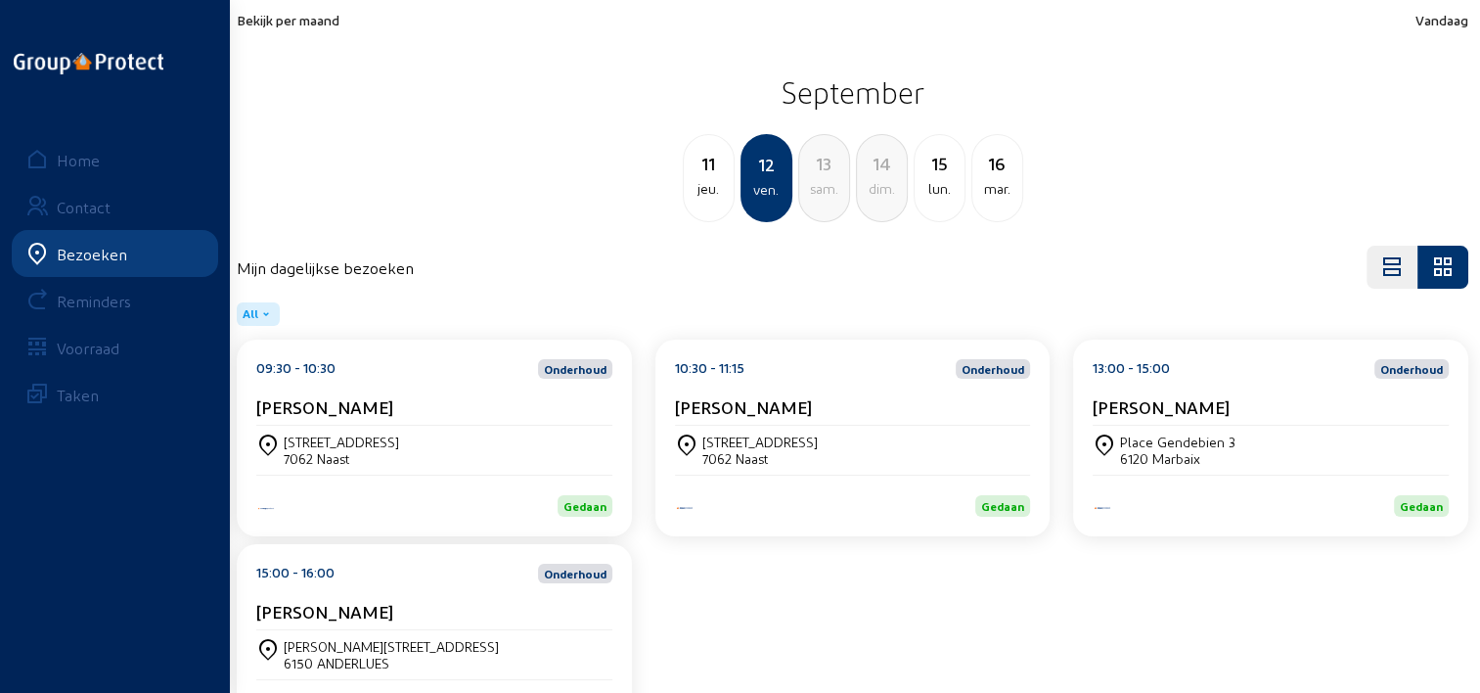
click at [281, 27] on div "Bekijk per maand Vandaag [DATE] jeu. 12 ven. 13 [PERSON_NAME]. 14 dim. 15 lun. …" at bounding box center [853, 117] width 1232 height 210
click at [295, 27] on span "Bekijk per maand" at bounding box center [288, 20] width 103 height 17
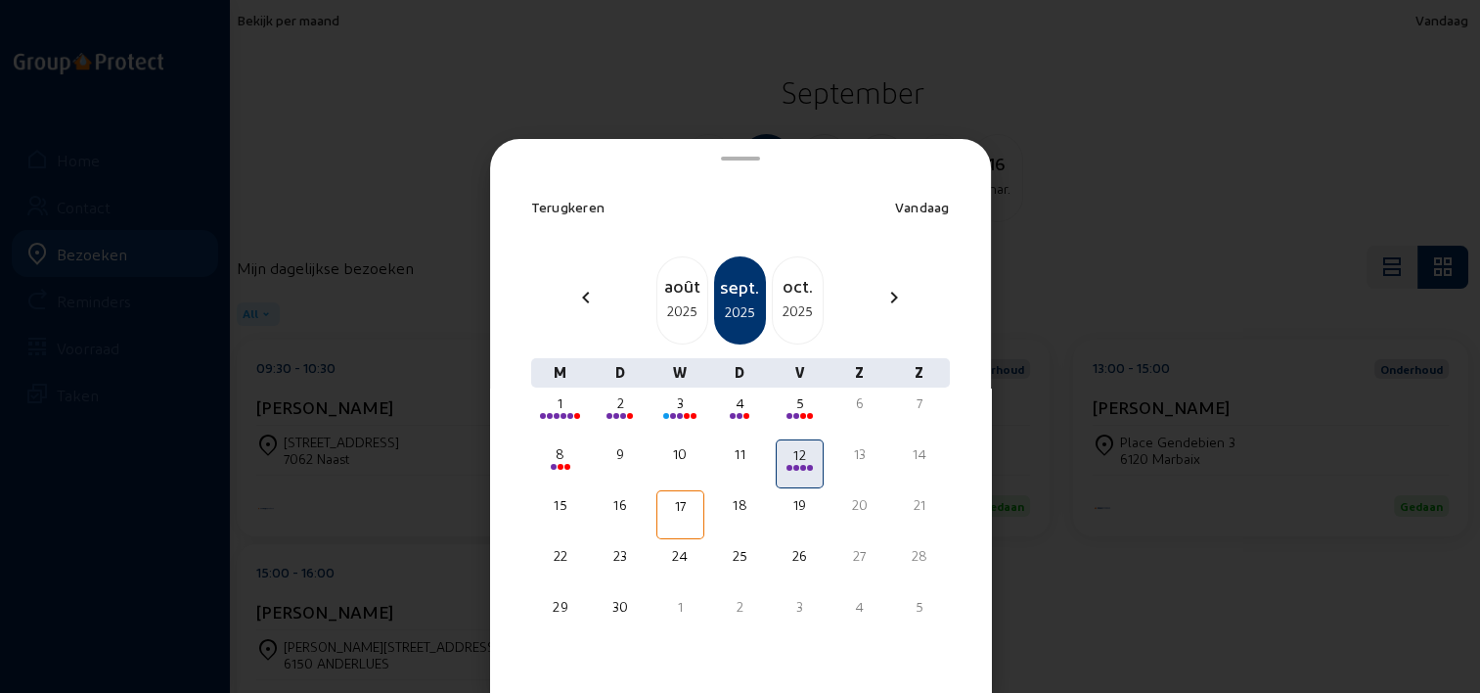
click at [338, 91] on div at bounding box center [740, 346] width 1480 height 693
